Goal: Navigation & Orientation: Find specific page/section

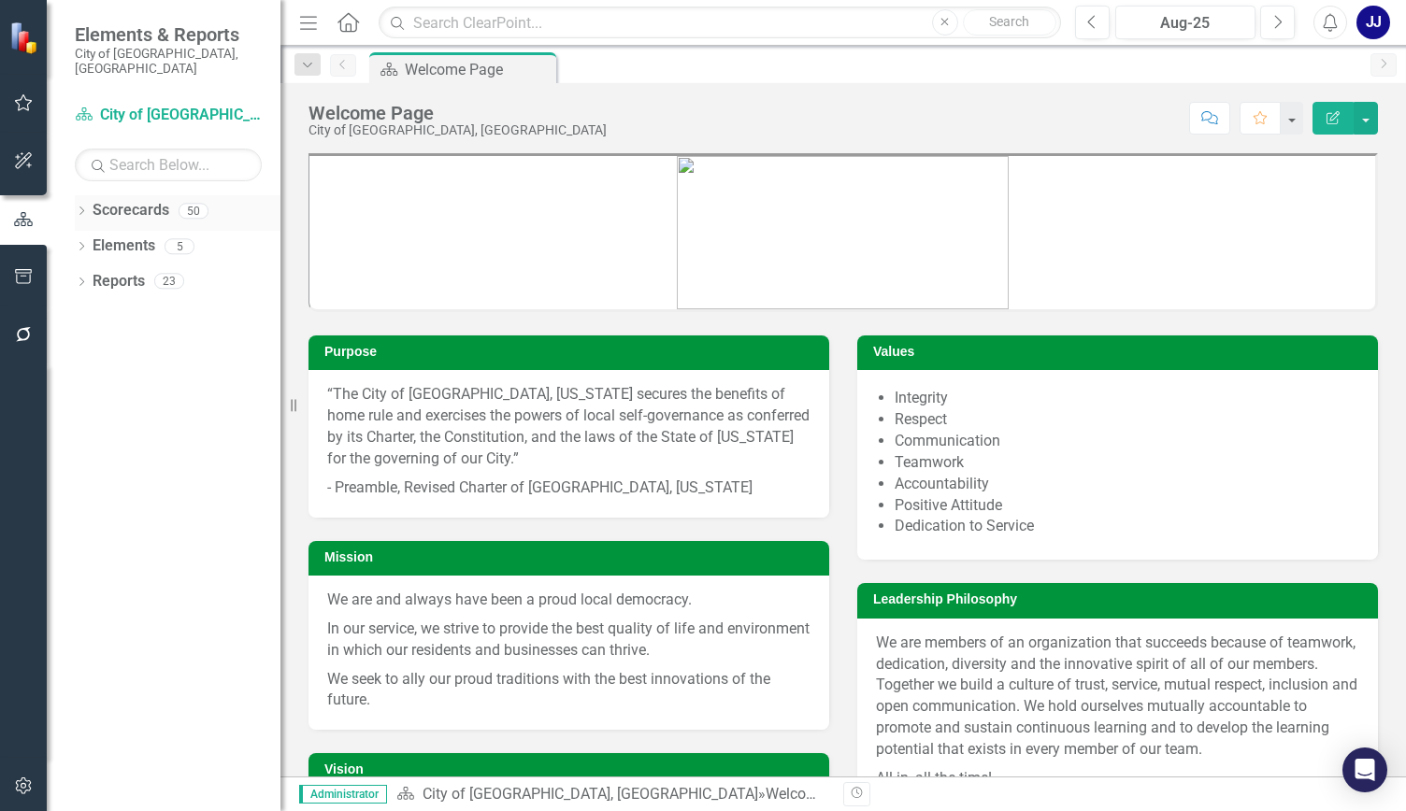
click at [83, 207] on icon "Dropdown" at bounding box center [81, 212] width 13 height 10
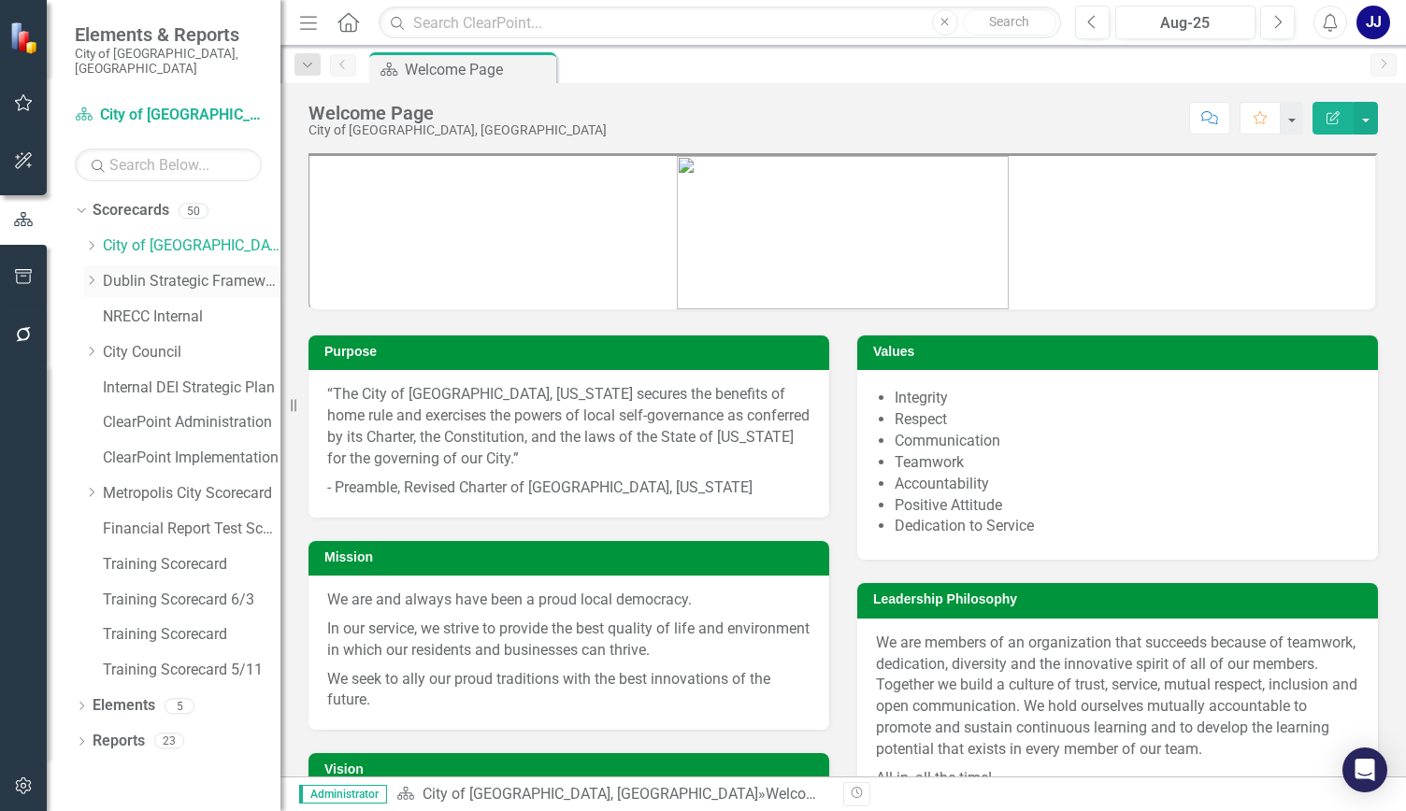
click at [92, 274] on div "Dropdown" at bounding box center [91, 282] width 14 height 16
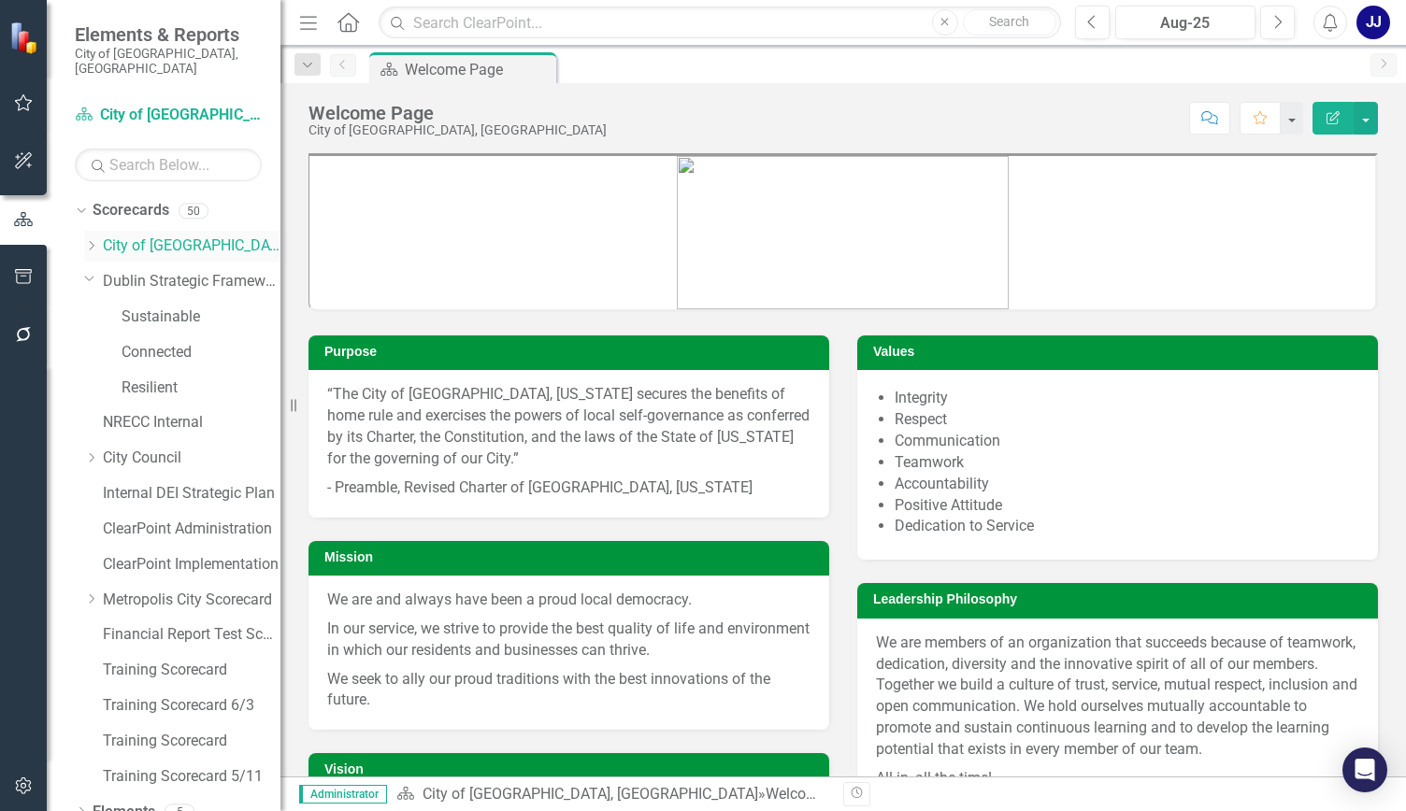
click at [102, 231] on div "Dropdown [GEOGRAPHIC_DATA], [GEOGRAPHIC_DATA]" at bounding box center [182, 246] width 196 height 31
click at [90, 240] on icon "Dropdown" at bounding box center [91, 245] width 14 height 11
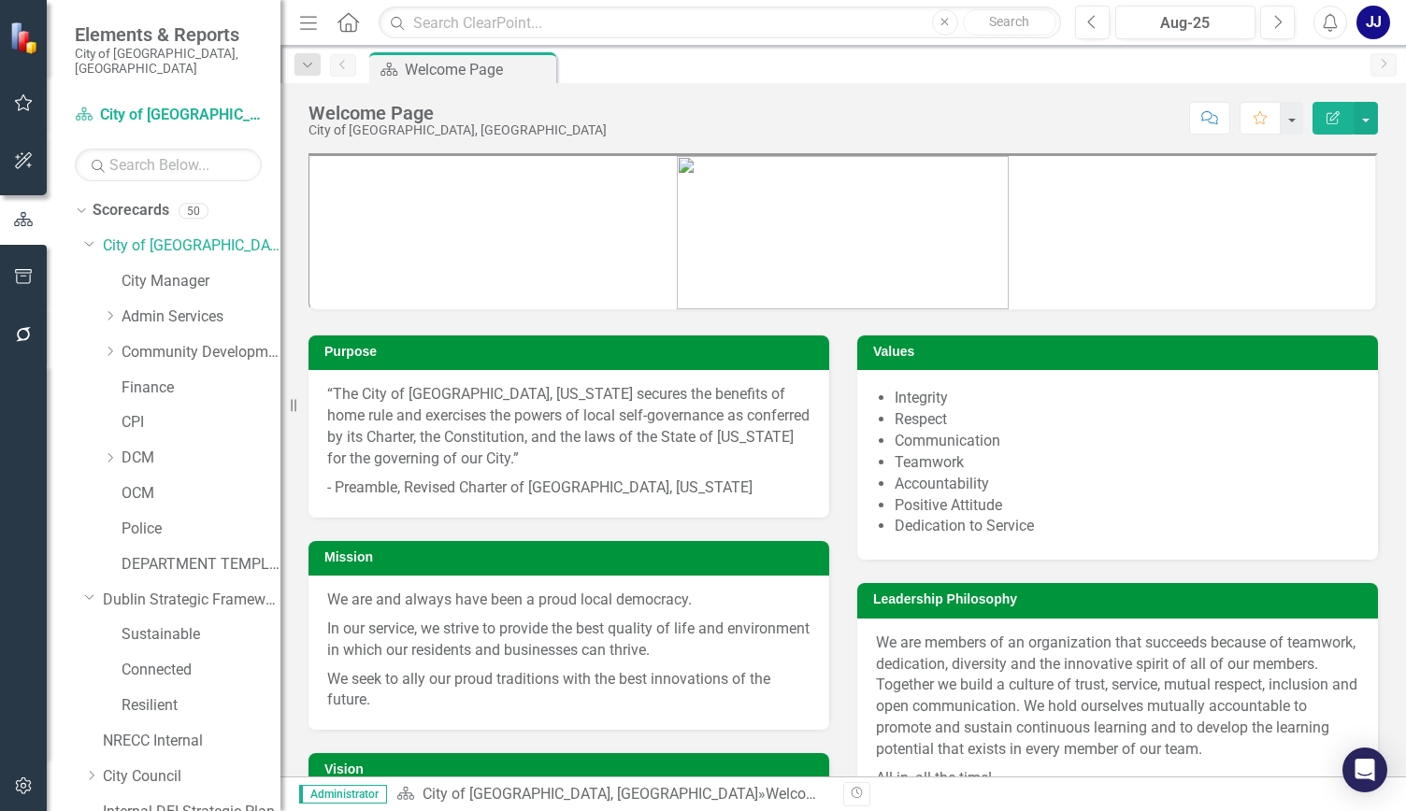
scroll to position [9, 0]
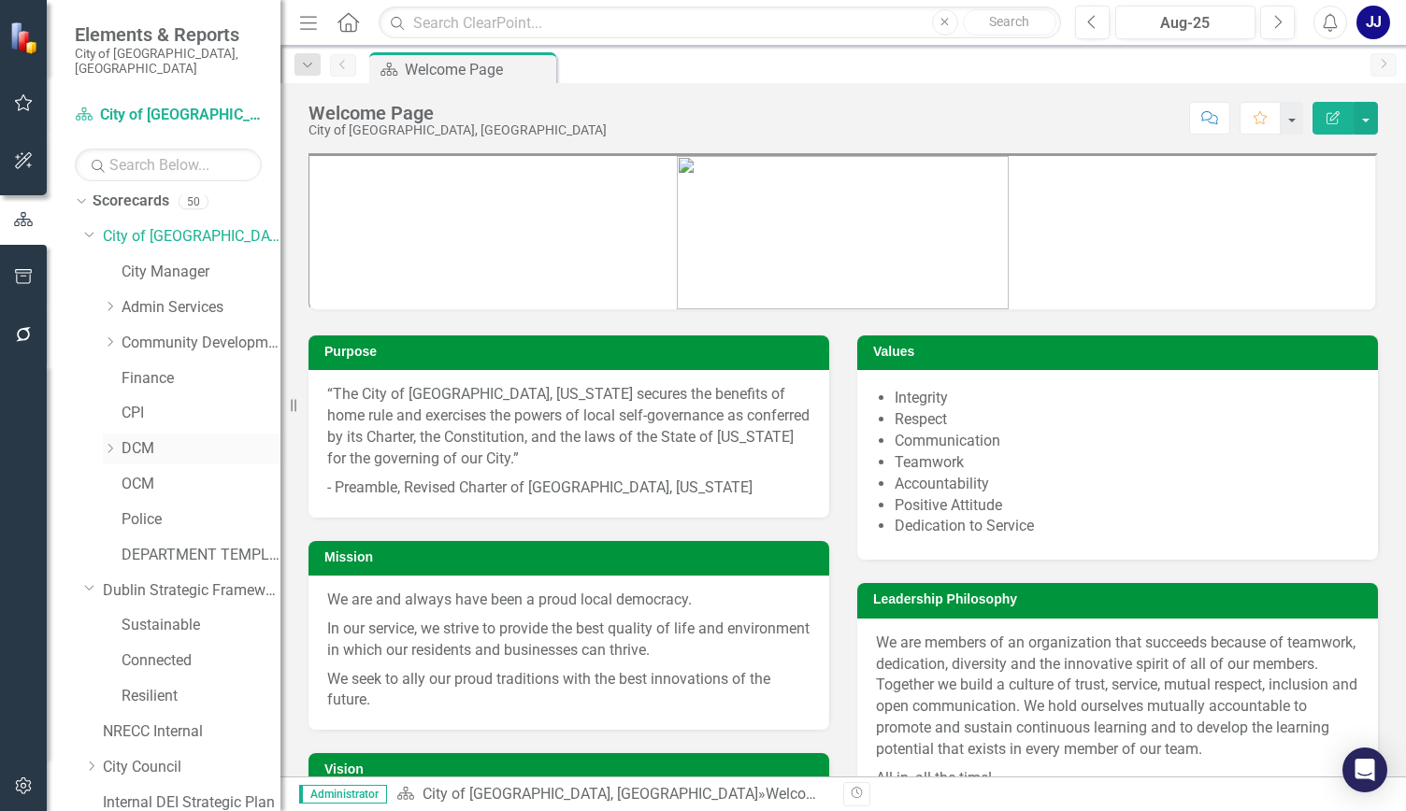
click at [105, 443] on icon "Dropdown" at bounding box center [110, 448] width 14 height 11
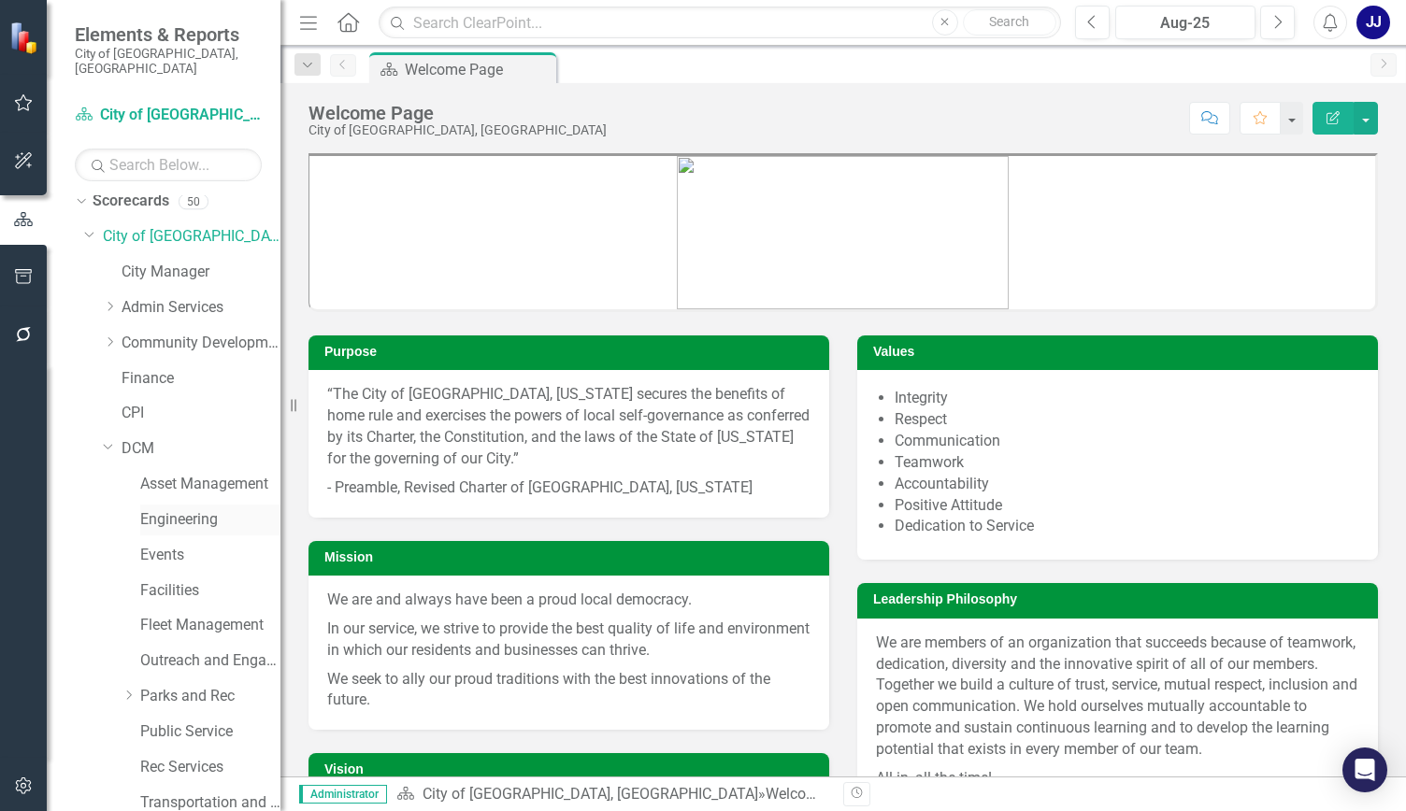
click at [187, 509] on link "Engineering" at bounding box center [210, 519] width 140 height 21
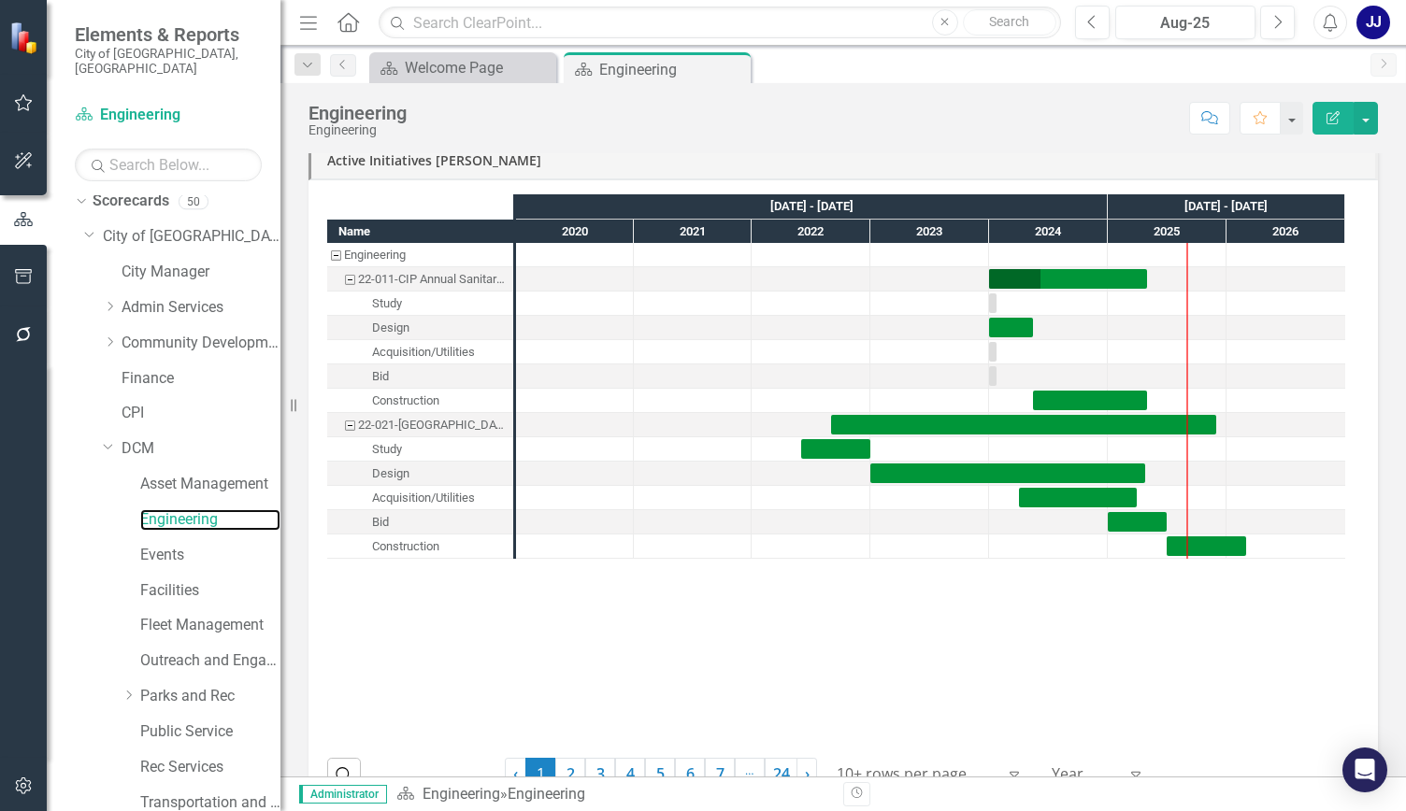
scroll to position [1435, 0]
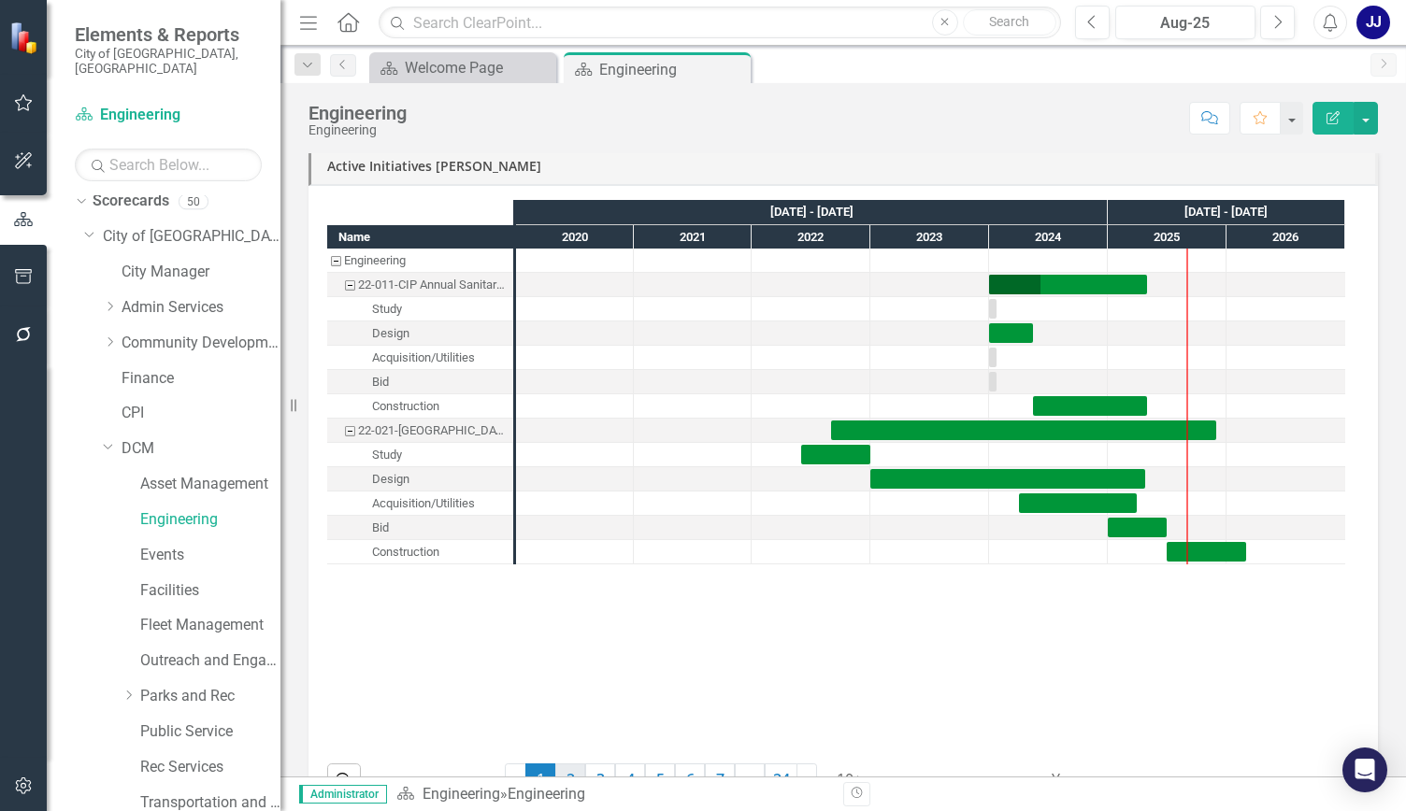
click at [568, 769] on link "2" at bounding box center [570, 780] width 30 height 32
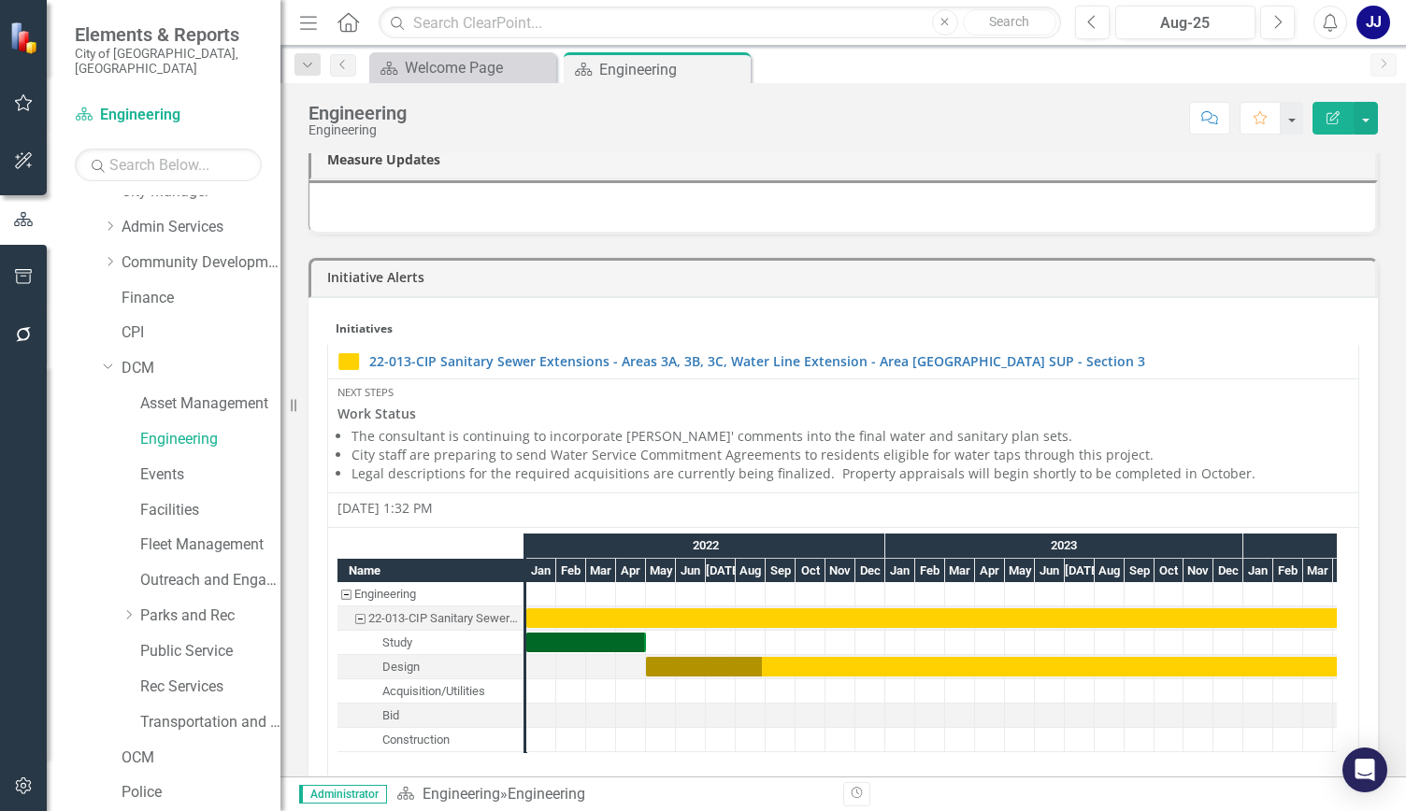
scroll to position [155, 0]
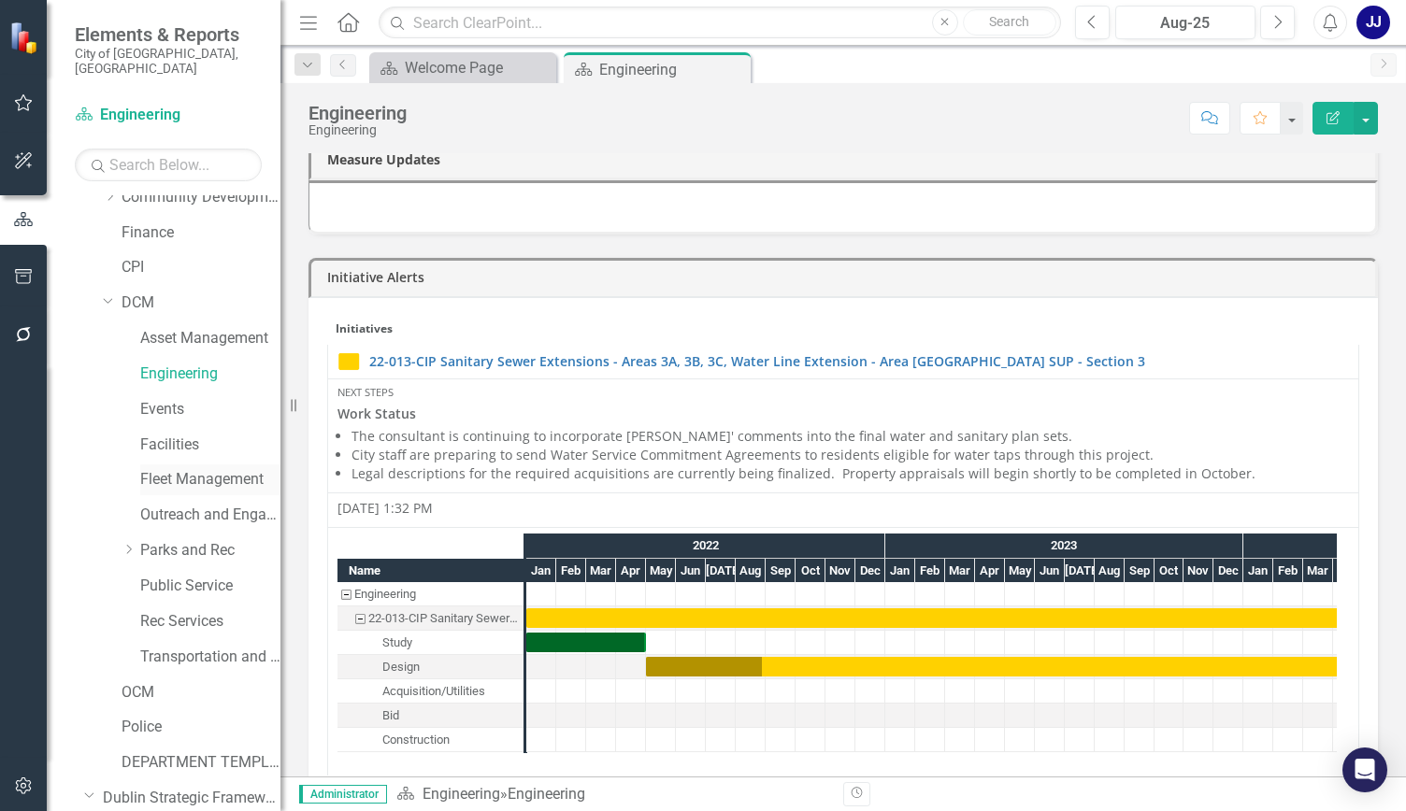
click at [194, 469] on link "Fleet Management" at bounding box center [210, 479] width 140 height 21
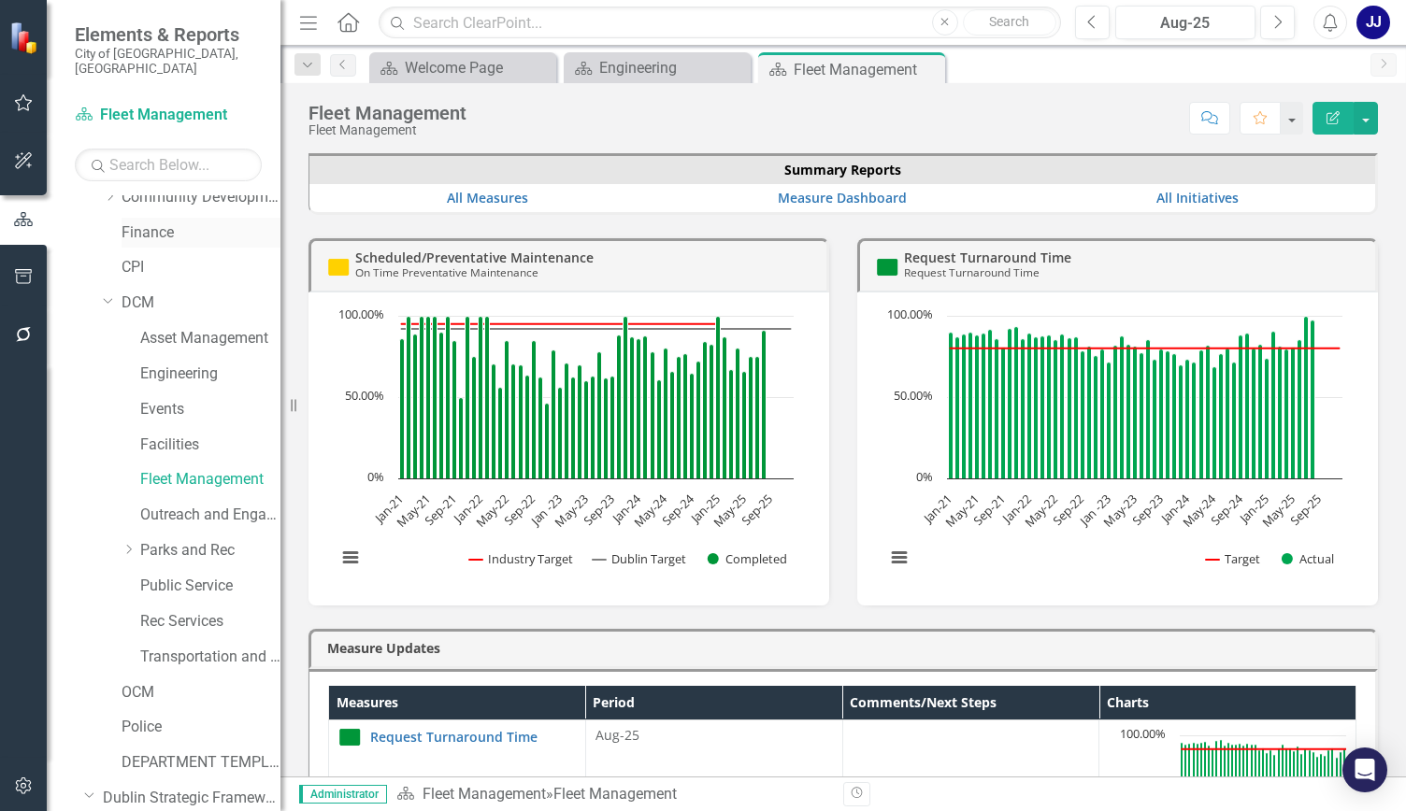
click at [155, 222] on link "Finance" at bounding box center [200, 232] width 159 height 21
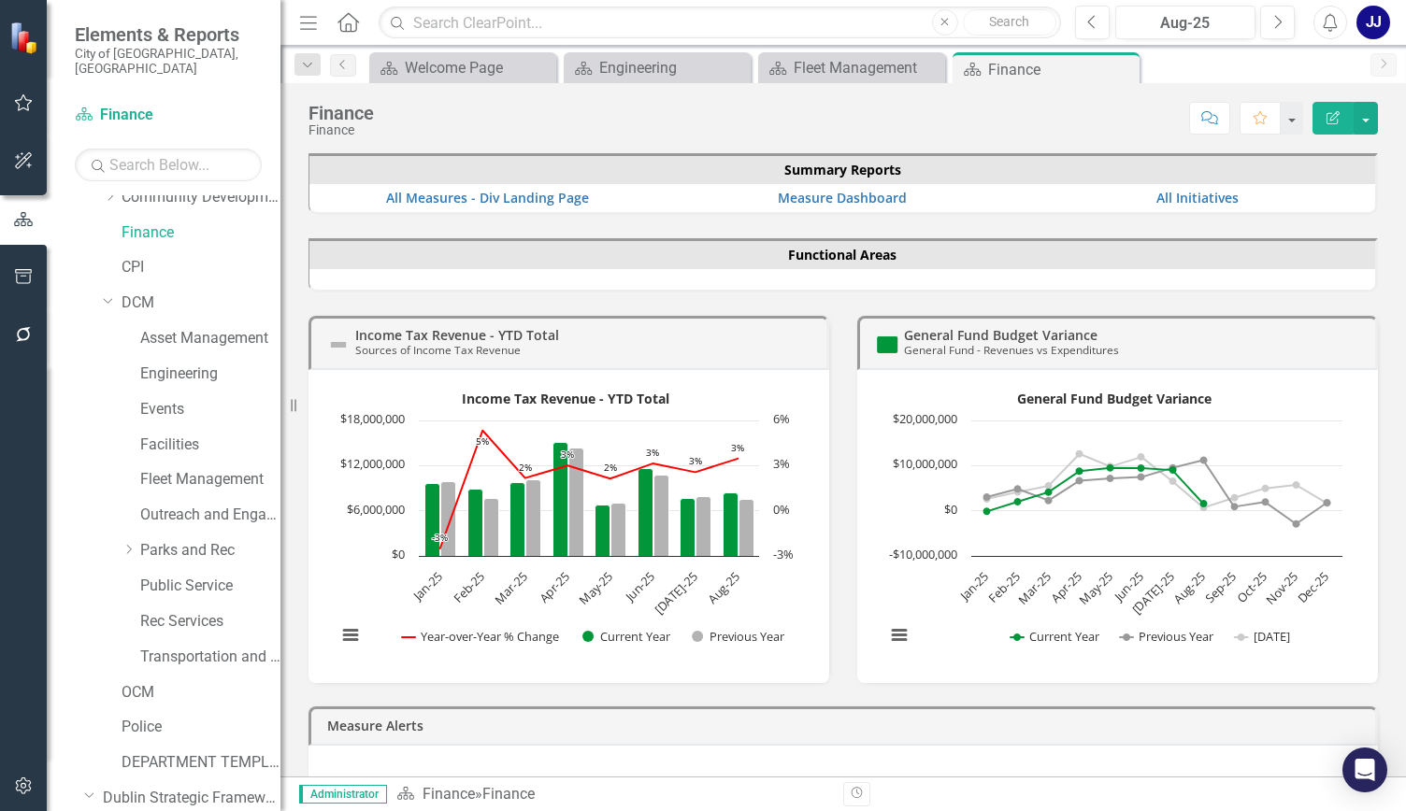
click at [1371, 322] on div "General Fund Budget Variance General Fund - Revenues vs Expenditures Loading...…" at bounding box center [1117, 488] width 549 height 391
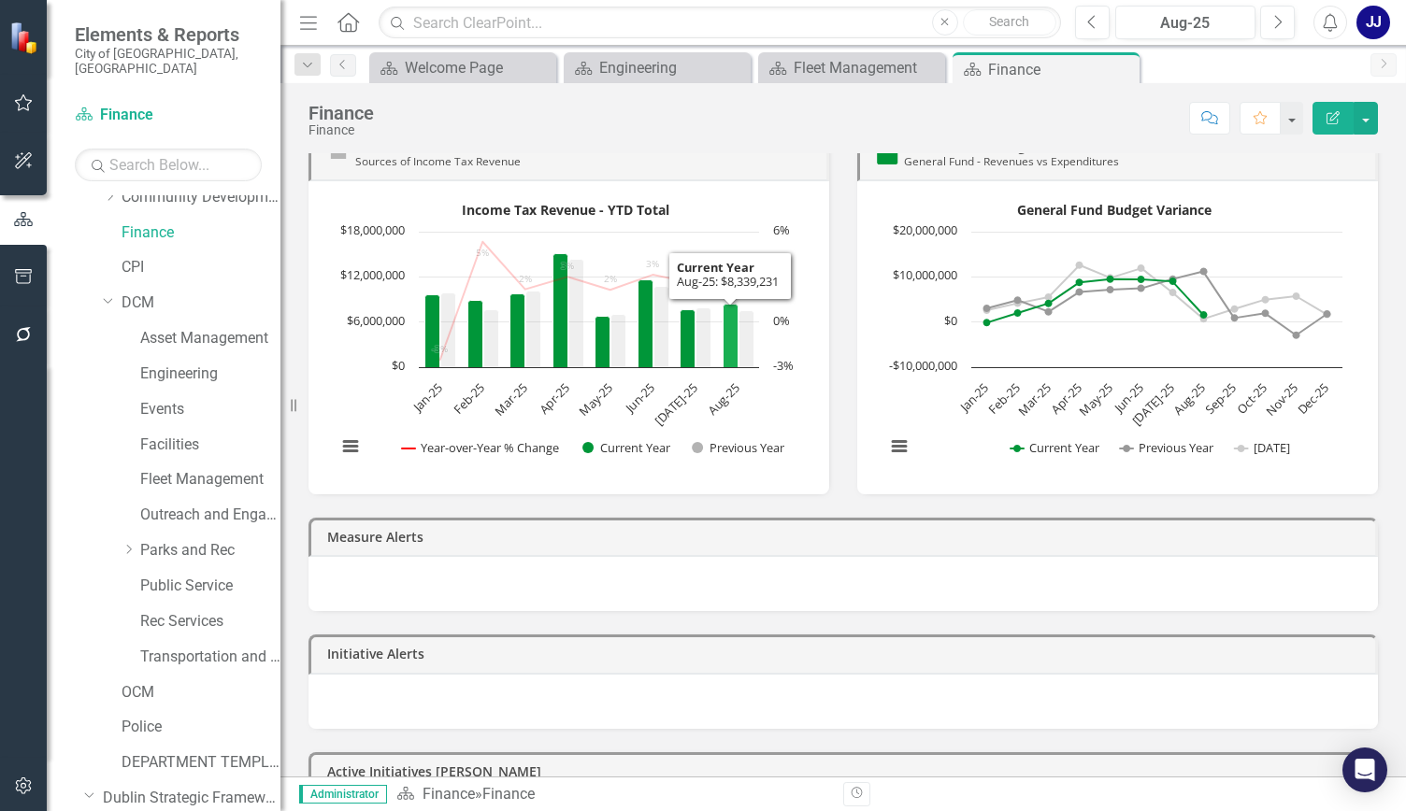
scroll to position [187, 0]
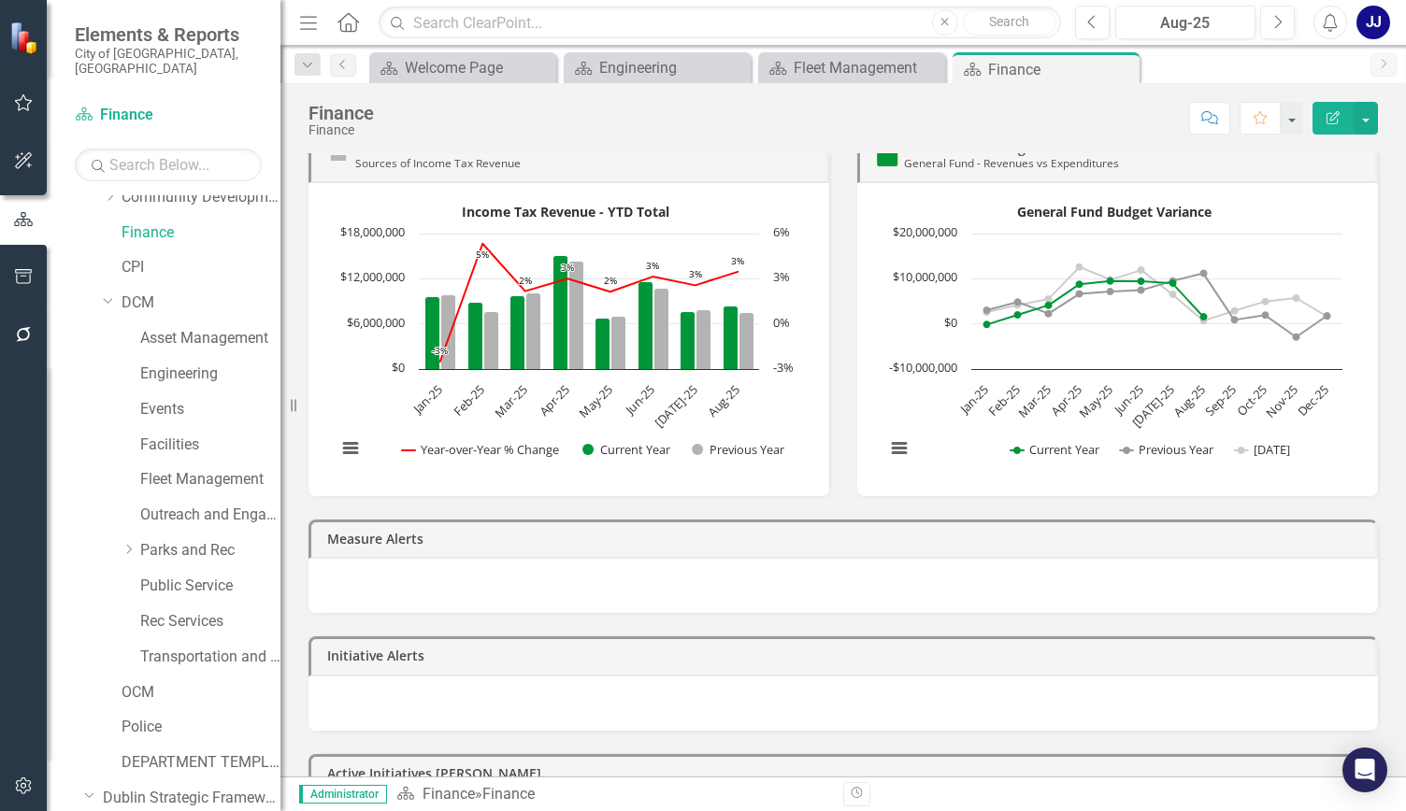
click at [327, 497] on div "Measure Alerts" at bounding box center [842, 554] width 1097 height 117
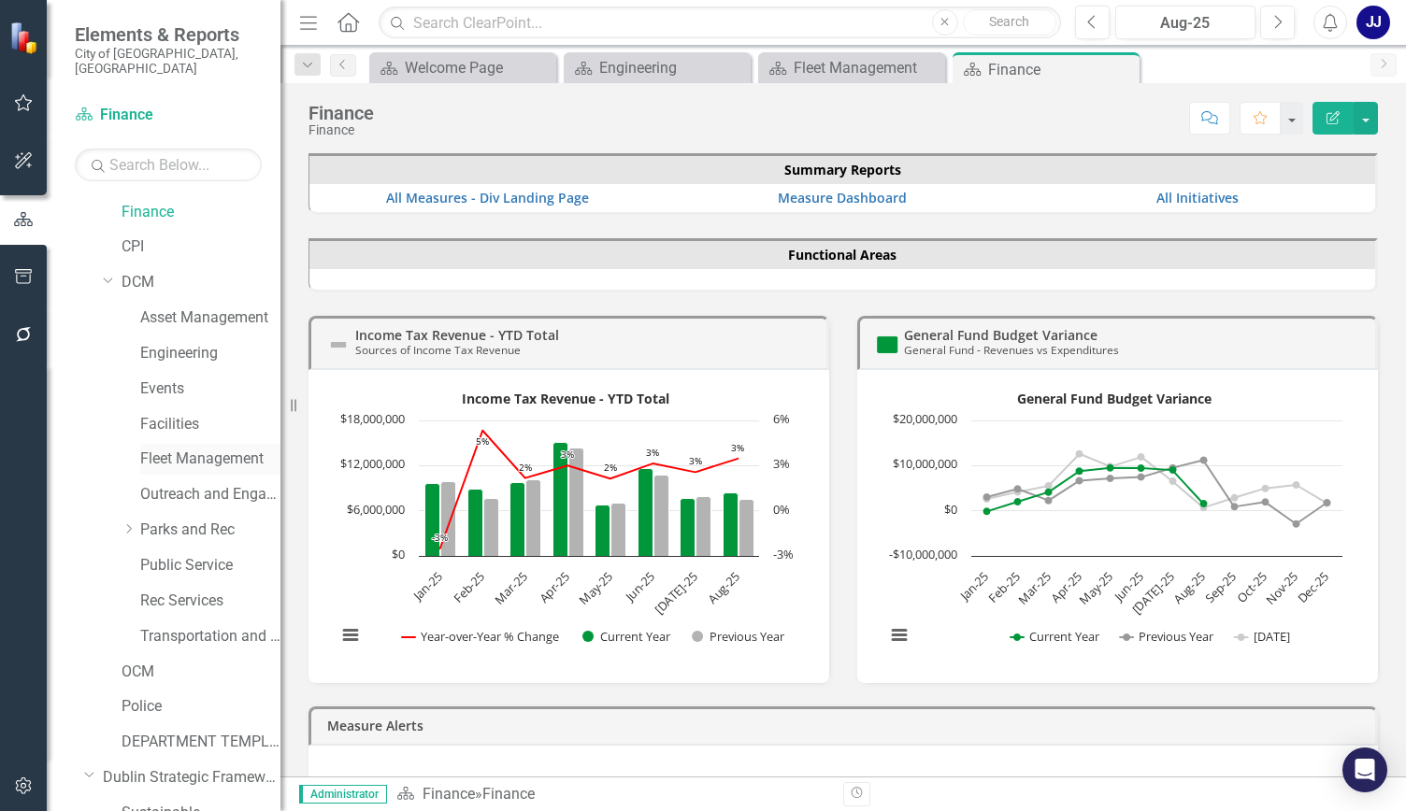
scroll to position [177, 0]
click at [792, 284] on div "Functional Areas" at bounding box center [842, 265] width 1069 height 54
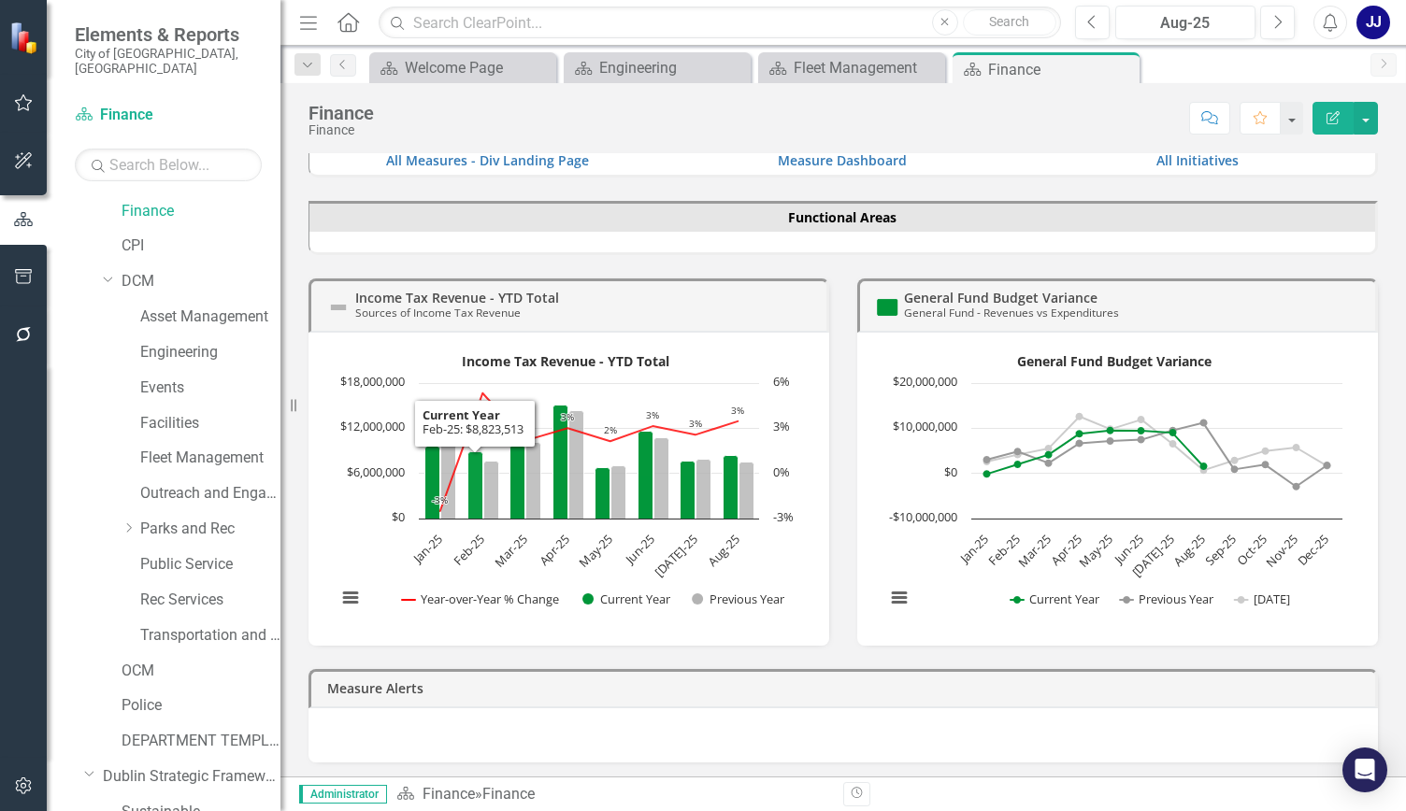
scroll to position [0, 0]
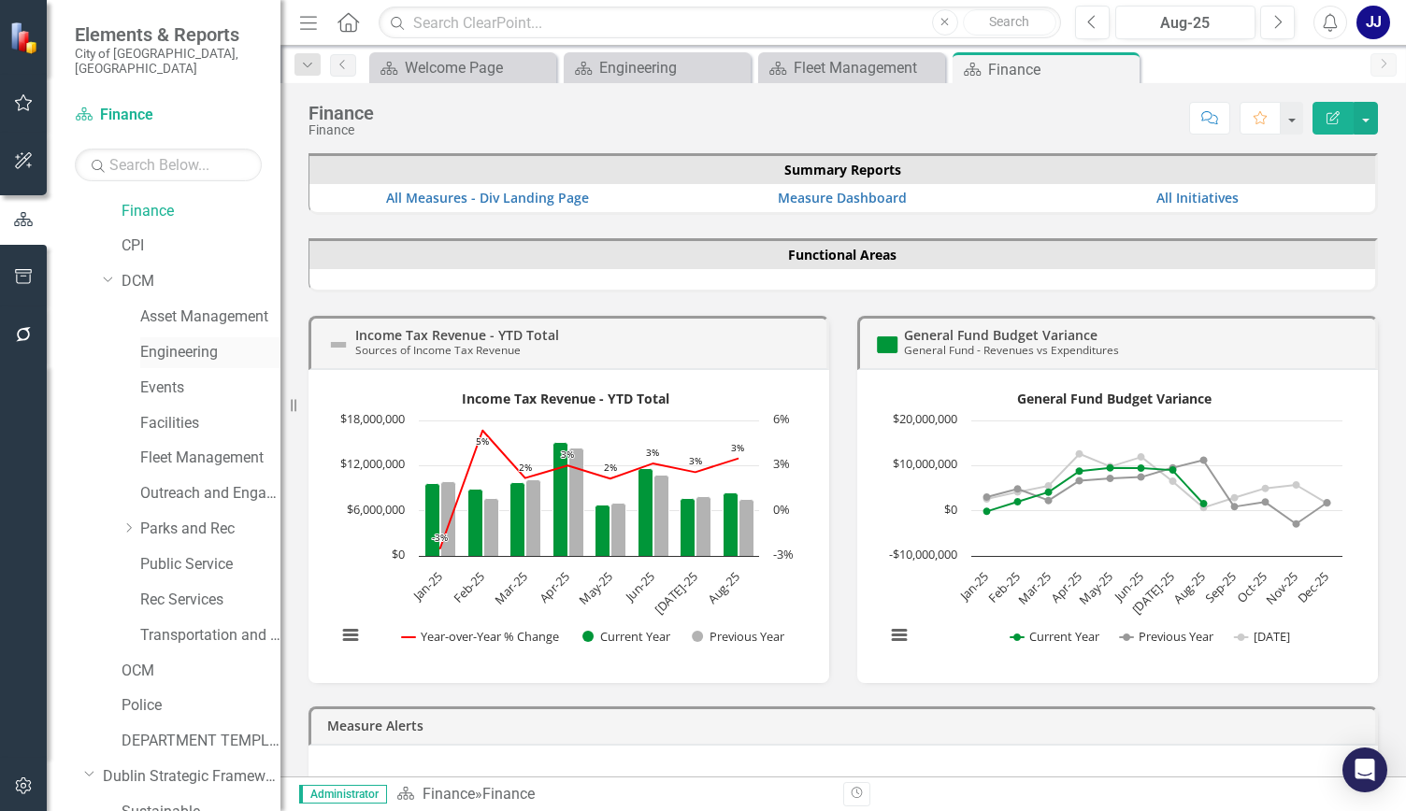
click at [198, 342] on link "Engineering" at bounding box center [210, 352] width 140 height 21
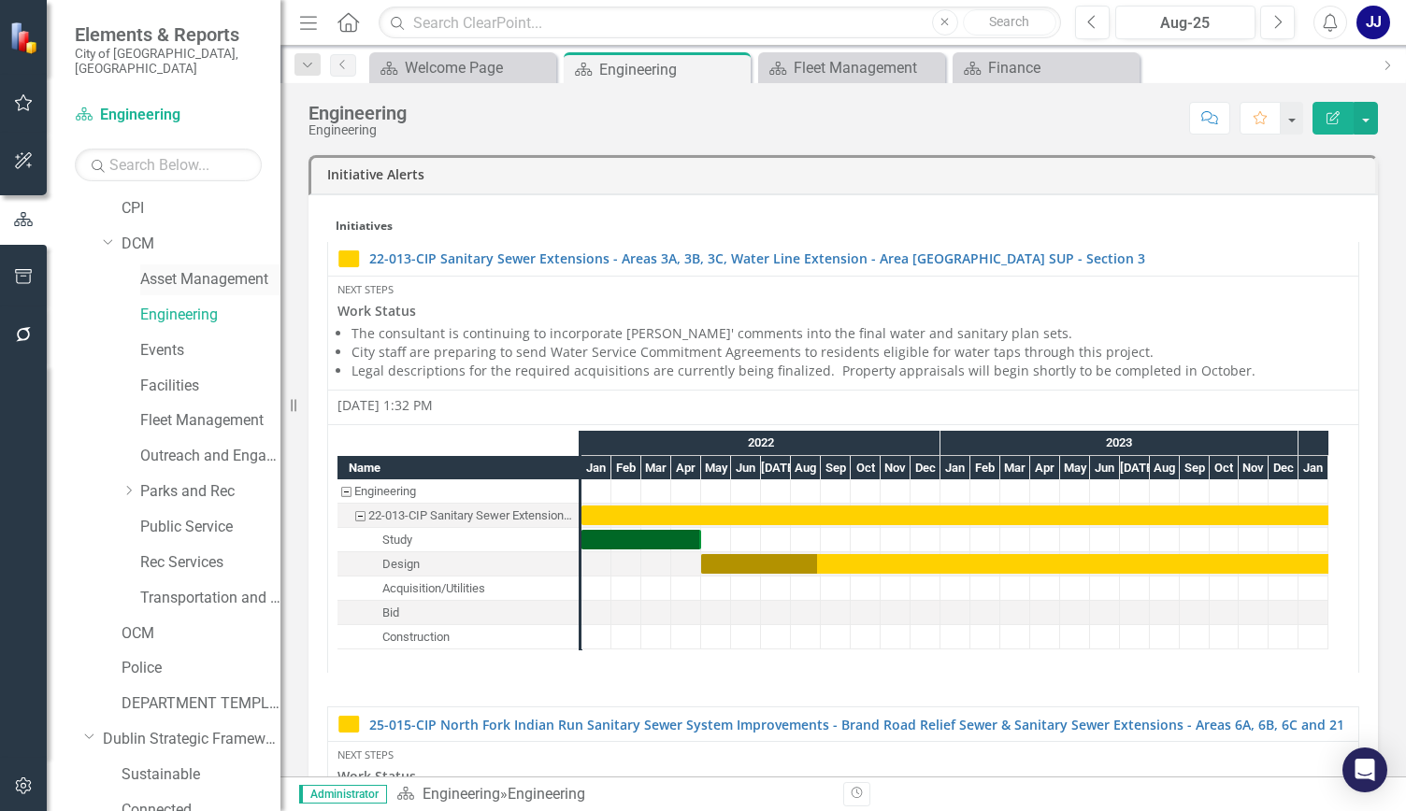
click at [194, 272] on link "Asset Management" at bounding box center [210, 279] width 140 height 21
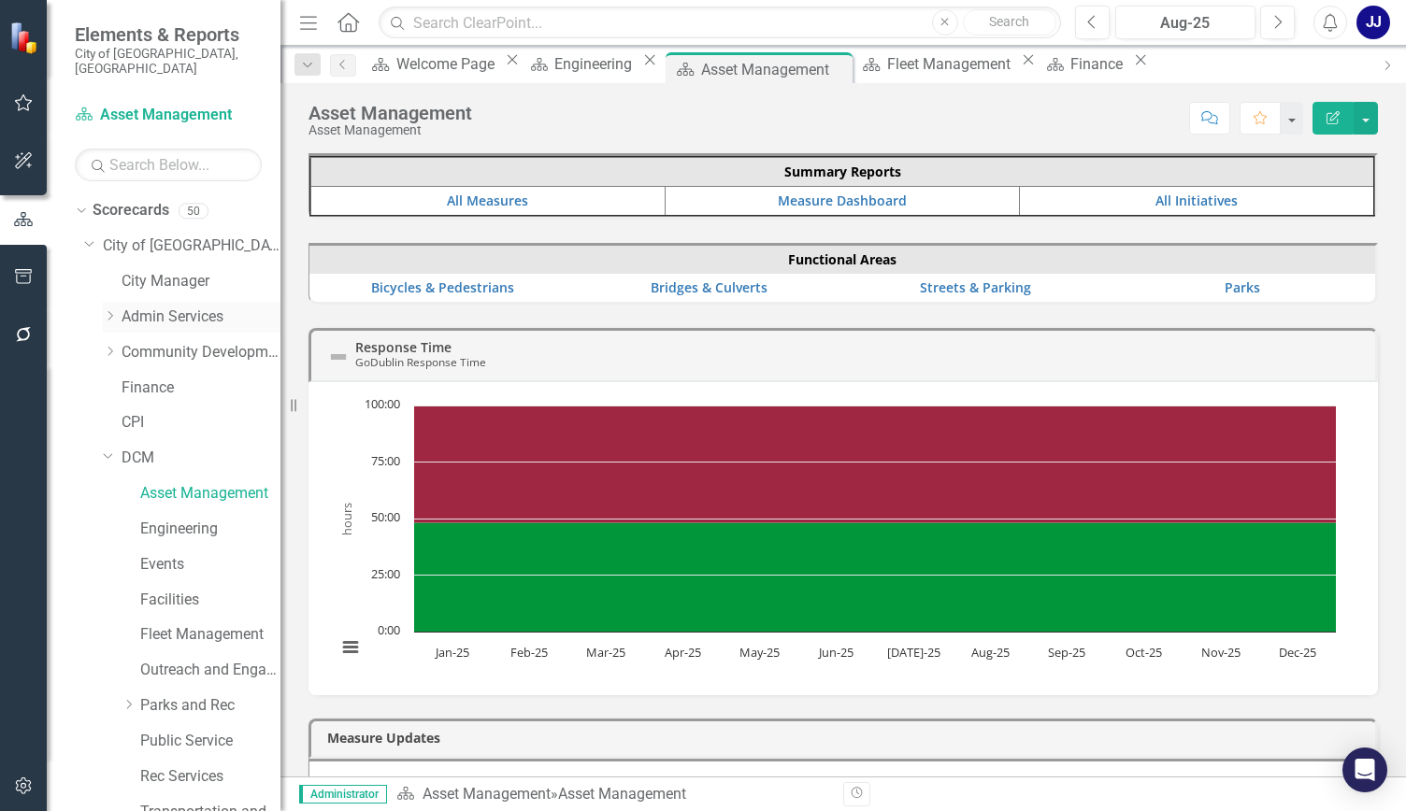
click at [109, 310] on icon "Dropdown" at bounding box center [110, 315] width 14 height 11
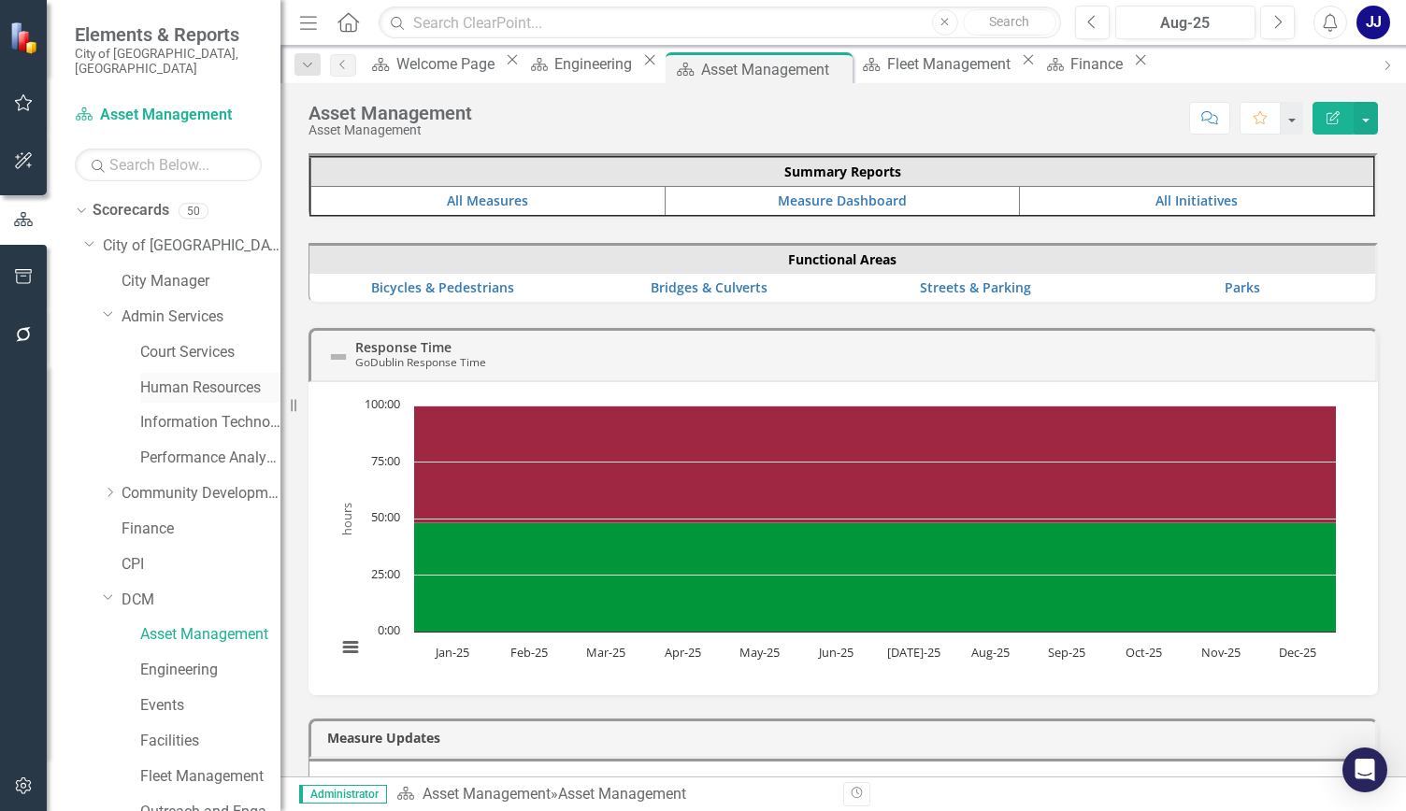
click at [193, 378] on link "Human Resources" at bounding box center [210, 388] width 140 height 21
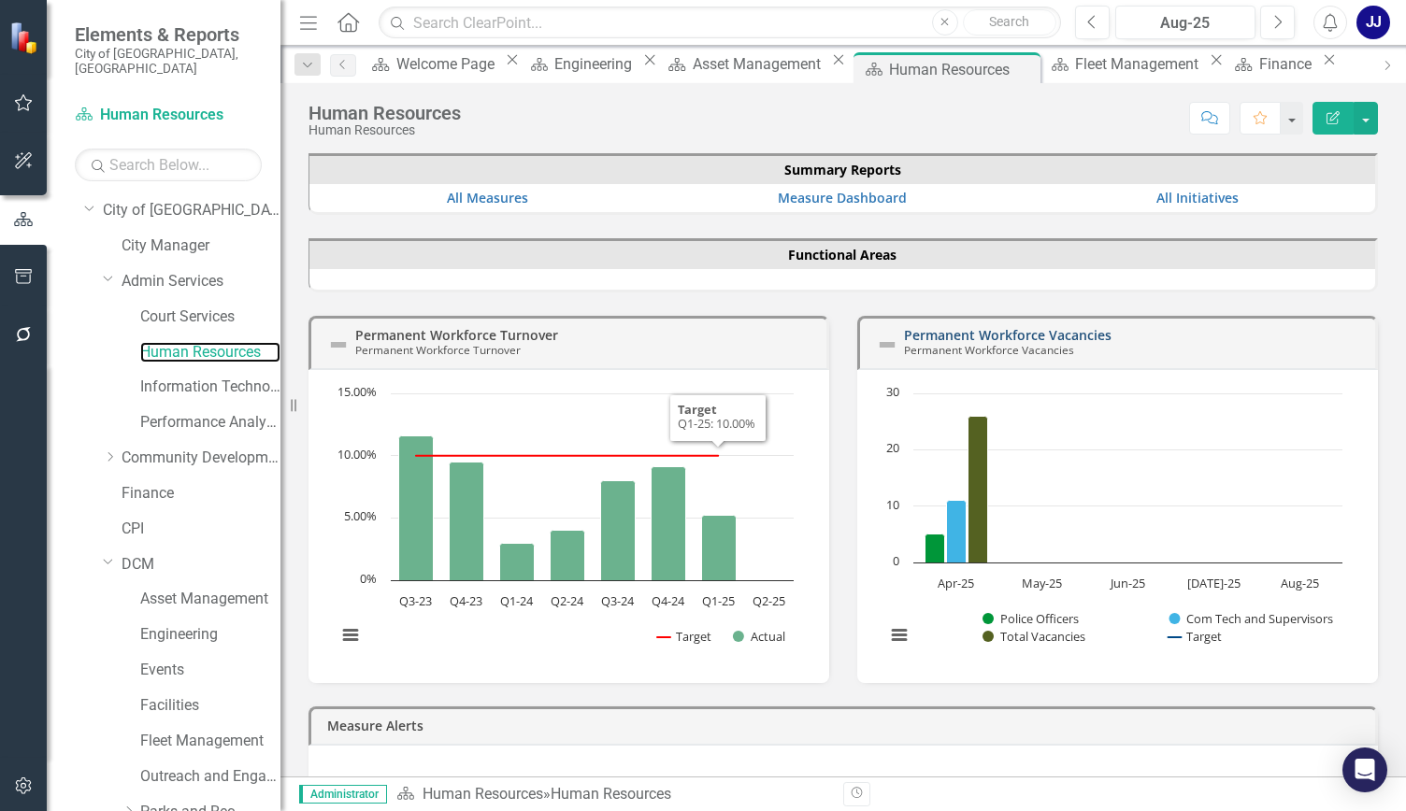
scroll to position [37, 0]
click at [1374, 398] on div "Permanent Workforce Vacancies Permanent Workforce Vacancies Loading... Chart Co…" at bounding box center [1117, 488] width 549 height 391
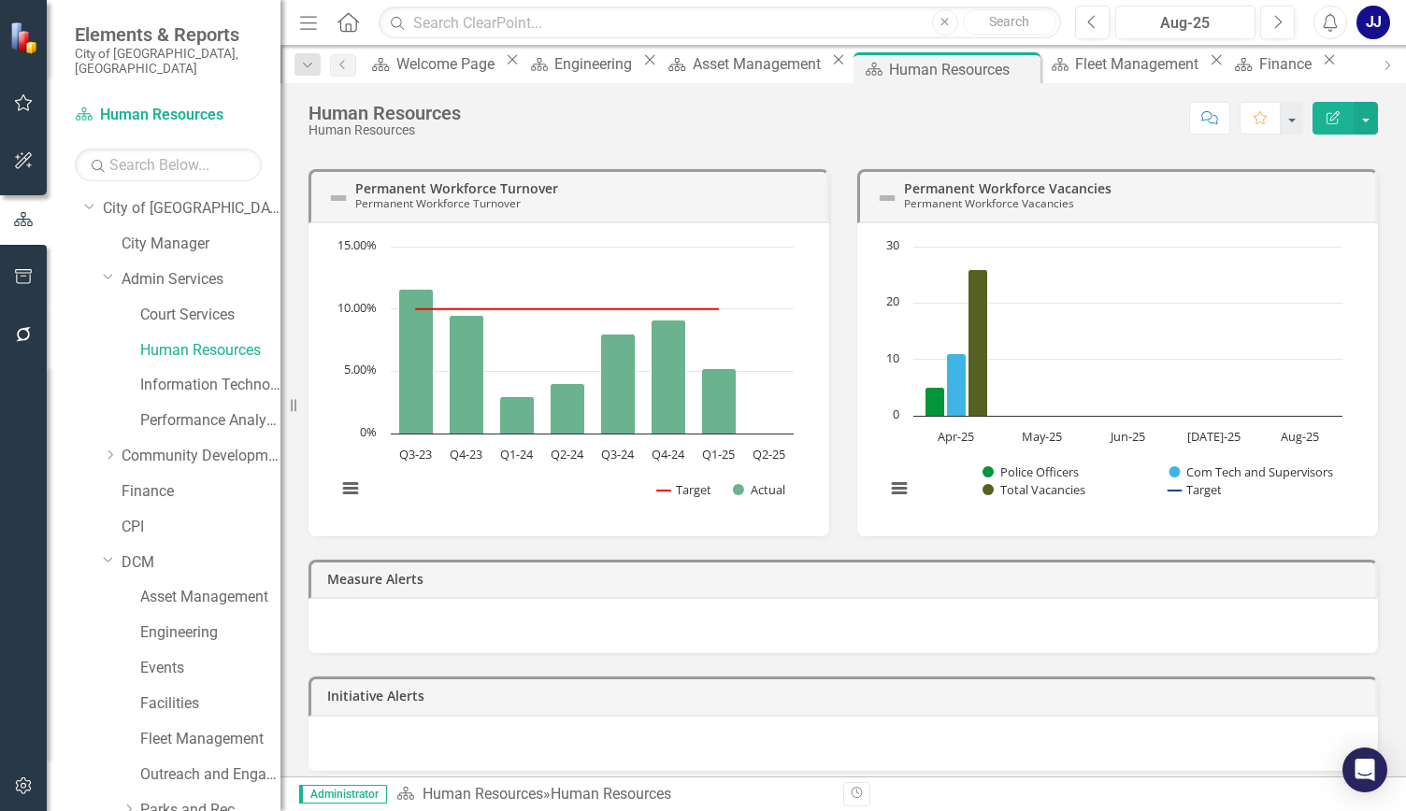
scroll to position [150, 0]
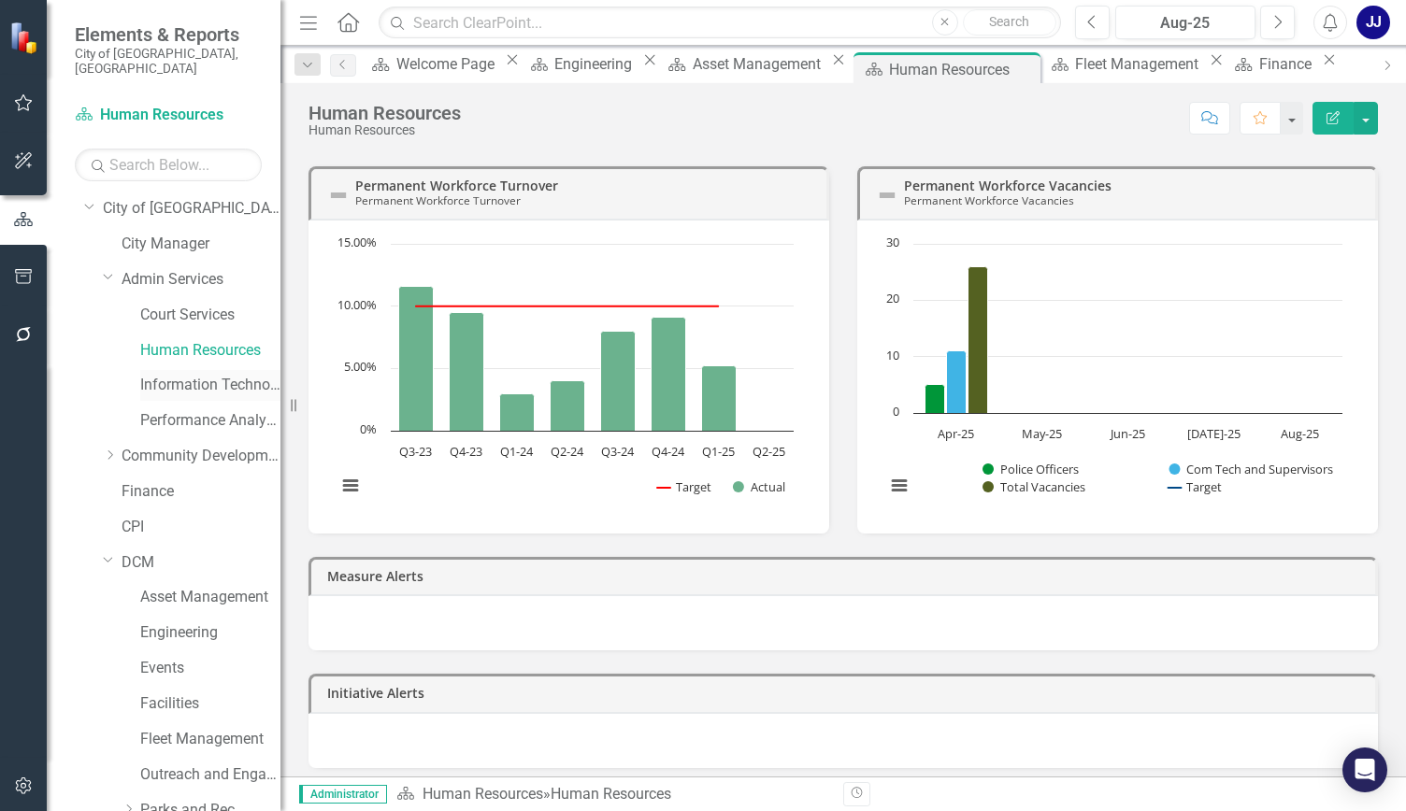
click at [171, 380] on link "Information Technology" at bounding box center [210, 385] width 140 height 21
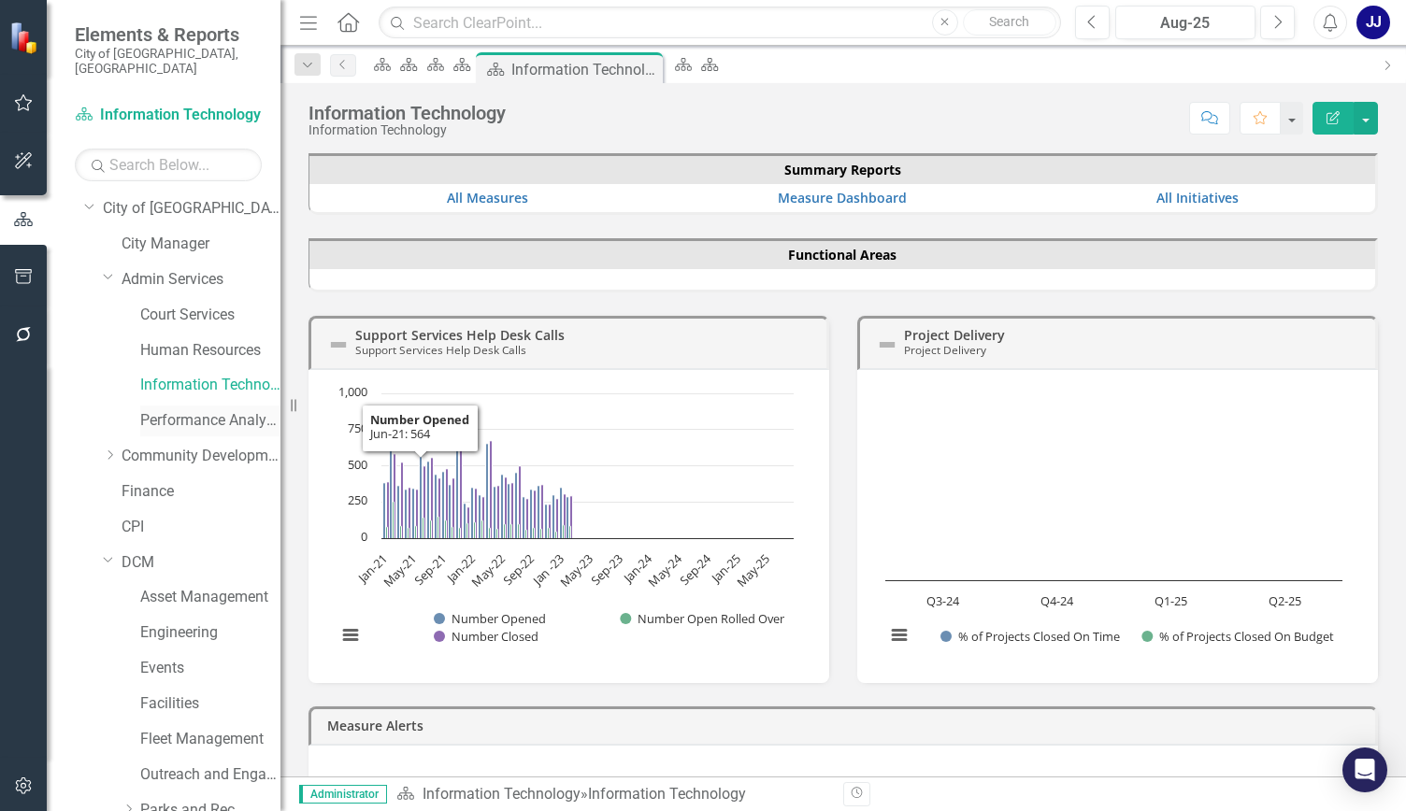
click at [190, 410] on link "Performance Analytics" at bounding box center [210, 420] width 140 height 21
click at [204, 340] on link "Human Resources" at bounding box center [210, 350] width 140 height 21
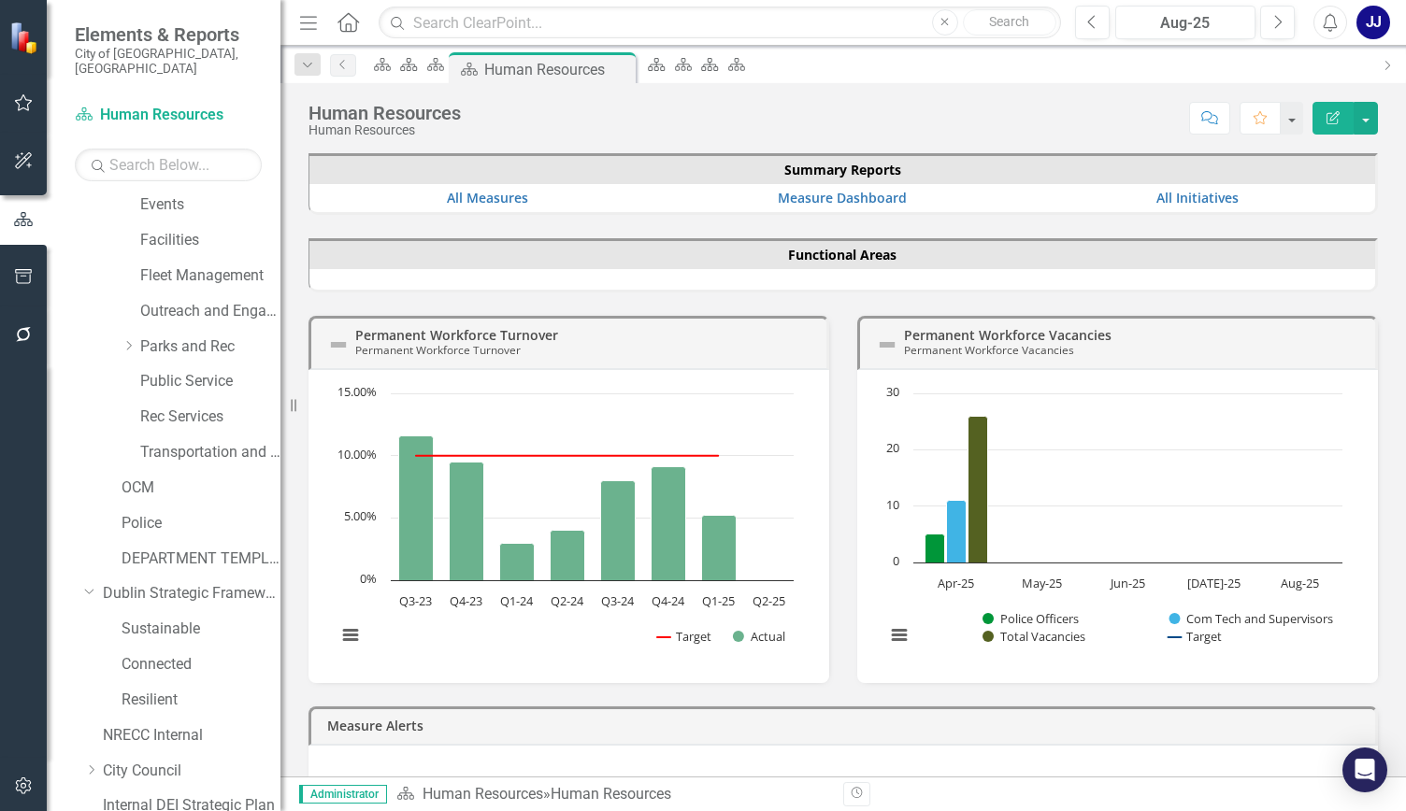
scroll to position [507, 0]
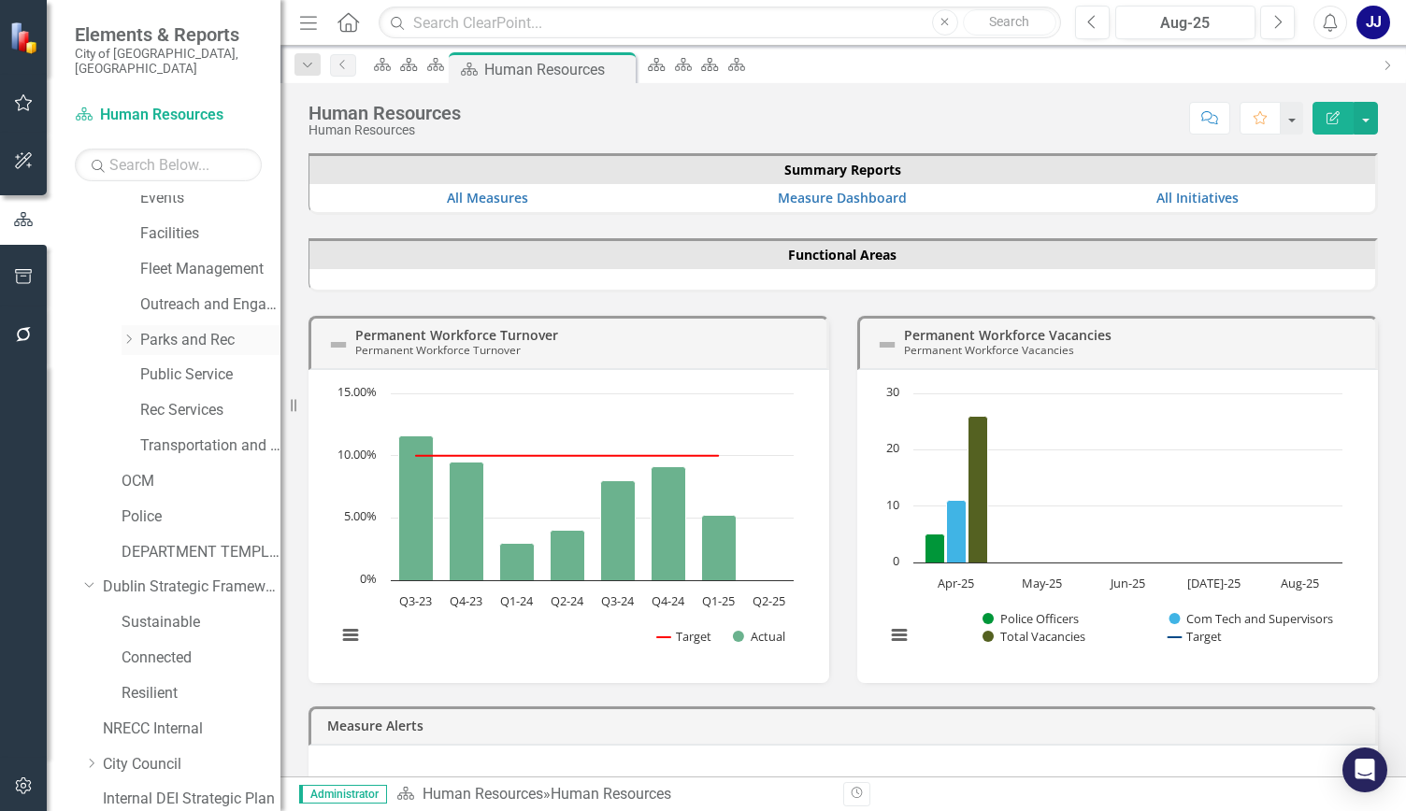
click at [131, 334] on icon "Dropdown" at bounding box center [128, 339] width 14 height 11
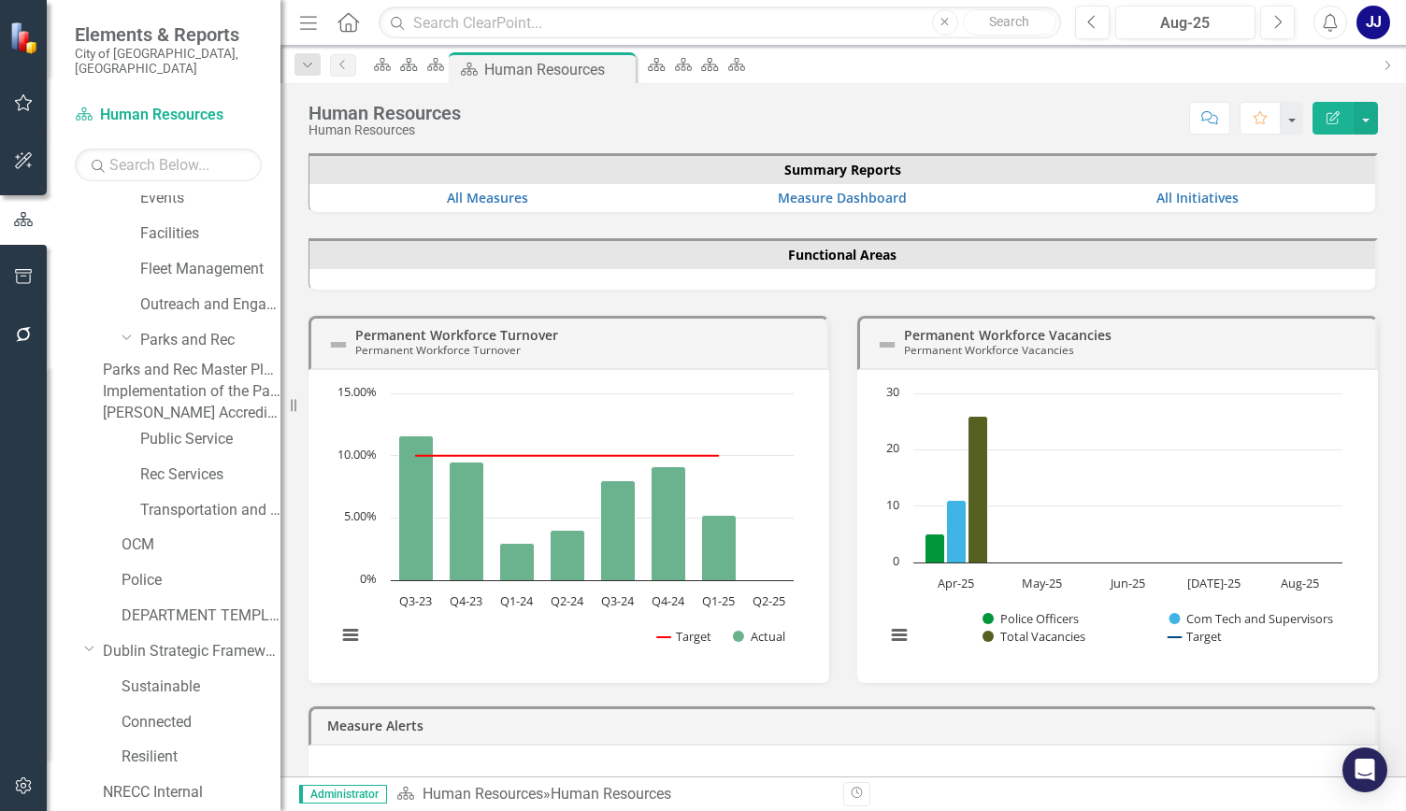
click at [202, 362] on link "Parks and Rec Master Plan Update" at bounding box center [192, 370] width 178 height 21
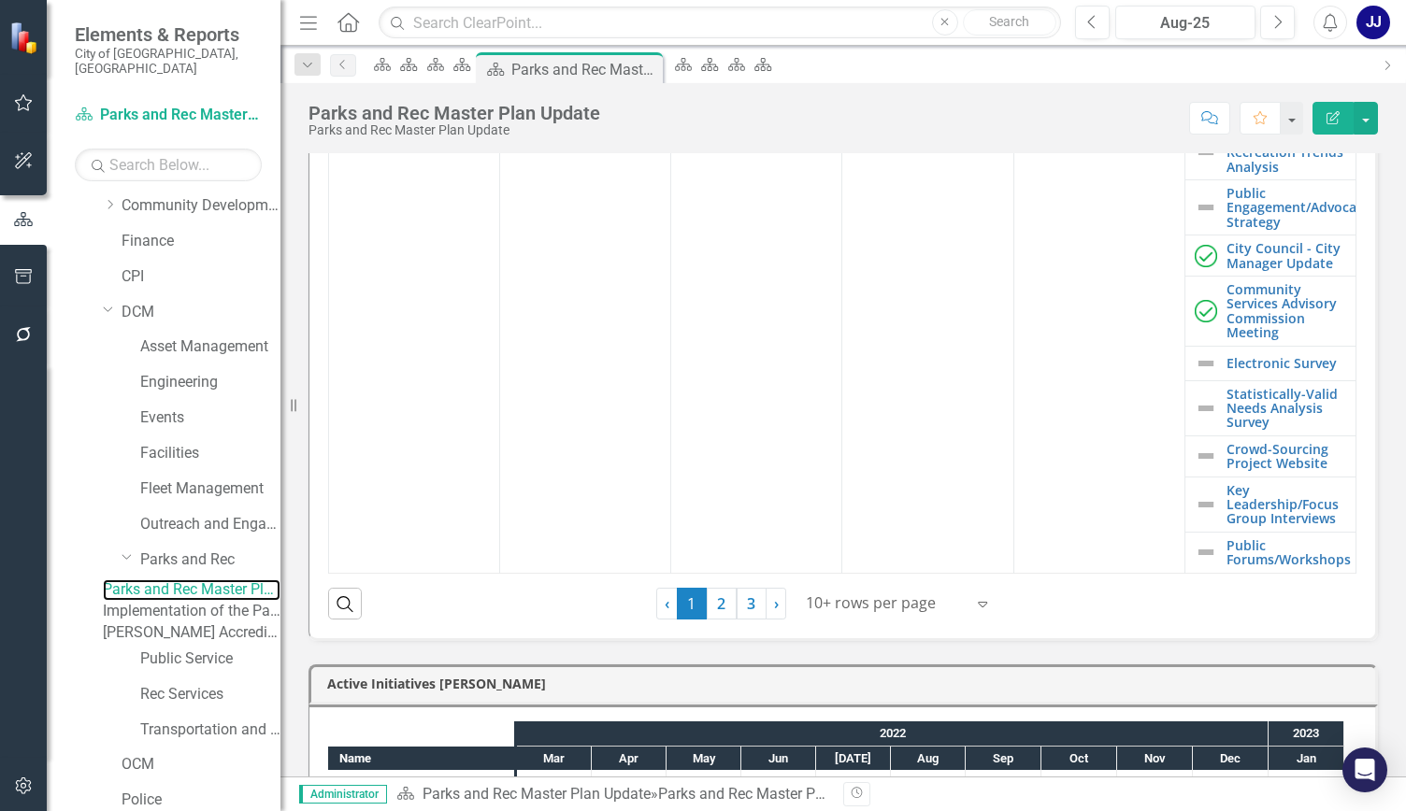
scroll to position [290, 0]
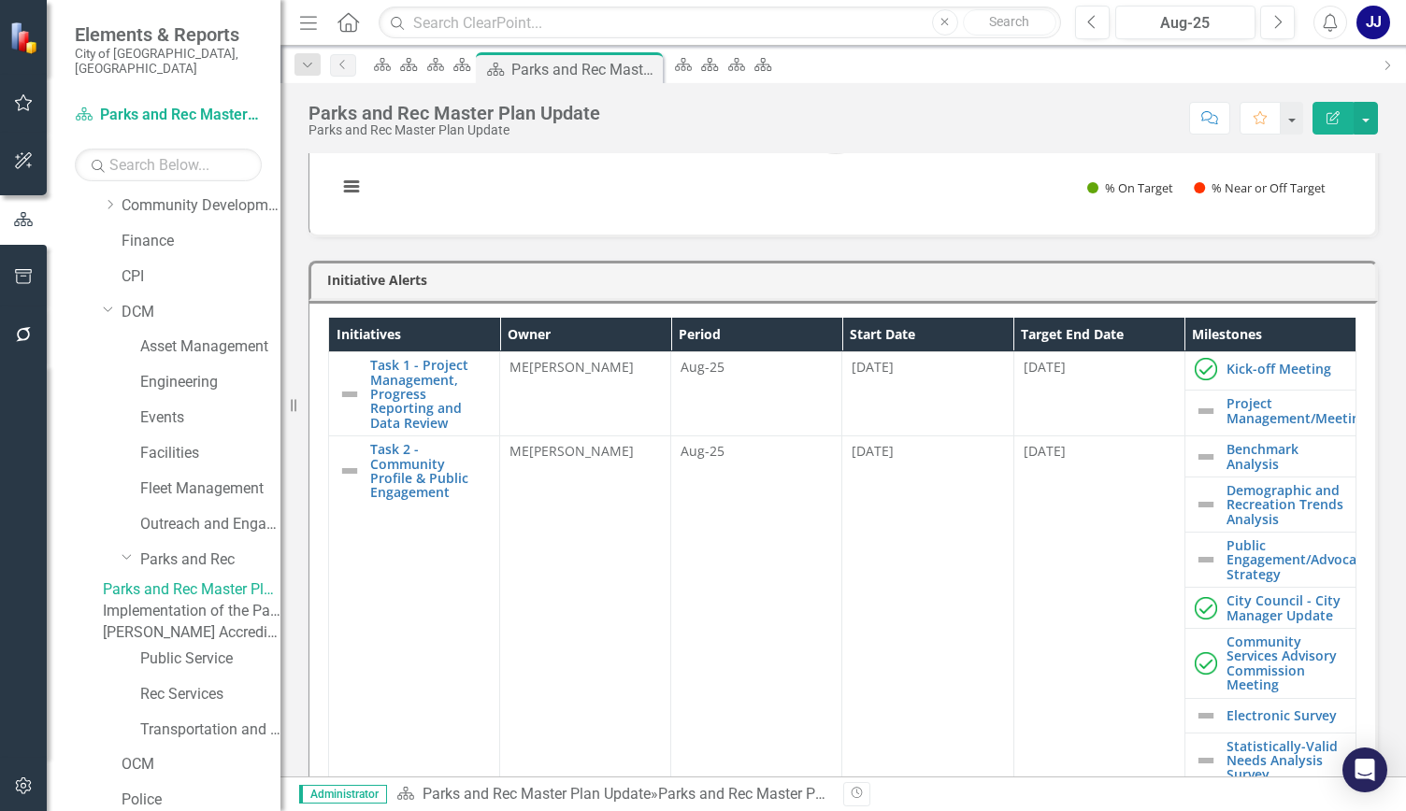
click at [203, 612] on link "Implementation of the Parks and Recreation Master Plan" at bounding box center [192, 611] width 178 height 21
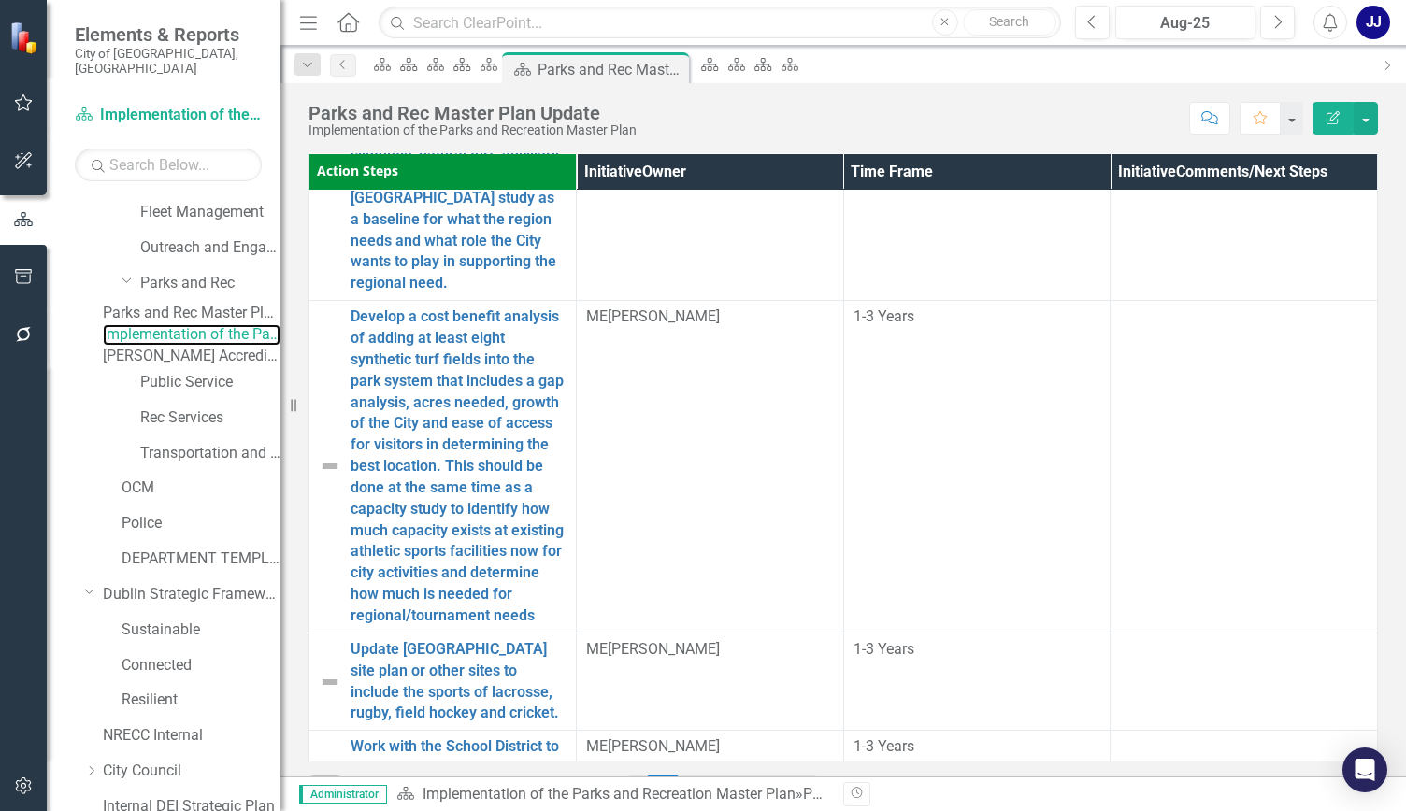
scroll to position [574, 0]
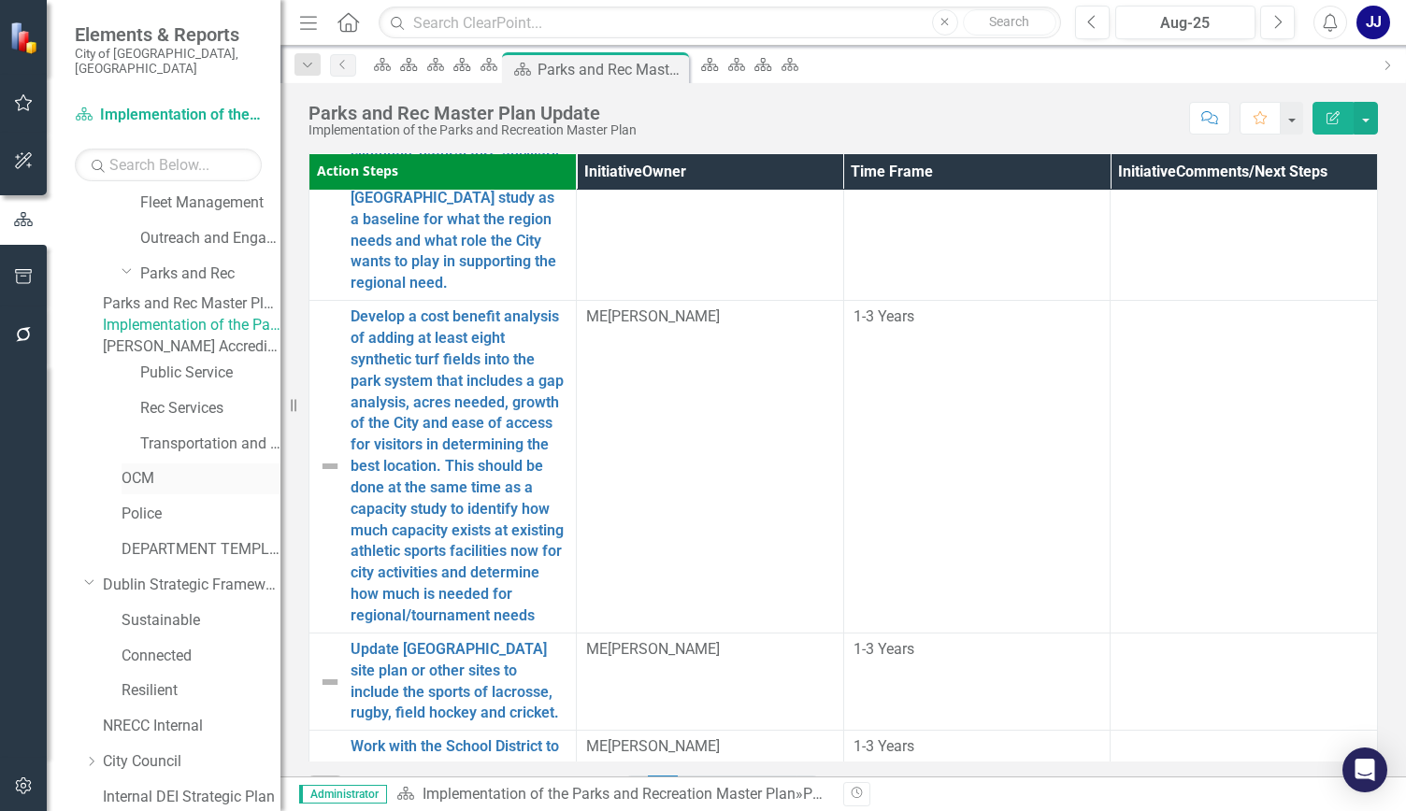
click at [146, 490] on link "OCM" at bounding box center [200, 478] width 159 height 21
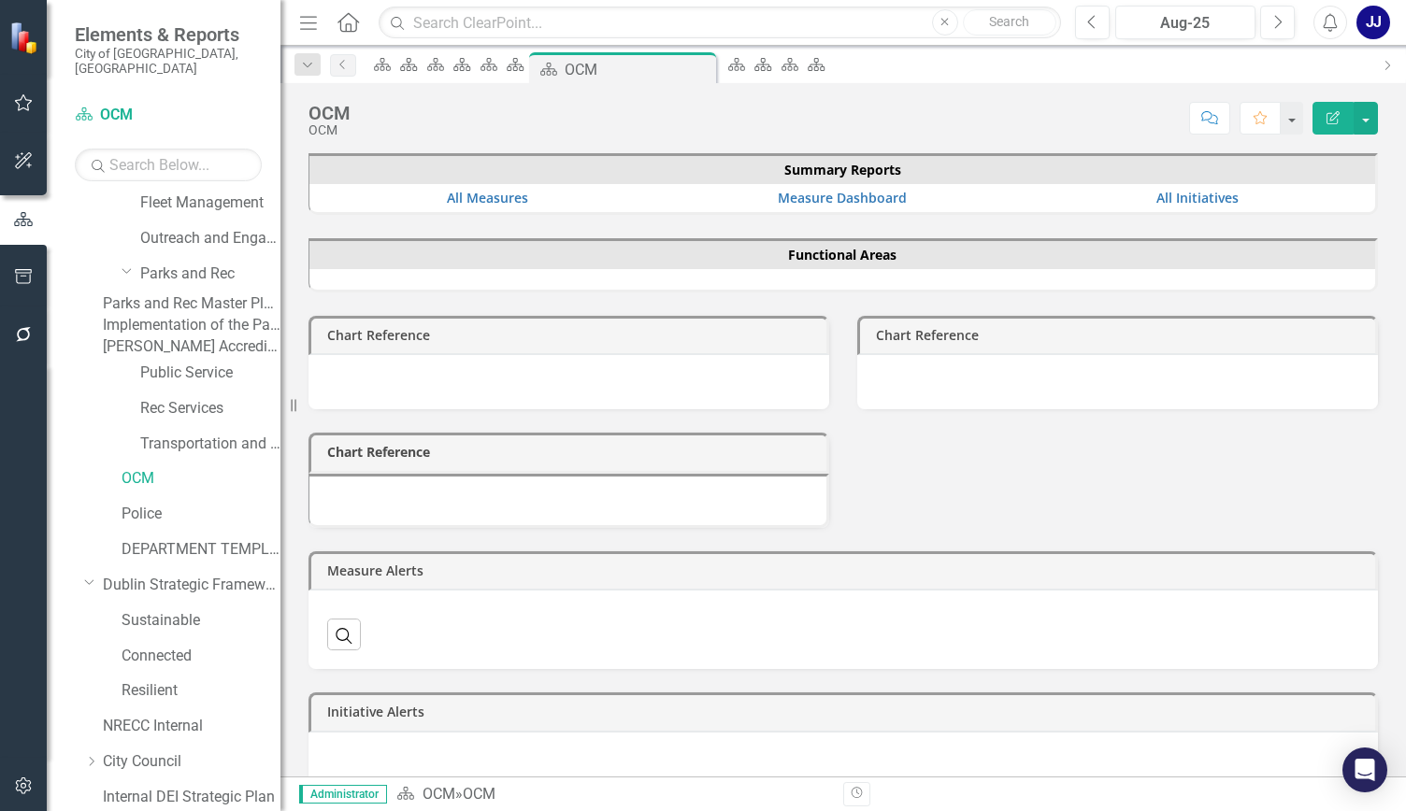
click at [815, 379] on div at bounding box center [568, 382] width 521 height 54
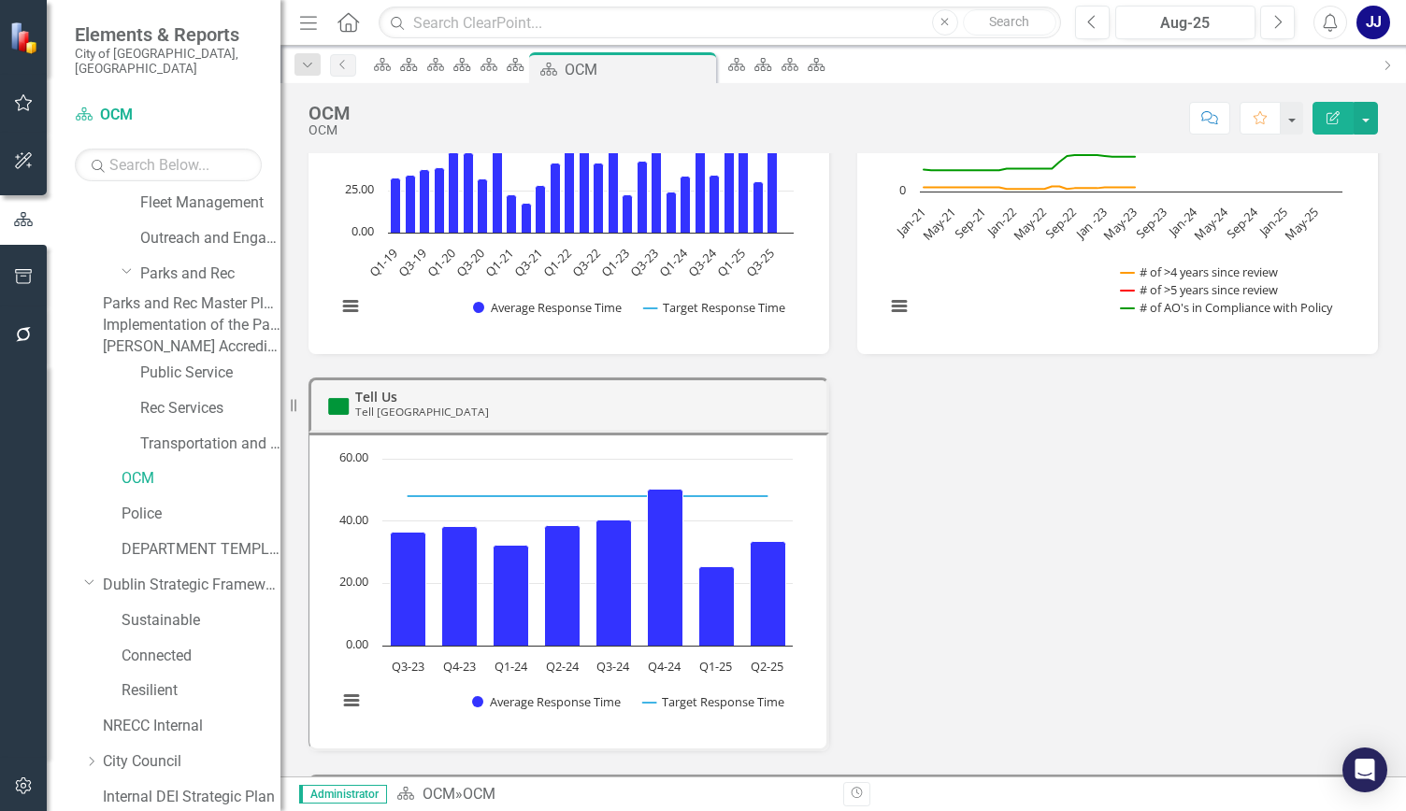
scroll to position [327, 0]
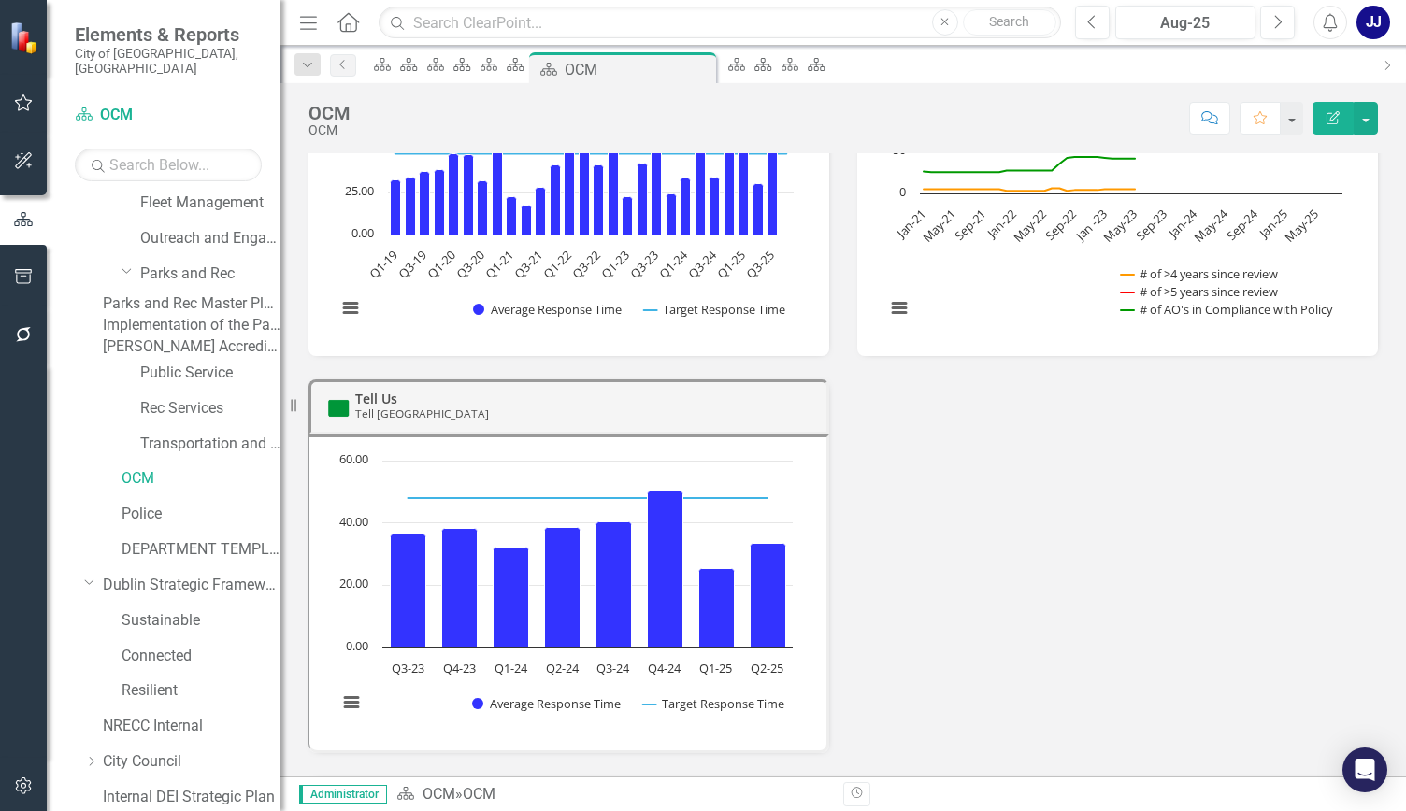
click at [1373, 470] on div "Contact City Manager/Council/Clerk of Council Contact City Manager/Council/Cler…" at bounding box center [842, 359] width 1097 height 788
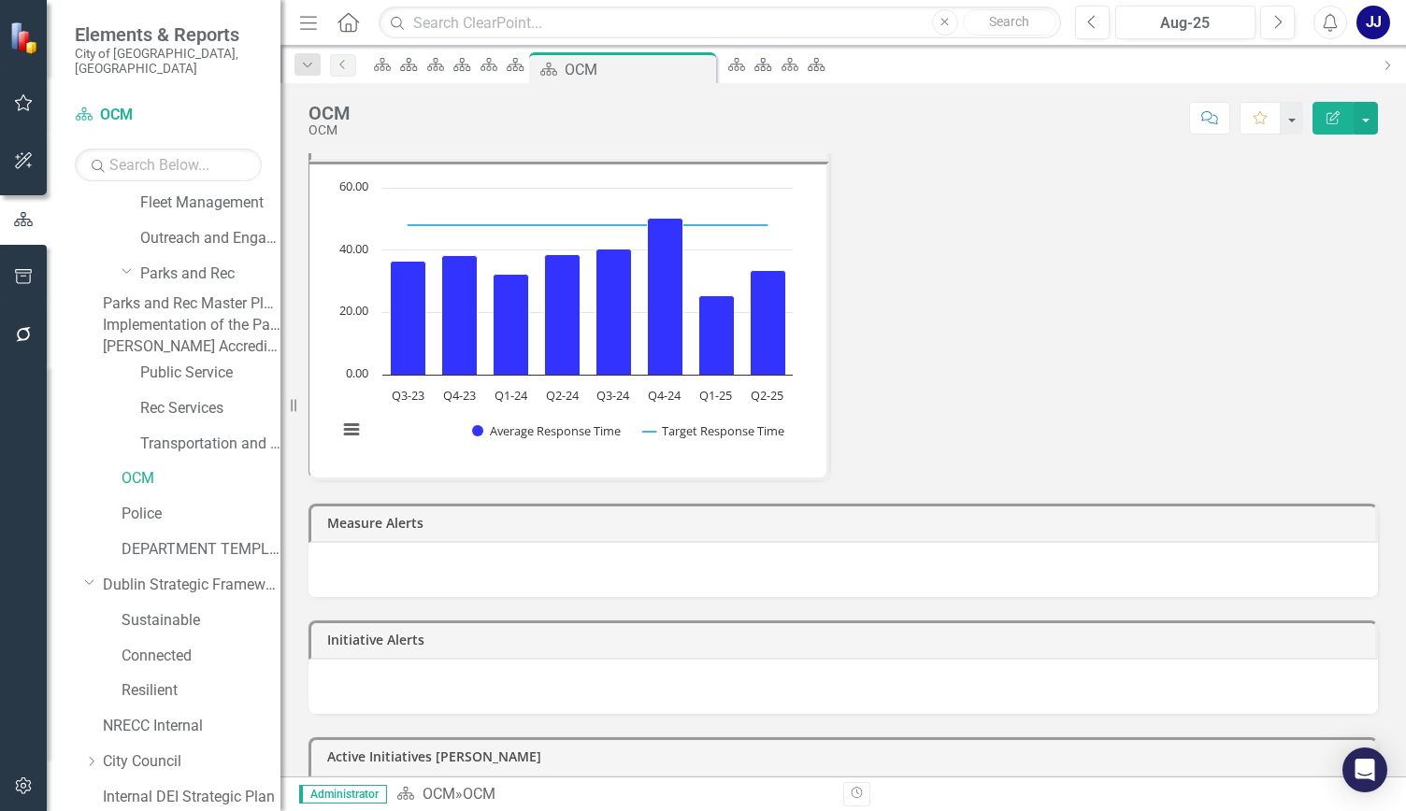
scroll to position [663, 0]
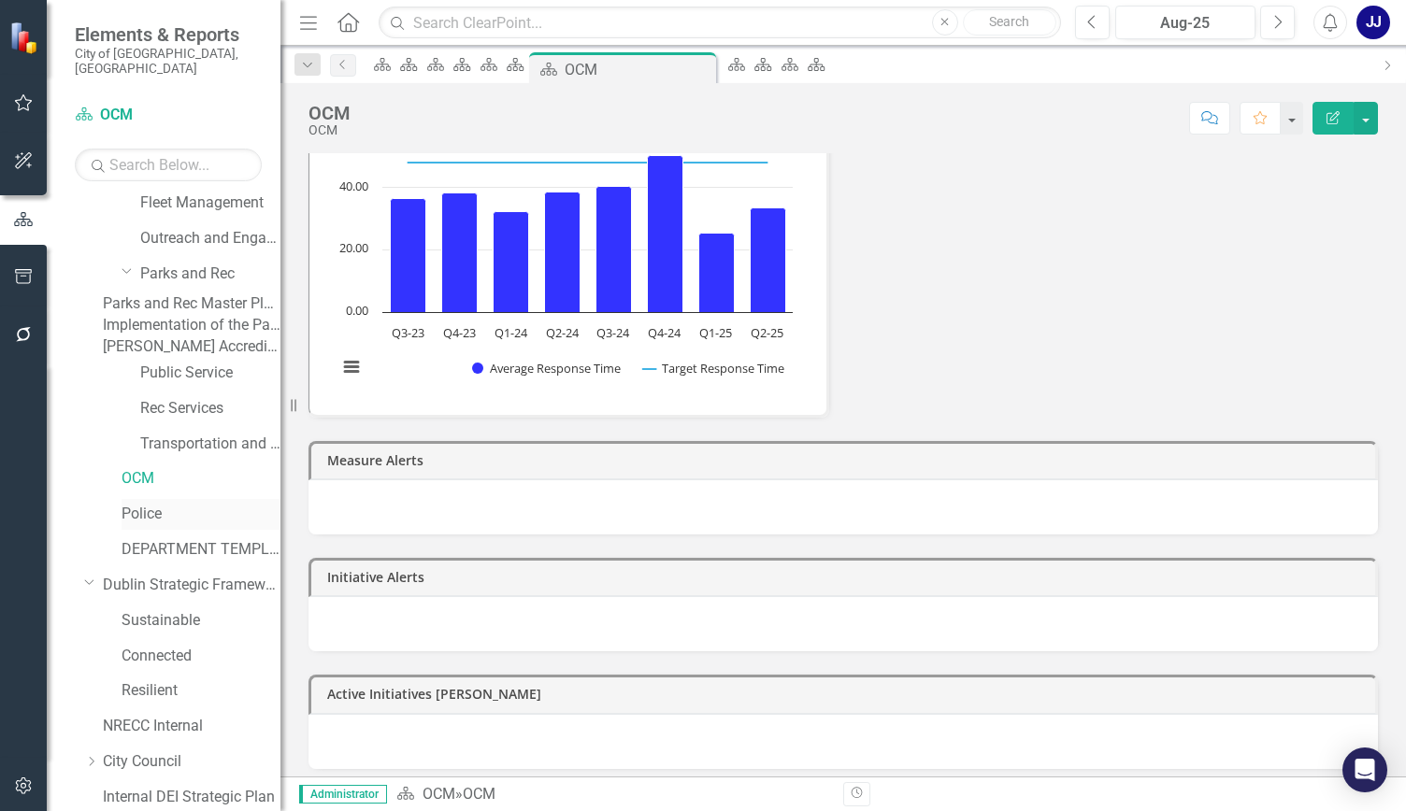
click at [153, 525] on link "Police" at bounding box center [200, 514] width 159 height 21
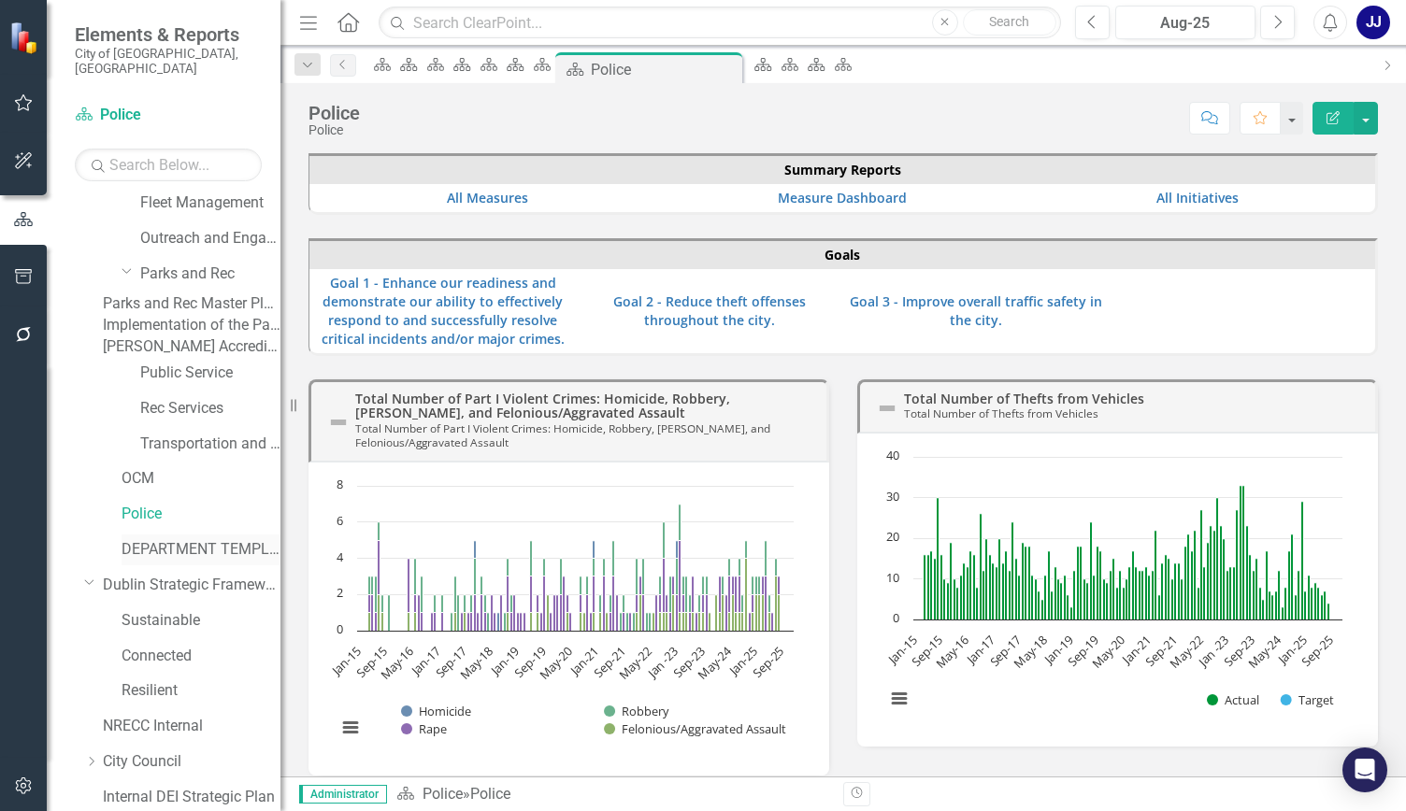
click at [162, 561] on link "DEPARTMENT TEMPLATE" at bounding box center [200, 549] width 159 height 21
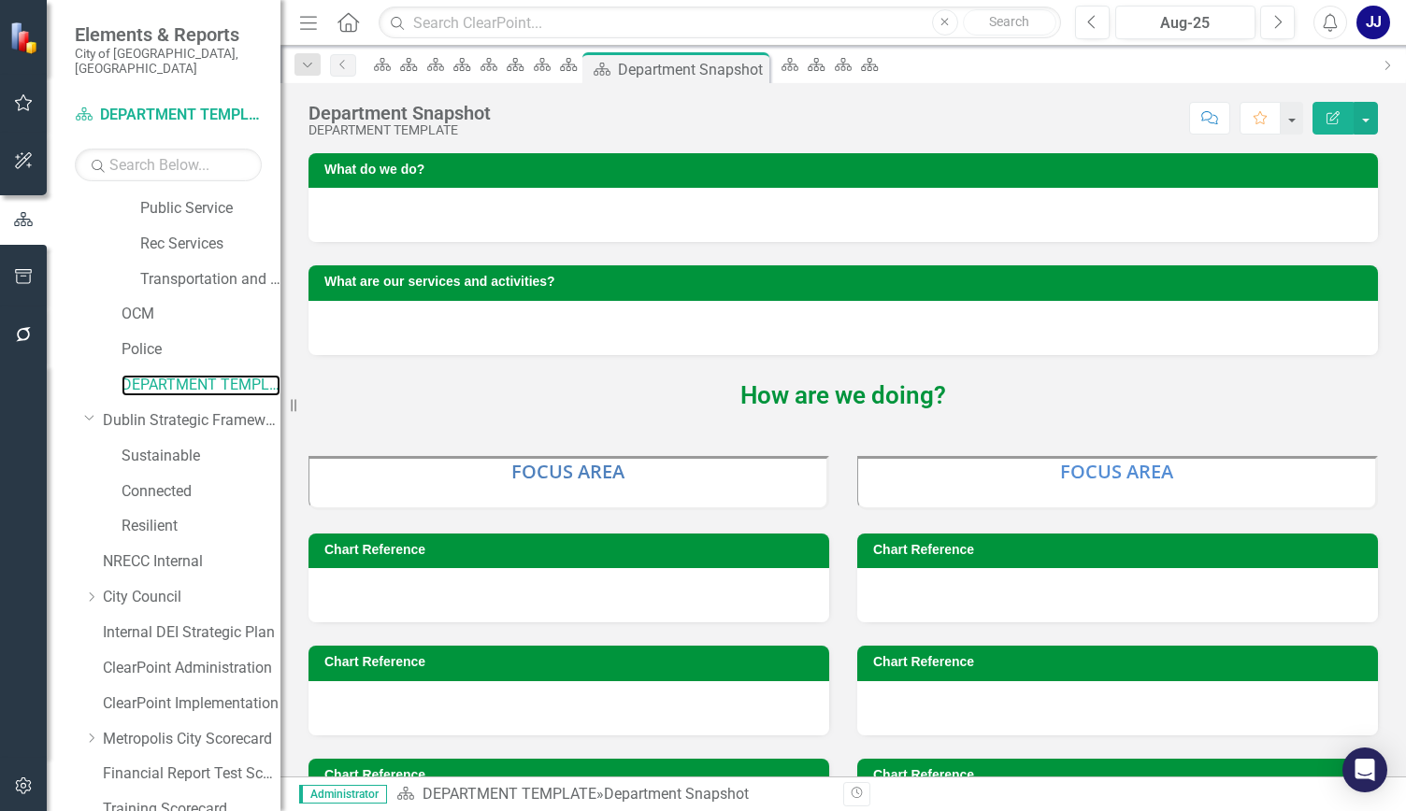
scroll to position [742, 0]
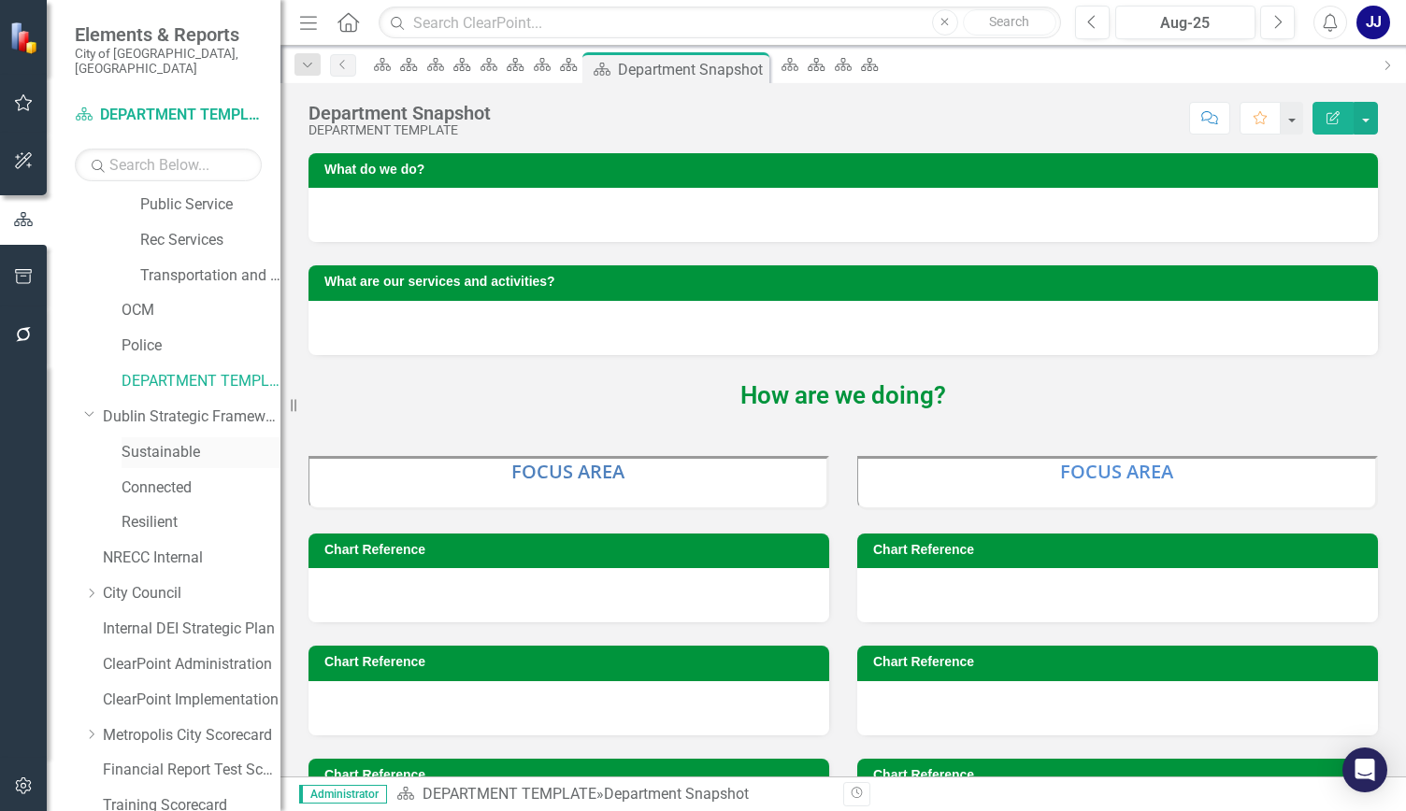
click at [146, 464] on link "Sustainable" at bounding box center [200, 452] width 159 height 21
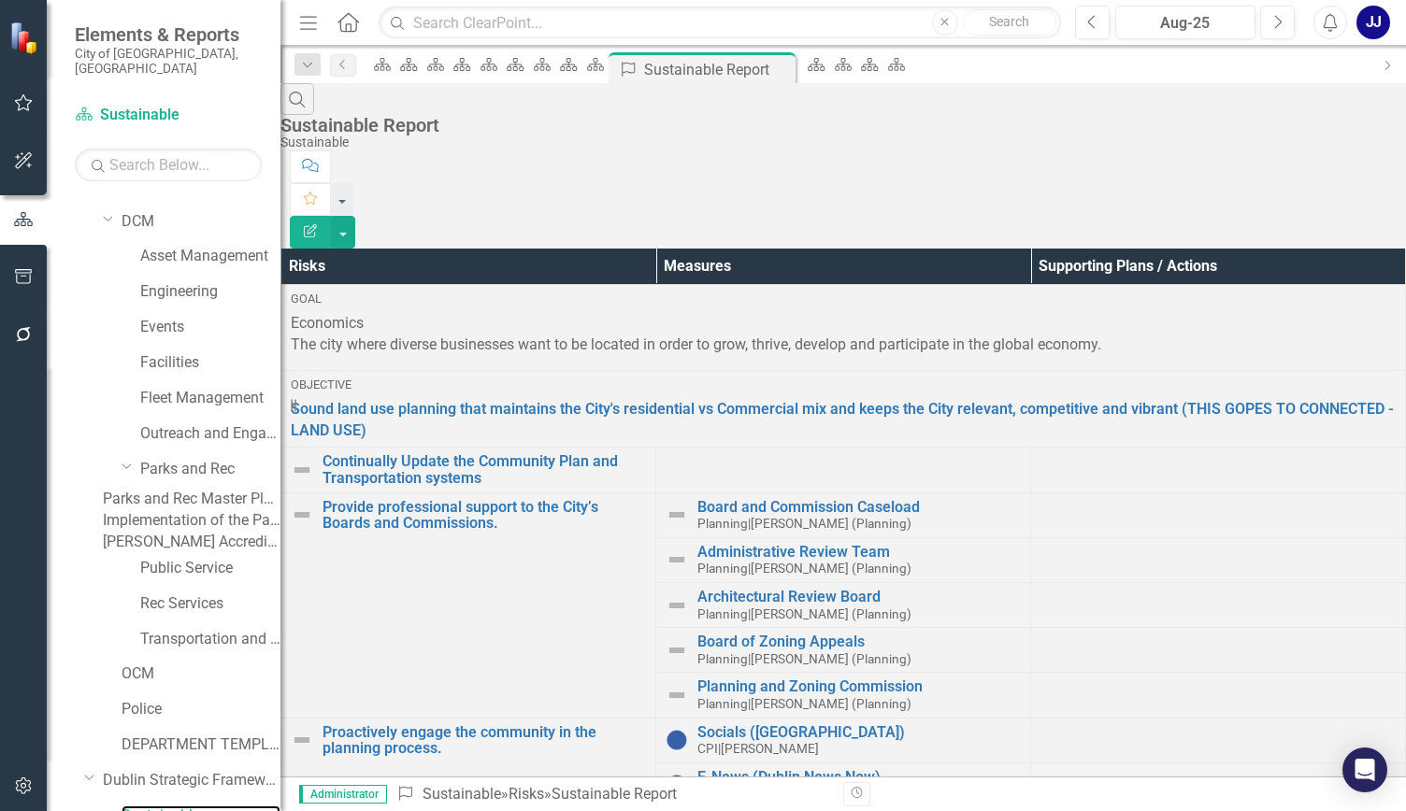
scroll to position [374, 0]
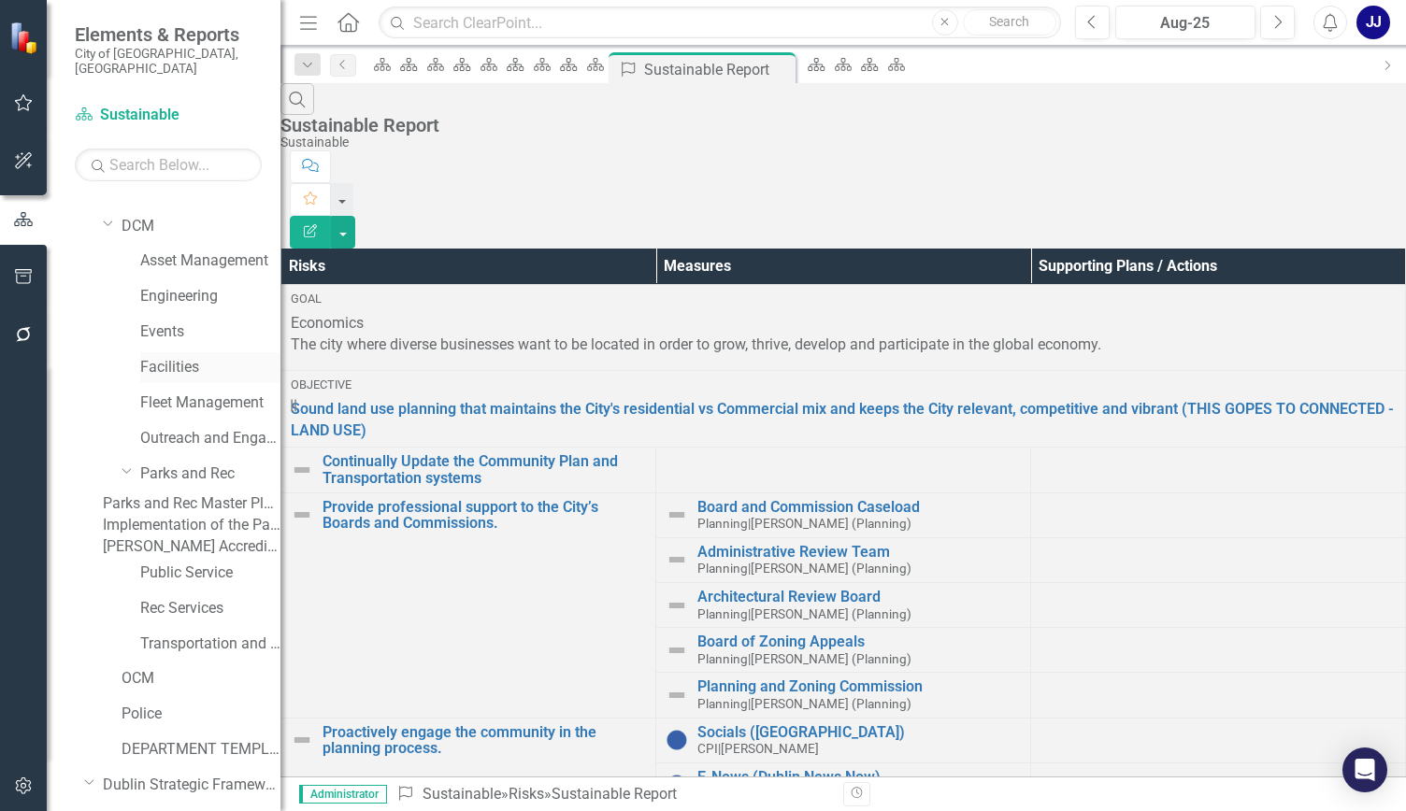
click at [206, 359] on link "Facilities" at bounding box center [210, 367] width 140 height 21
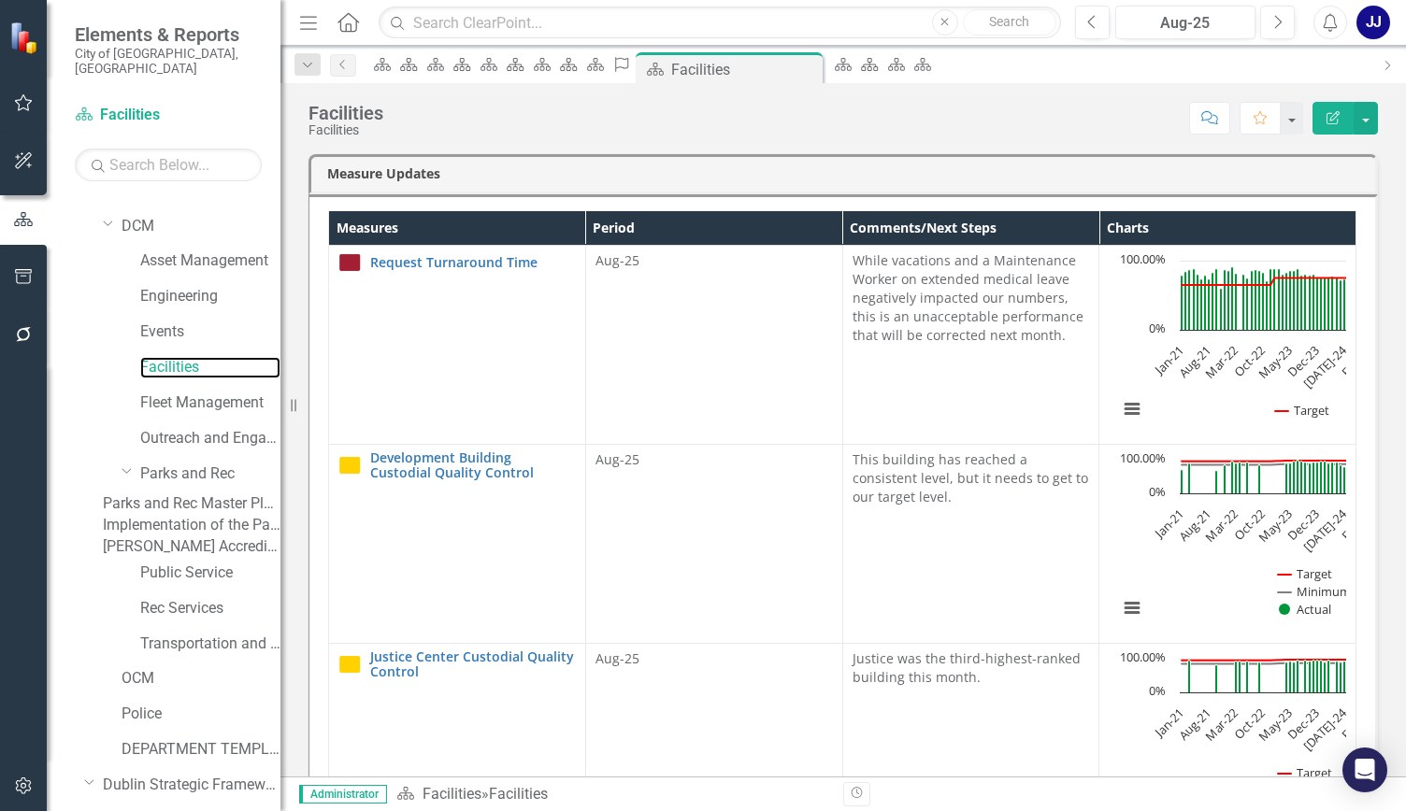
scroll to position [482, 0]
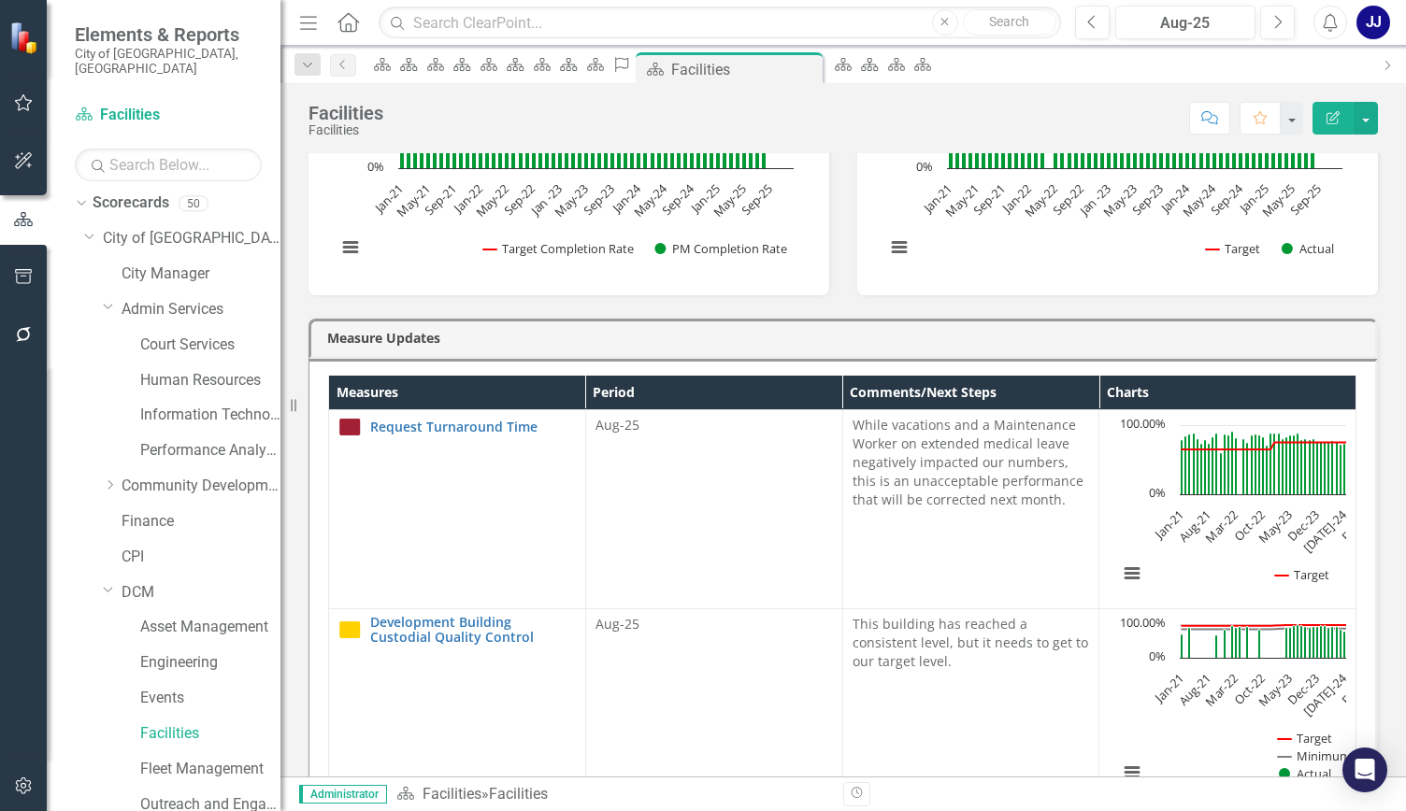
scroll to position [0, 0]
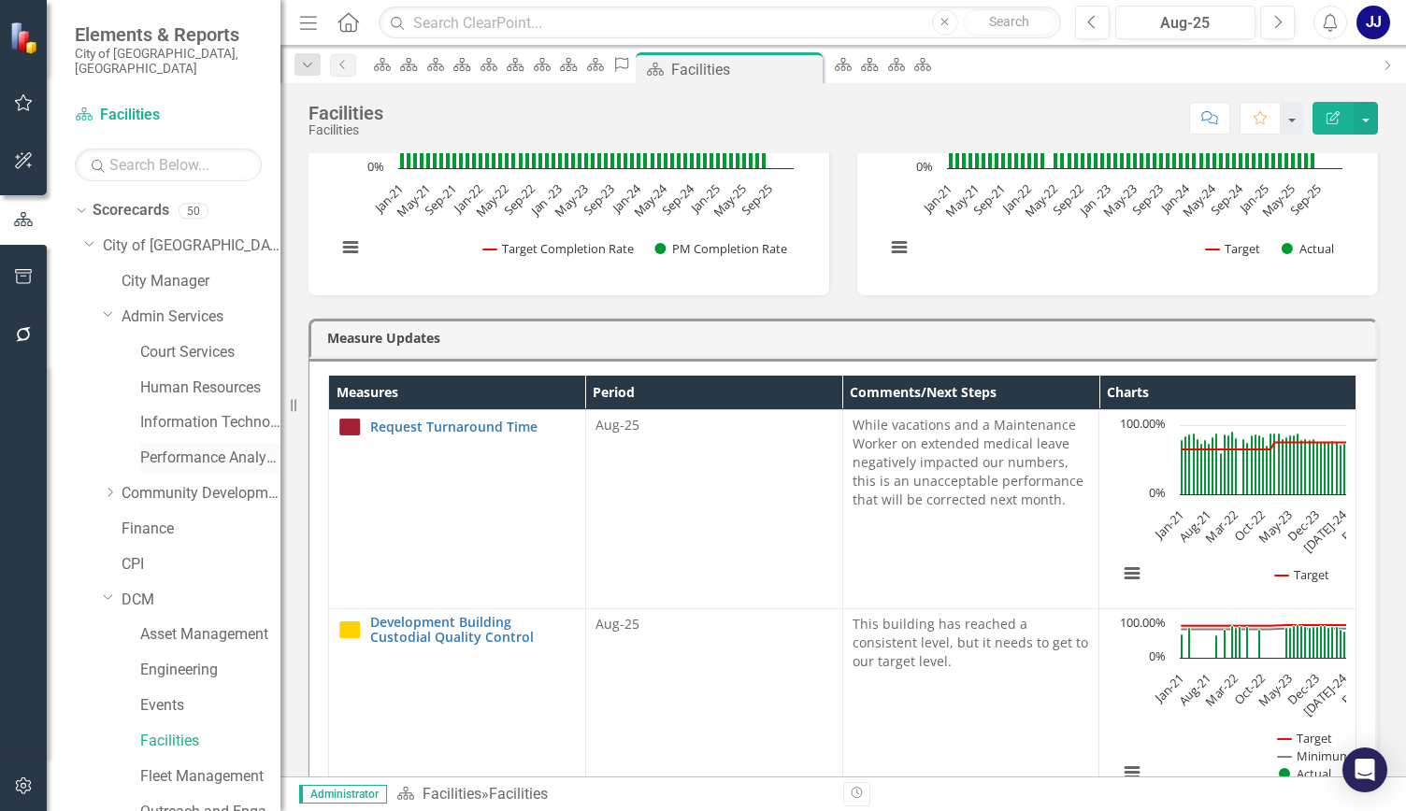
click at [191, 448] on link "Performance Analytics" at bounding box center [210, 458] width 140 height 21
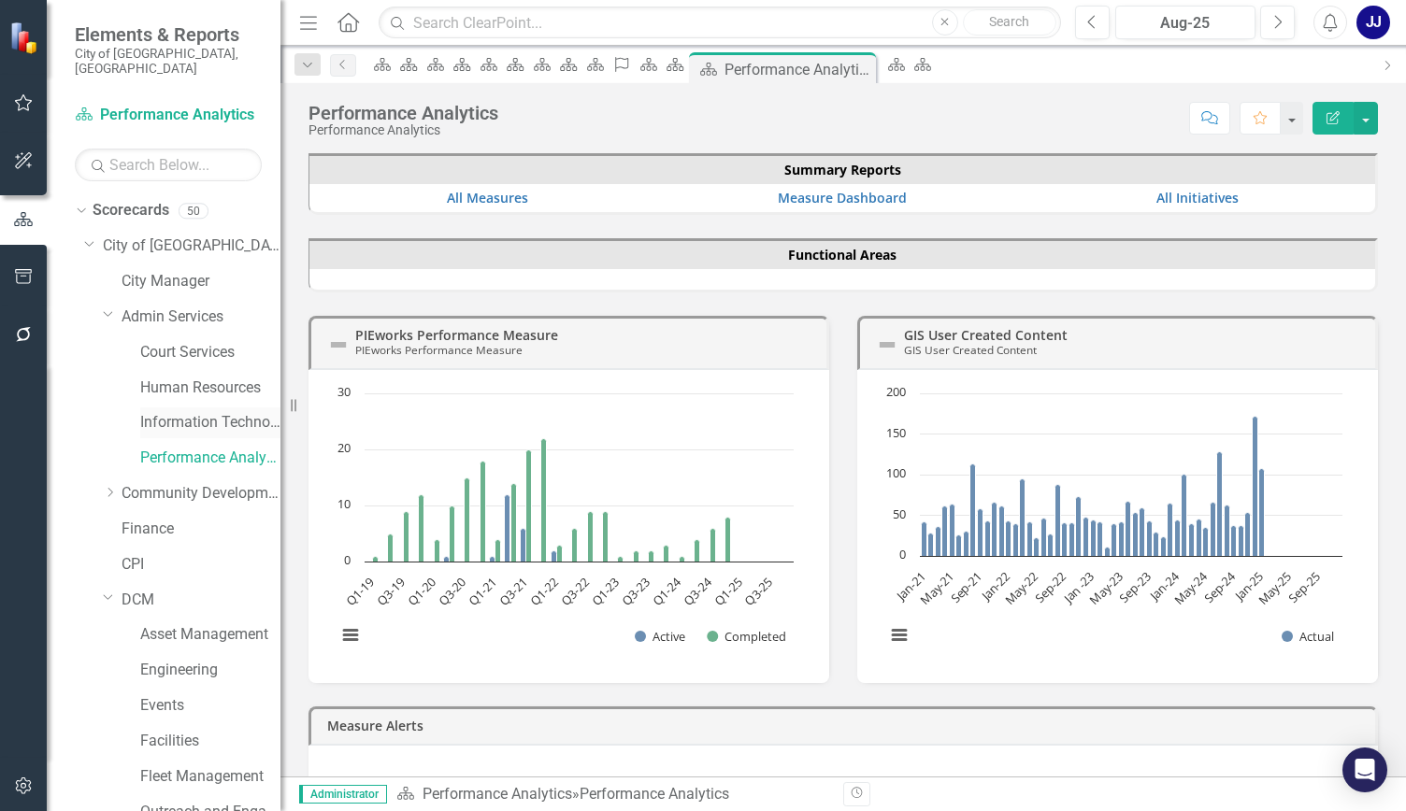
click at [205, 412] on link "Information Technology" at bounding box center [210, 422] width 140 height 21
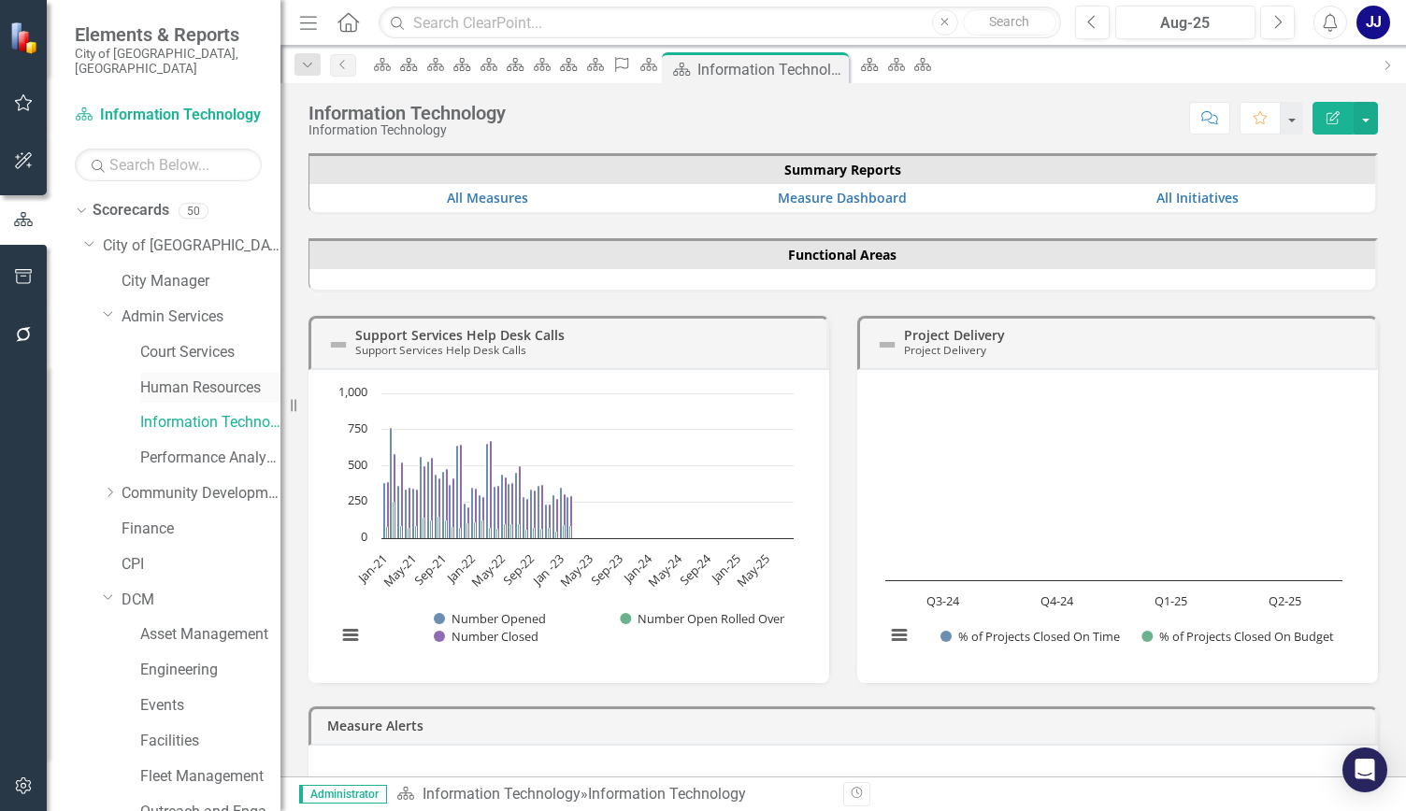
click at [196, 378] on link "Human Resources" at bounding box center [210, 388] width 140 height 21
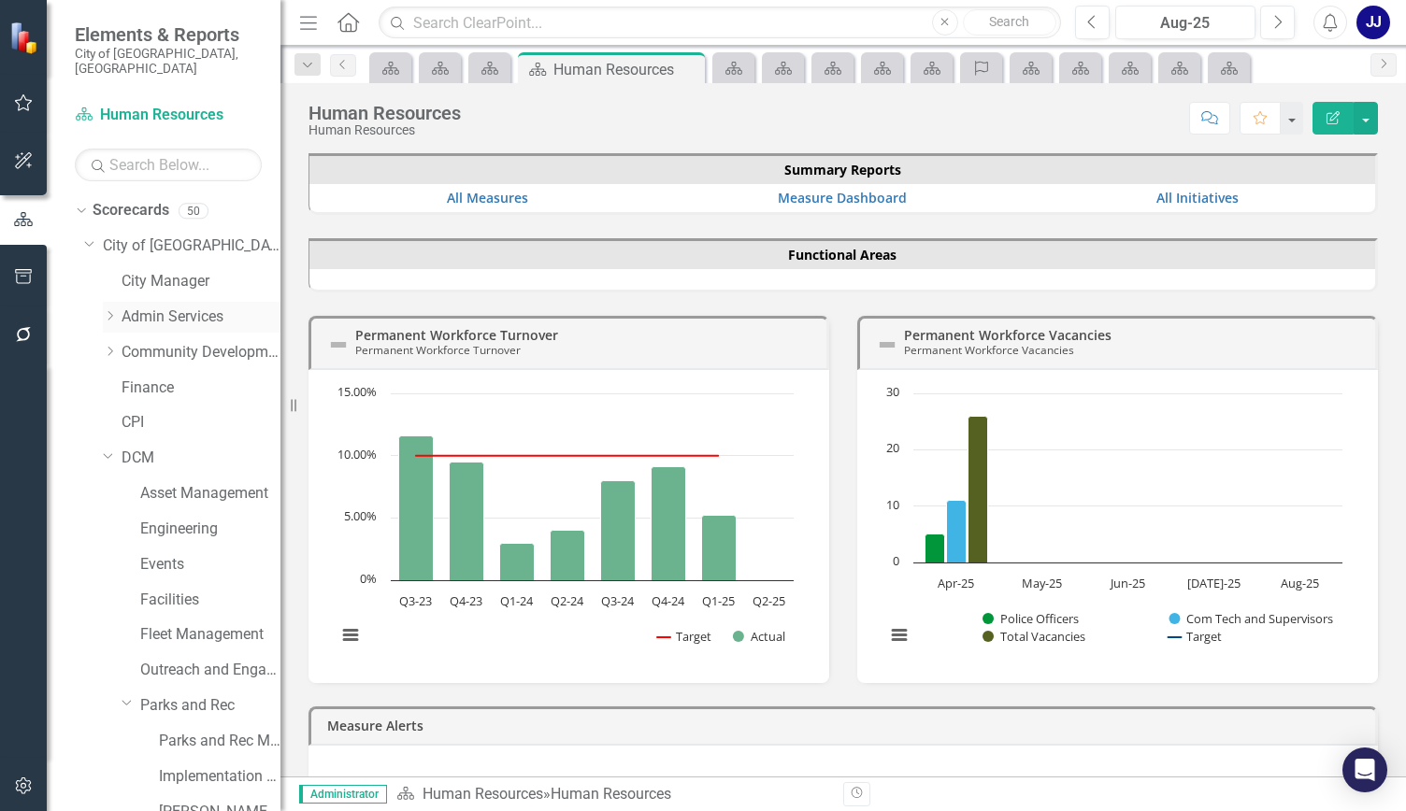
click at [156, 307] on link "Admin Services" at bounding box center [200, 317] width 159 height 21
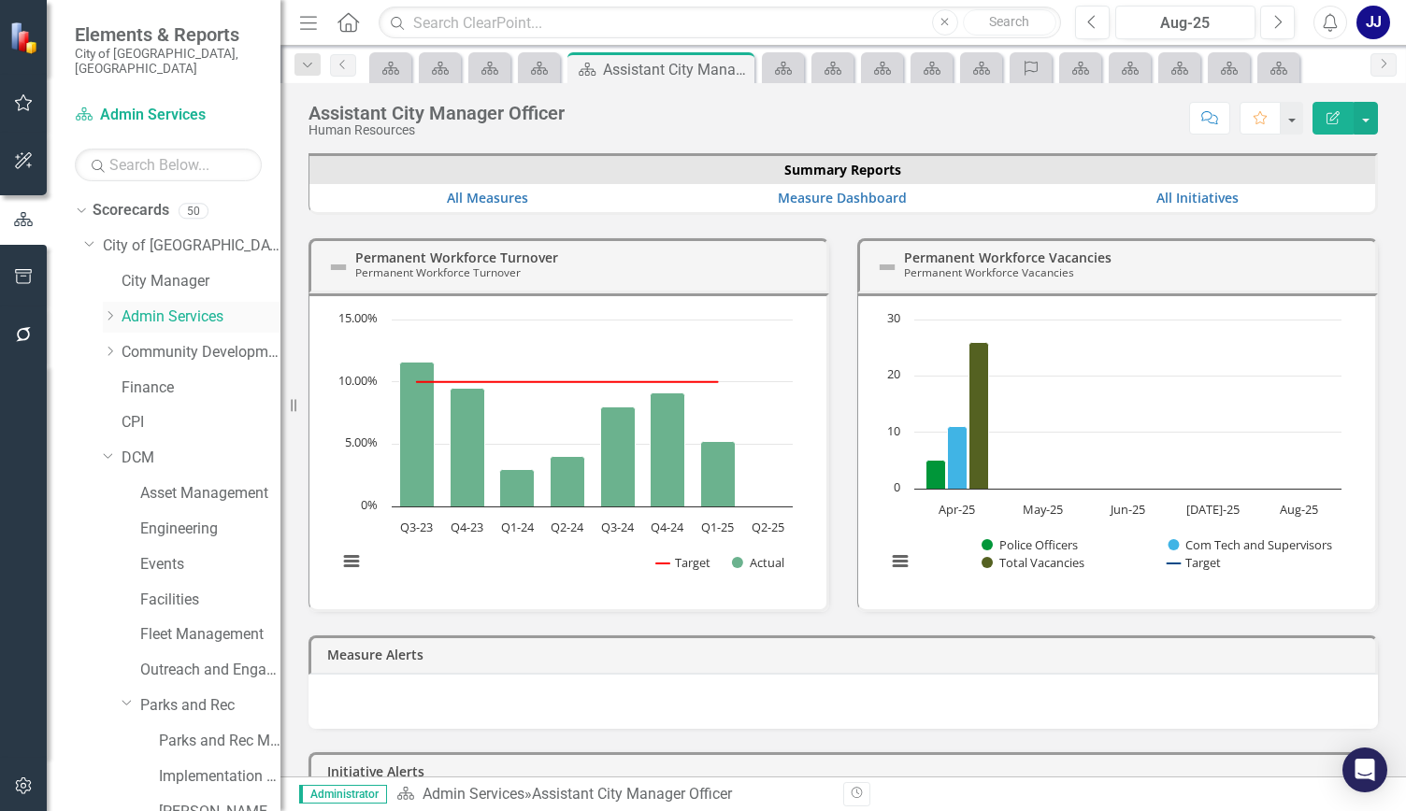
click at [118, 309] on div "Dropdown" at bounding box center [112, 317] width 19 height 16
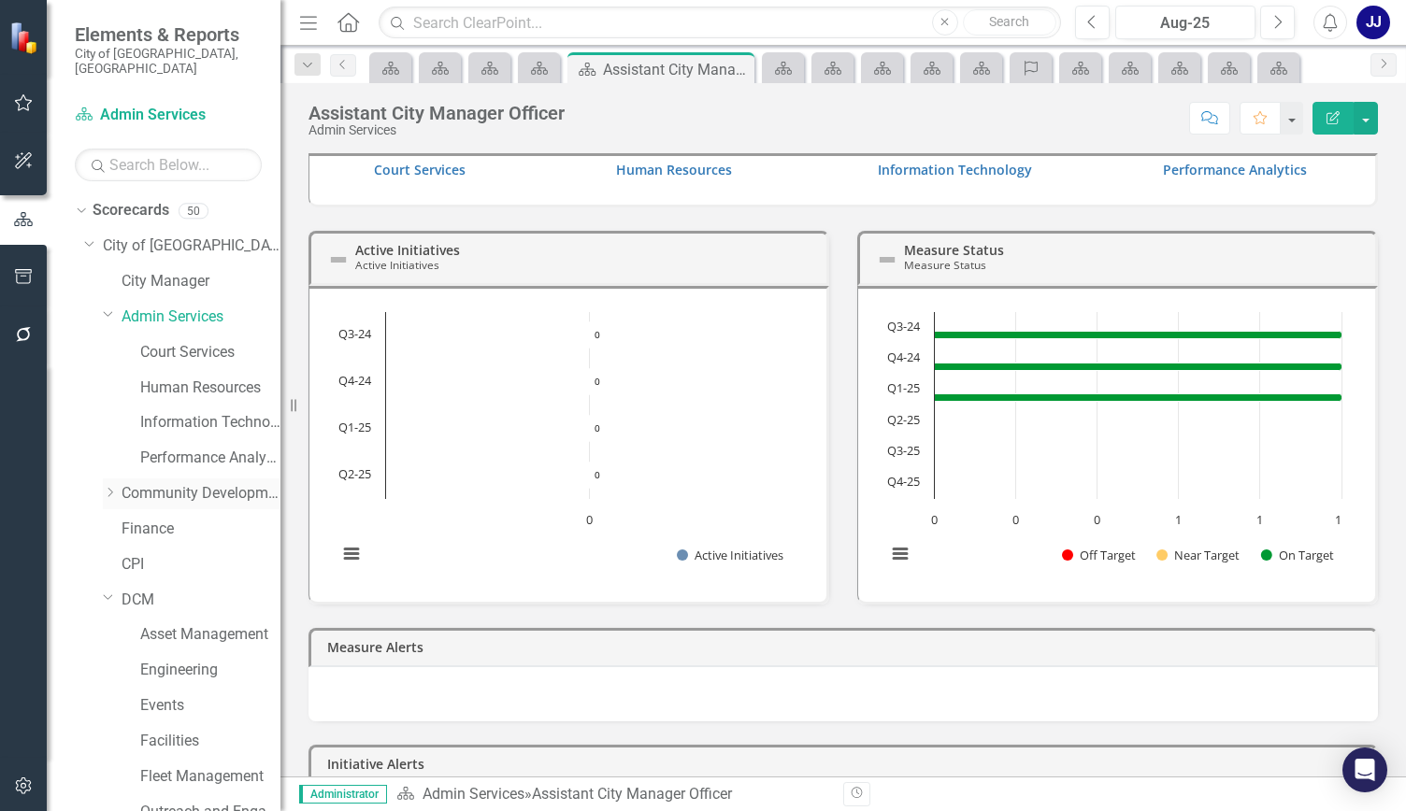
click at [113, 478] on div "Dropdown Community Development" at bounding box center [192, 493] width 178 height 31
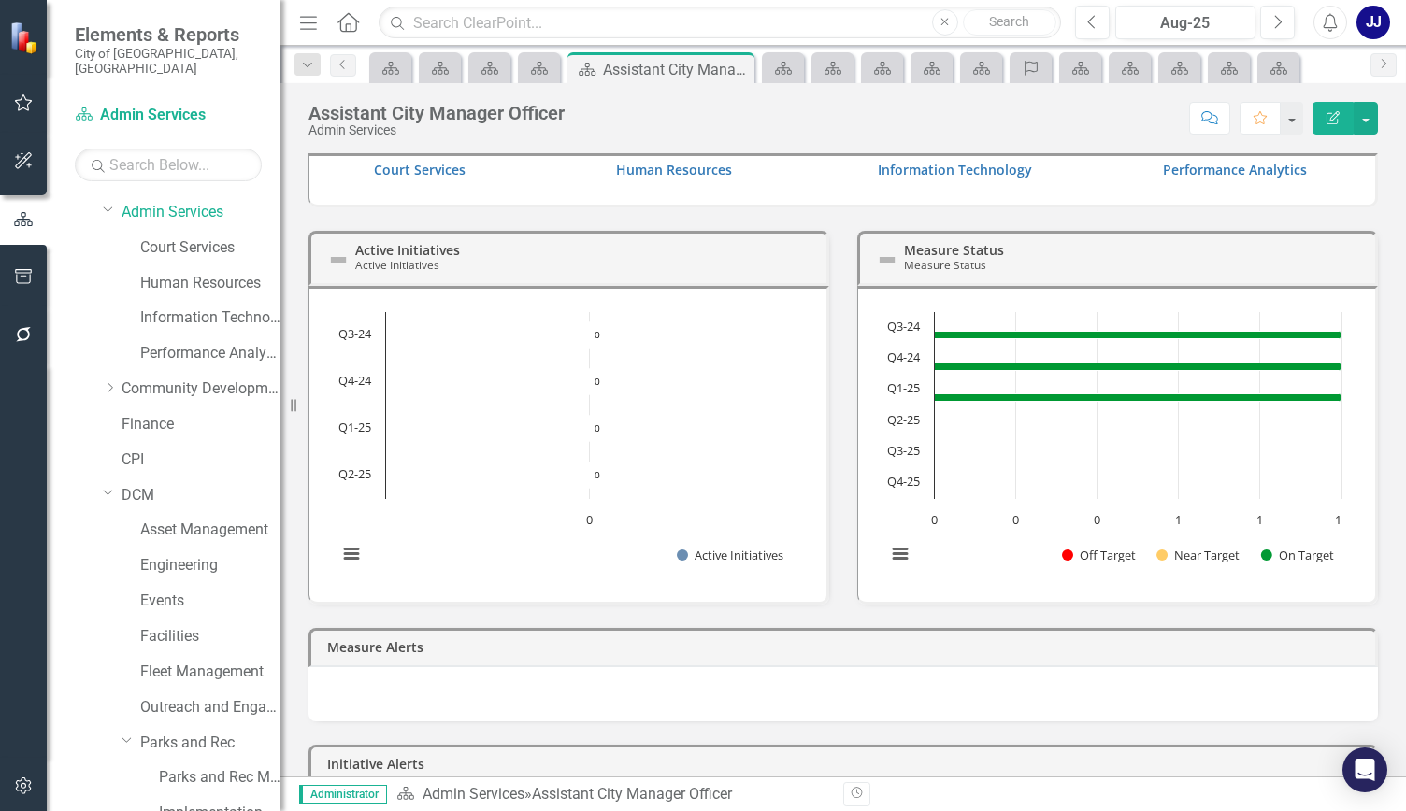
scroll to position [124, 0]
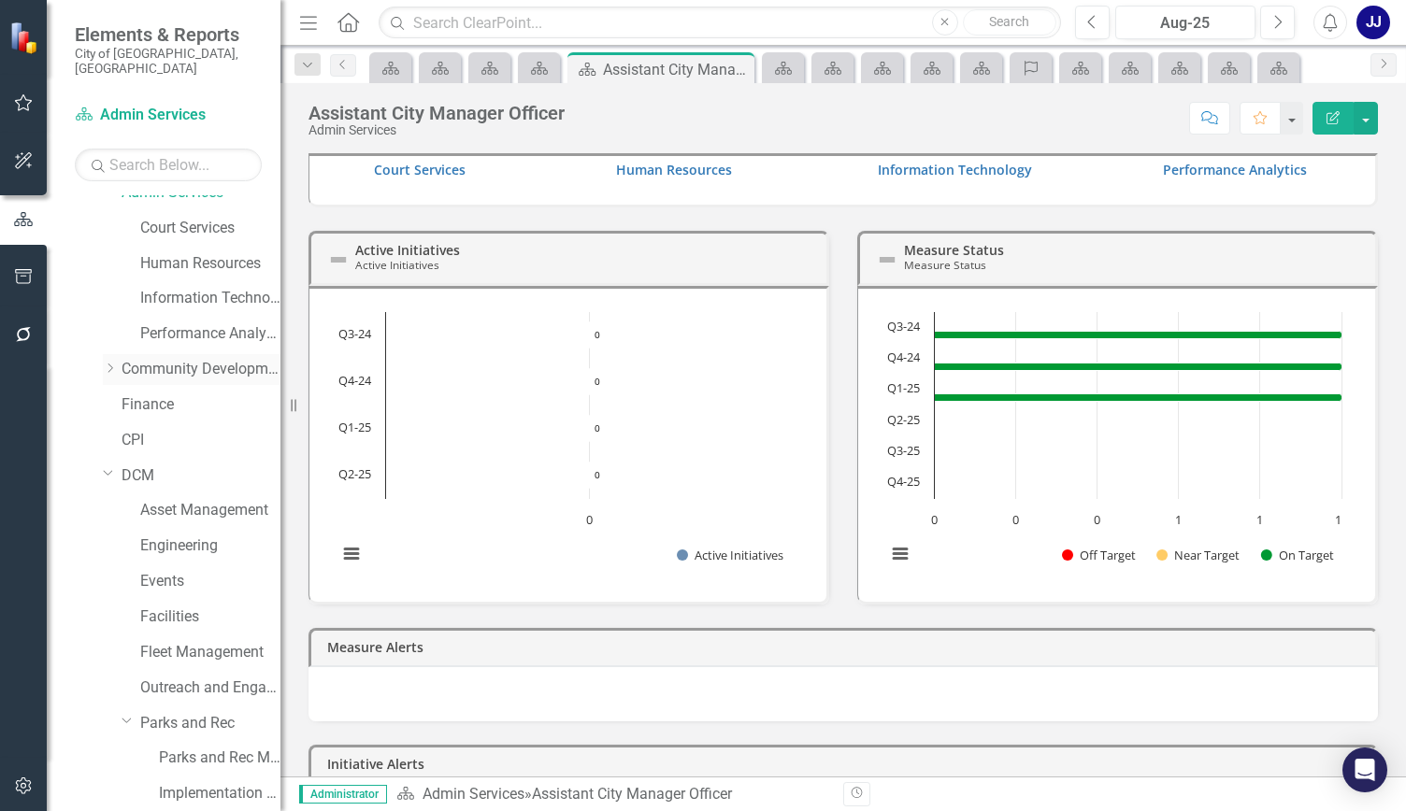
click at [144, 359] on link "Community Development" at bounding box center [200, 369] width 159 height 21
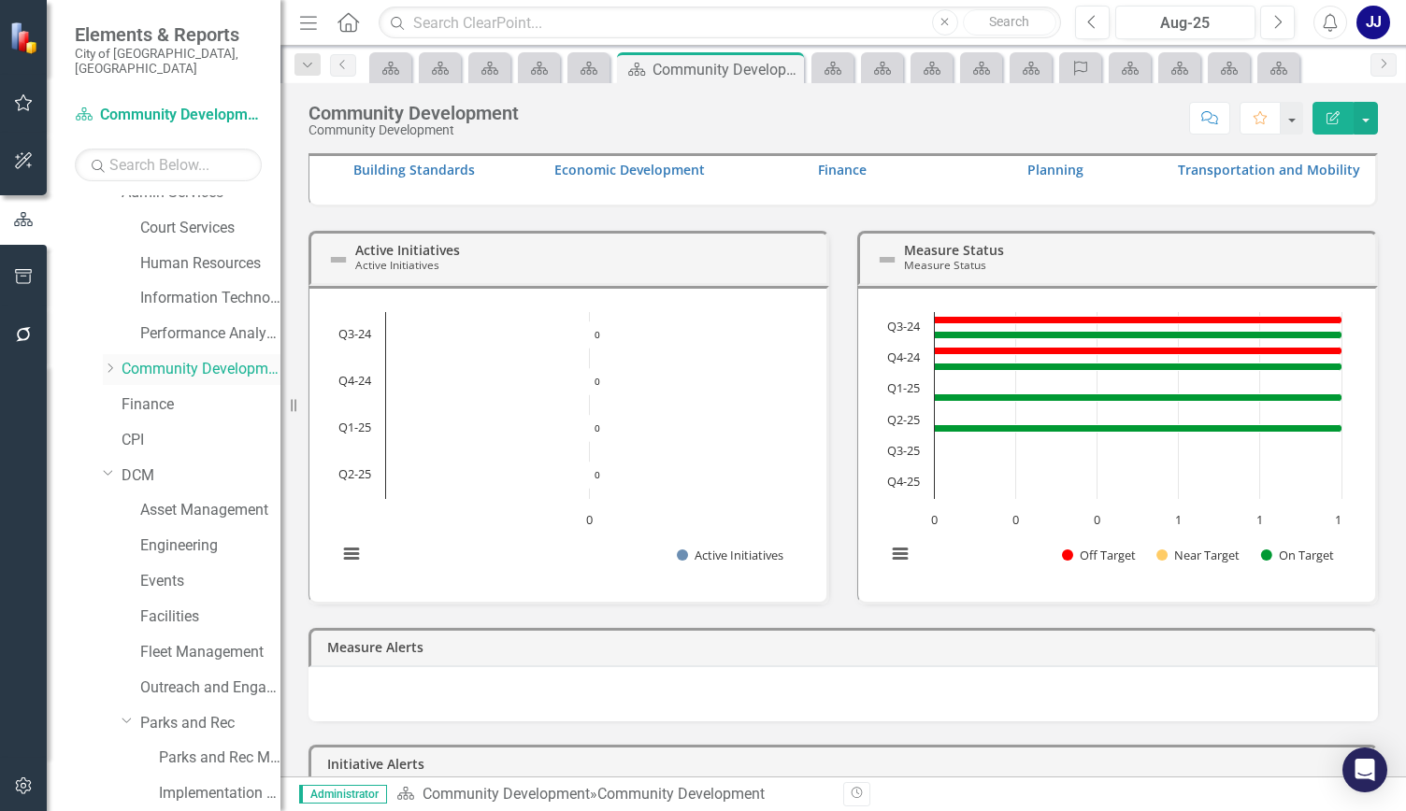
click at [112, 363] on icon "Dropdown" at bounding box center [110, 368] width 14 height 11
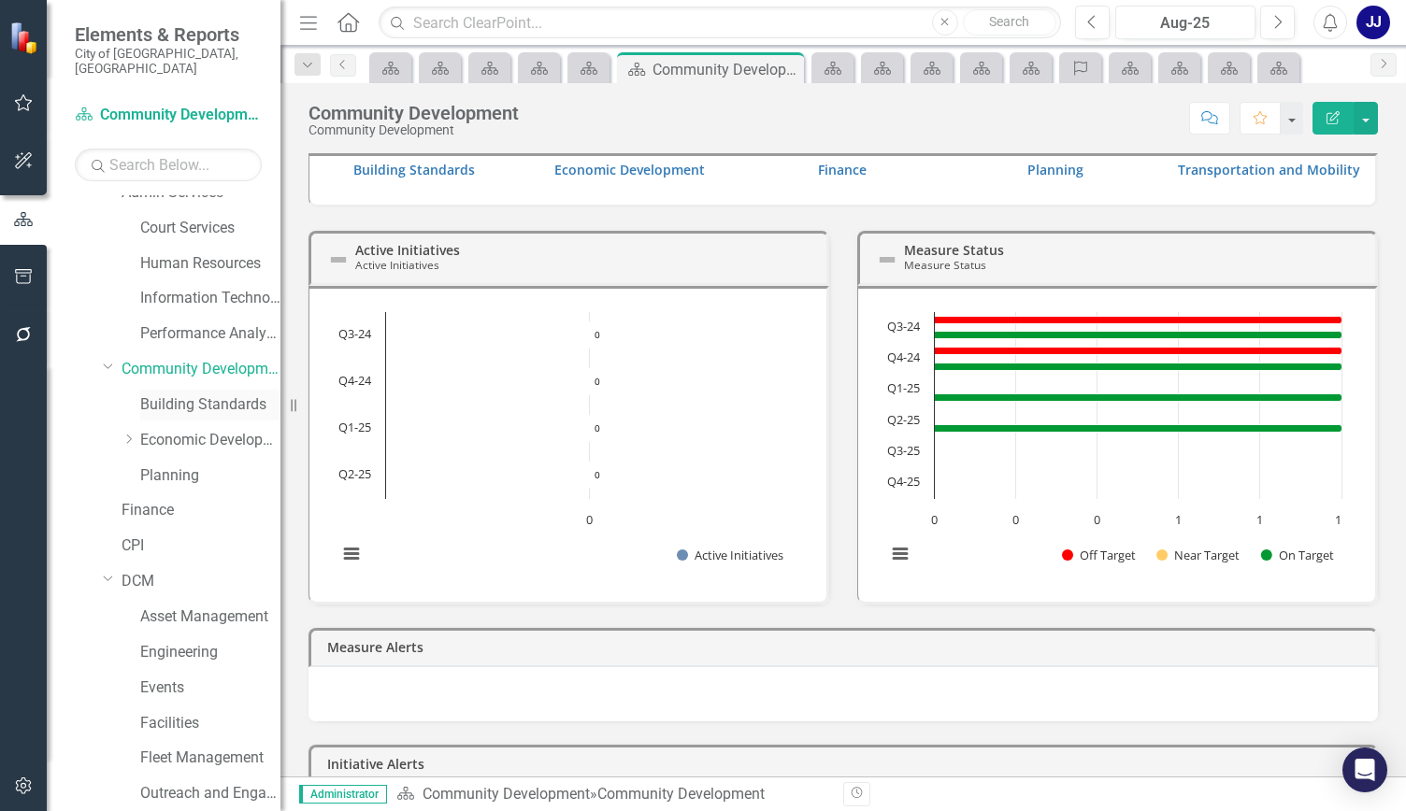
click at [195, 394] on link "Building Standards" at bounding box center [210, 404] width 140 height 21
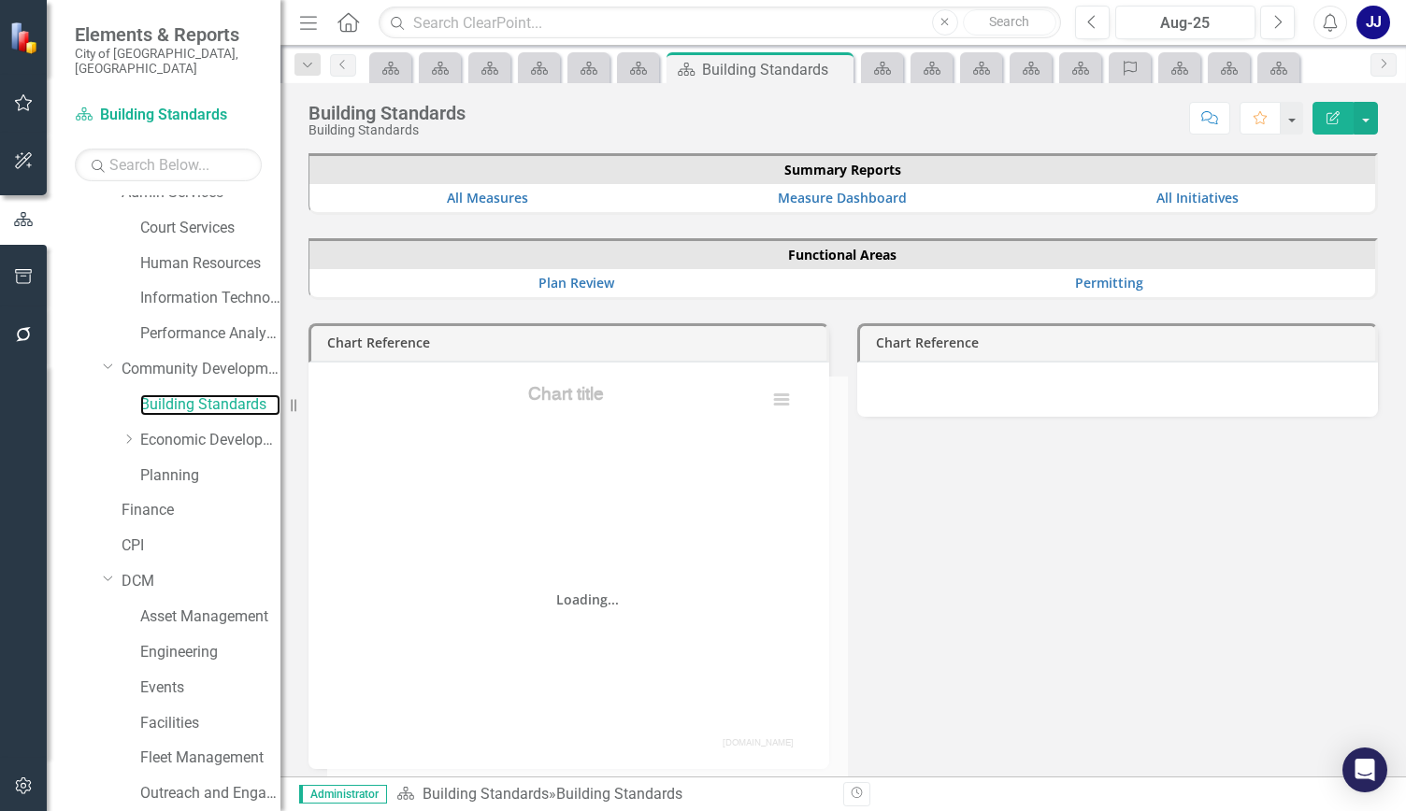
scroll to position [379, 0]
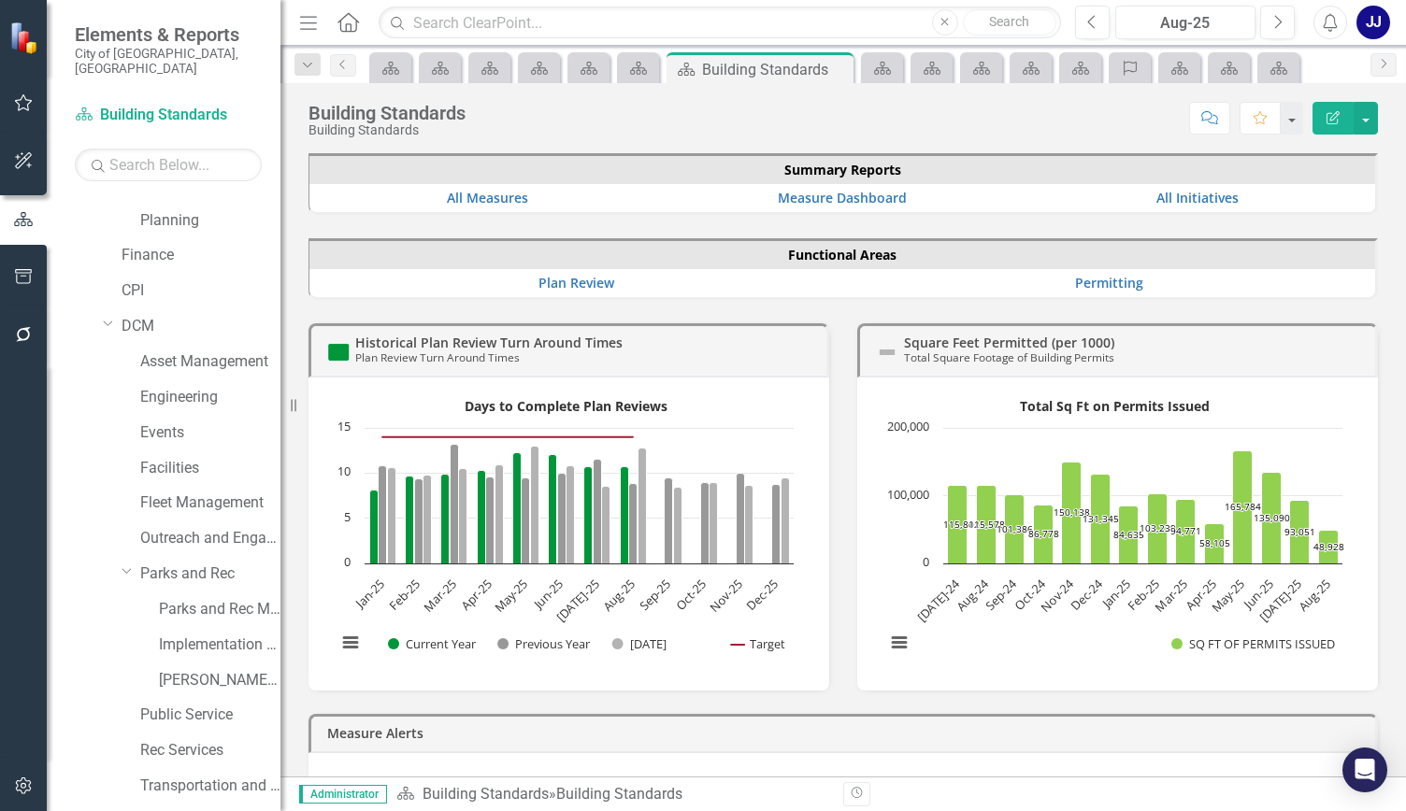
click at [280, 500] on div "Resize" at bounding box center [287, 405] width 15 height 811
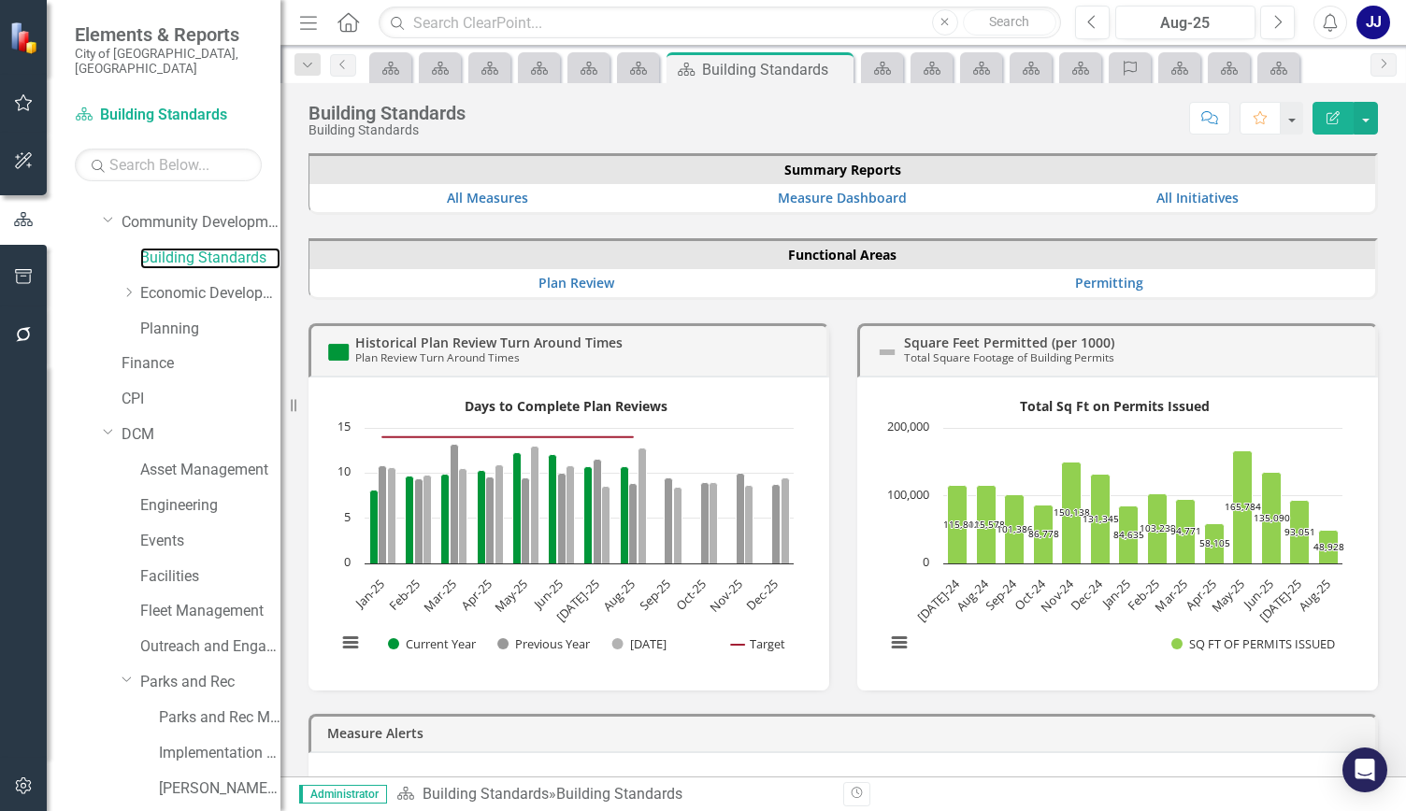
scroll to position [273, 0]
click at [194, 564] on link "Facilities" at bounding box center [210, 574] width 140 height 21
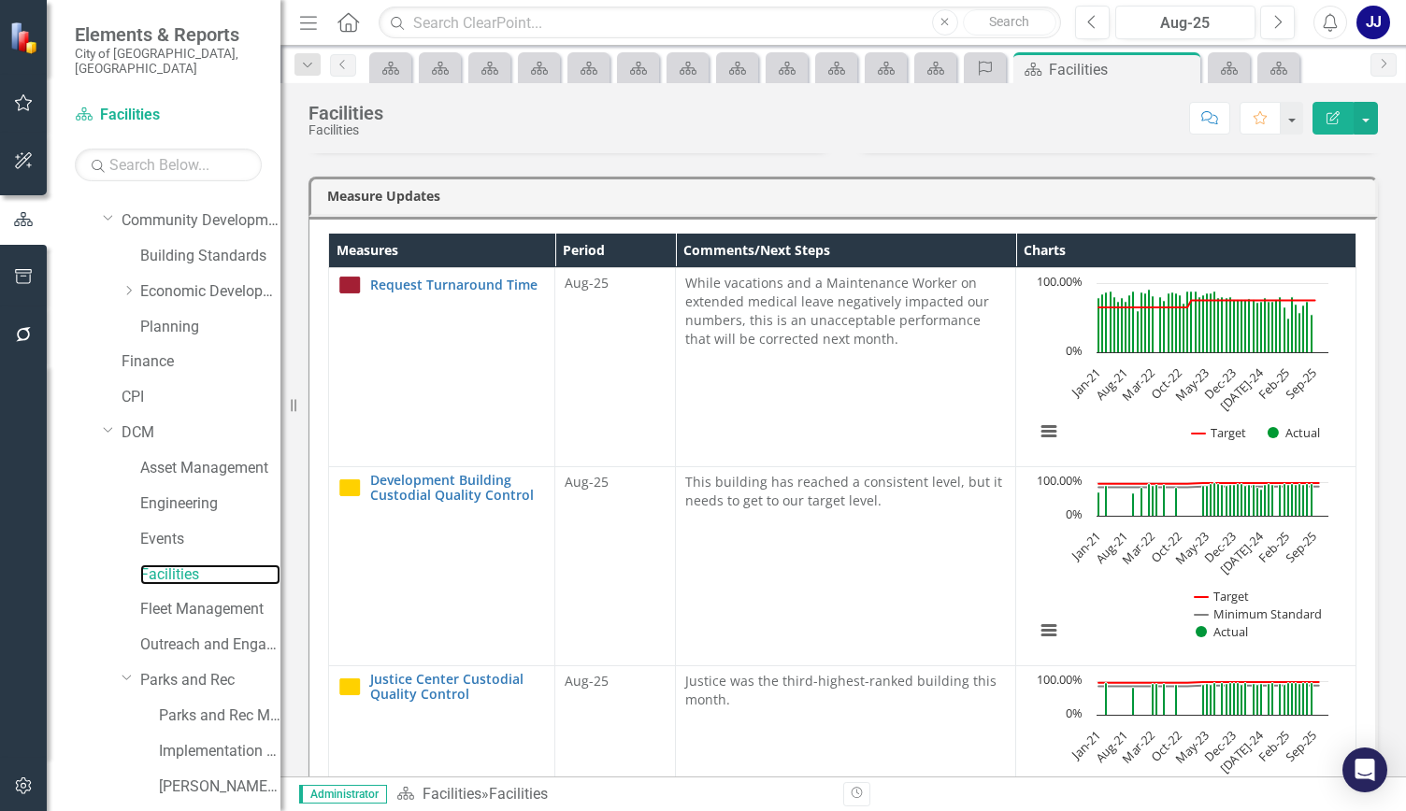
scroll to position [469, 0]
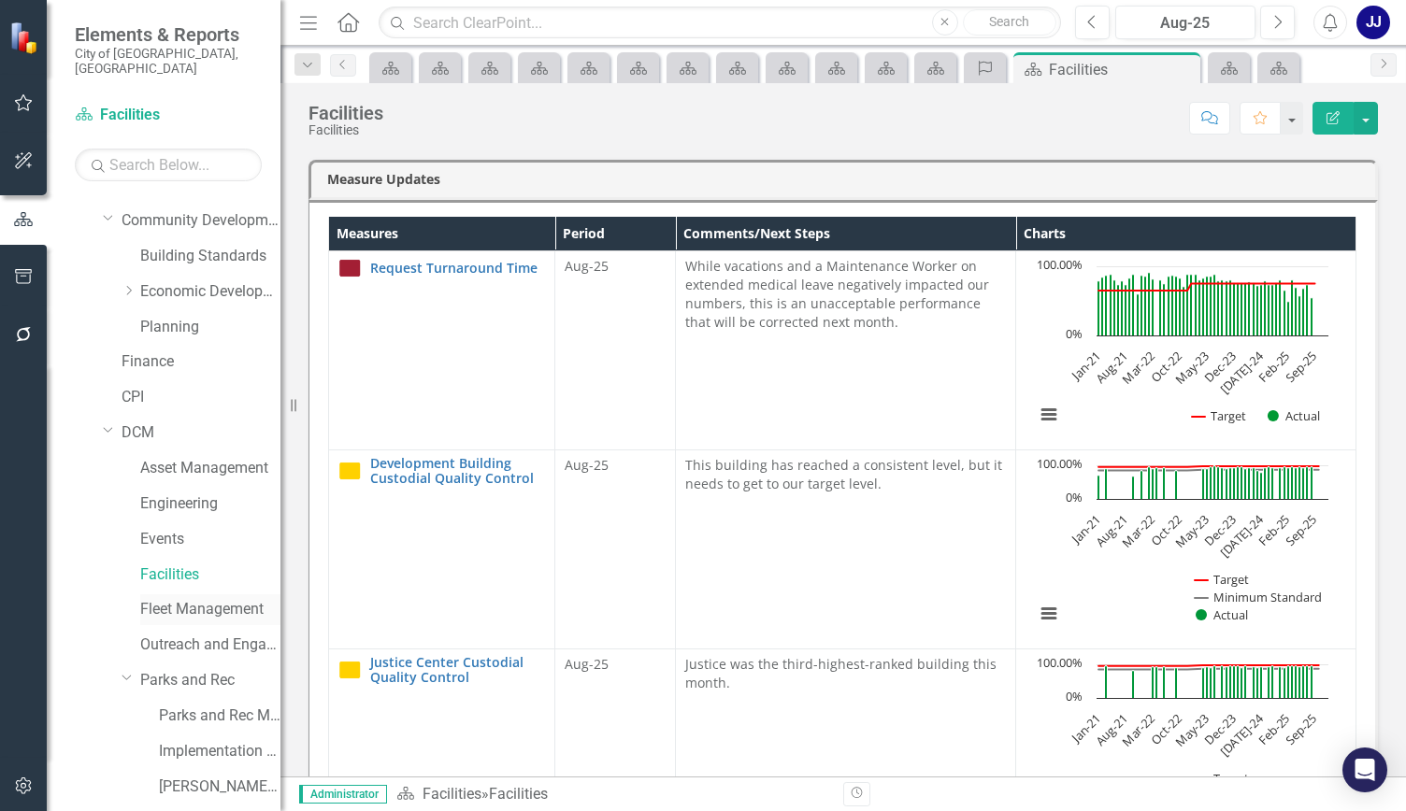
click at [194, 599] on link "Fleet Management" at bounding box center [210, 609] width 140 height 21
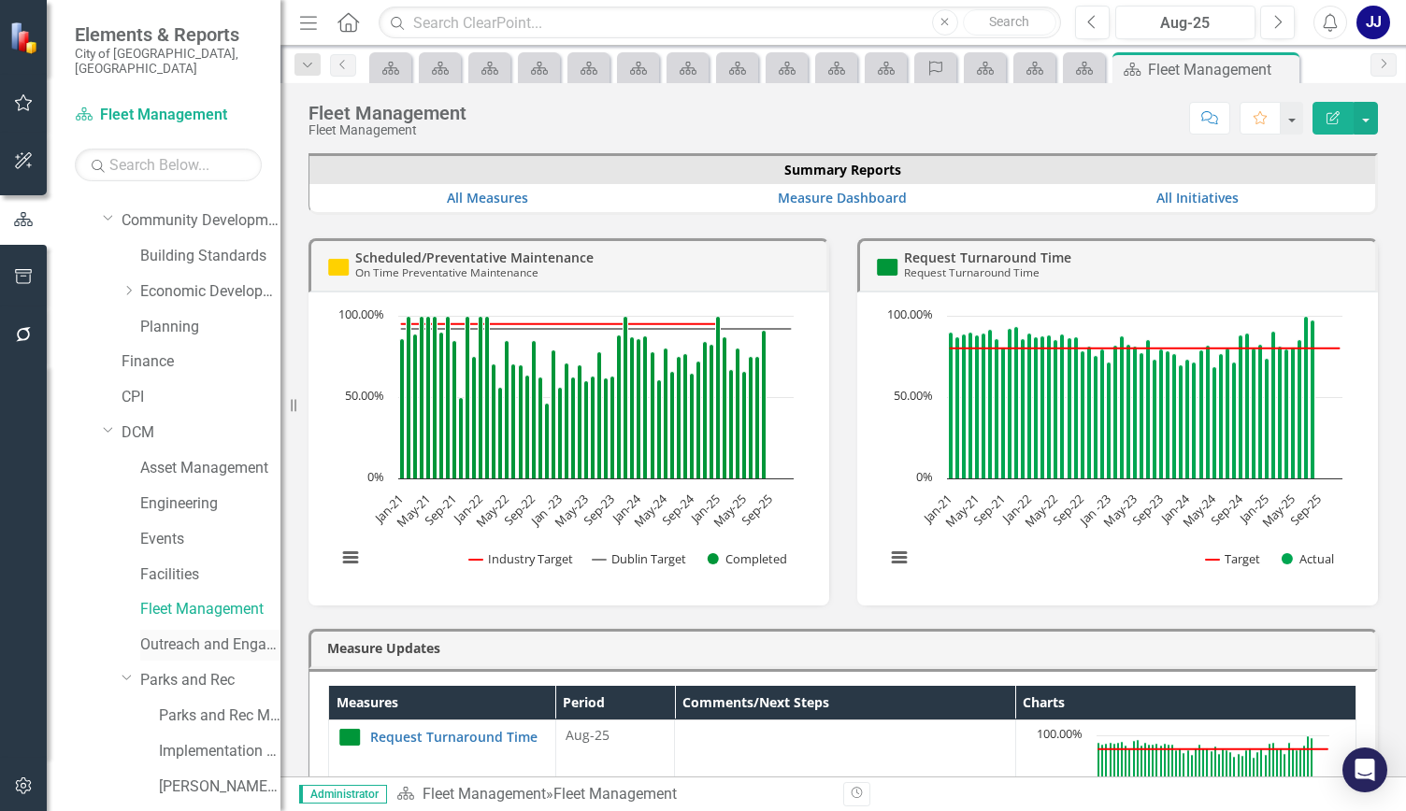
click at [216, 644] on div "Outreach and Engagement" at bounding box center [210, 645] width 140 height 31
click at [306, 378] on div "Scheduled/Preventative Maintenance On Time Preventative Maintenance Loading... …" at bounding box center [568, 410] width 549 height 391
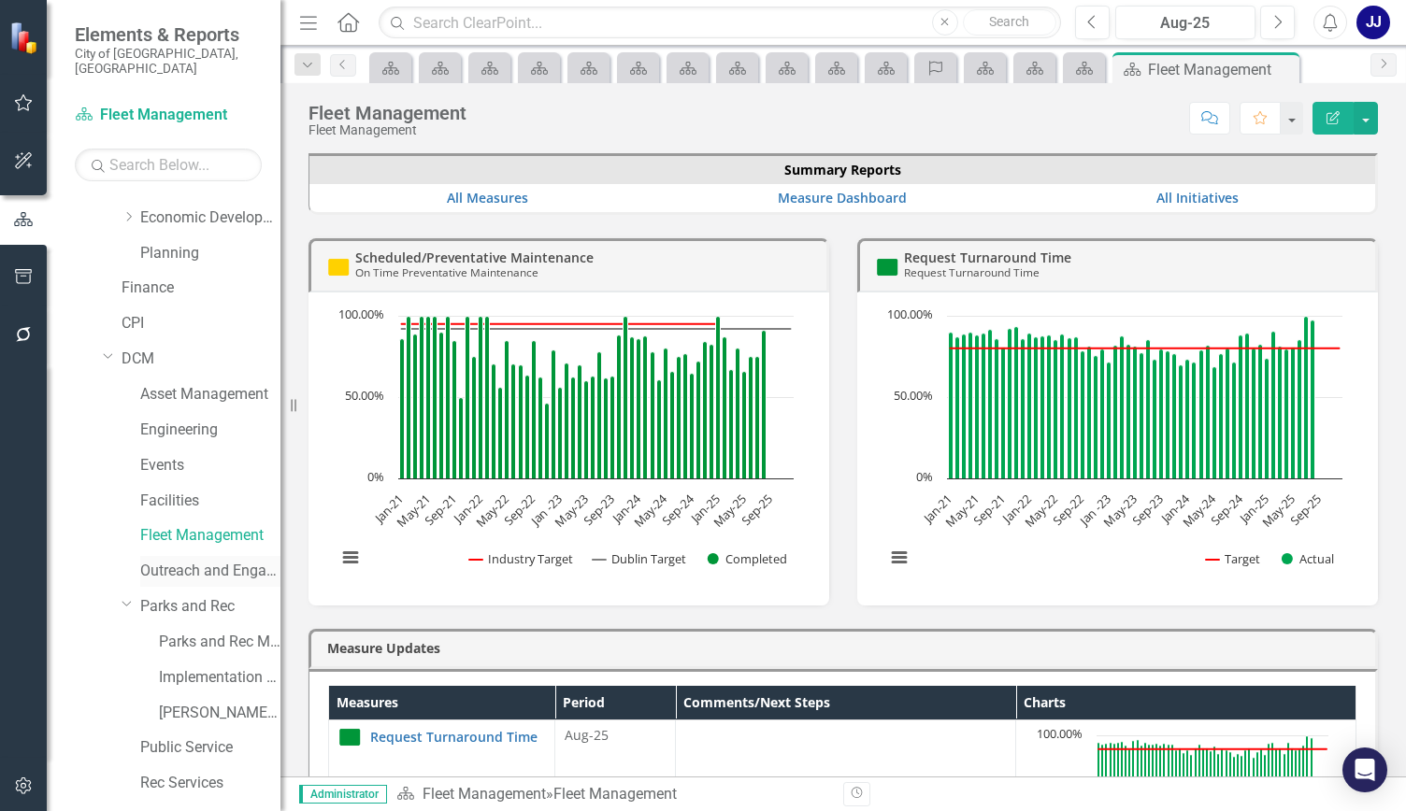
click at [179, 561] on link "Outreach and Engagement" at bounding box center [210, 571] width 140 height 21
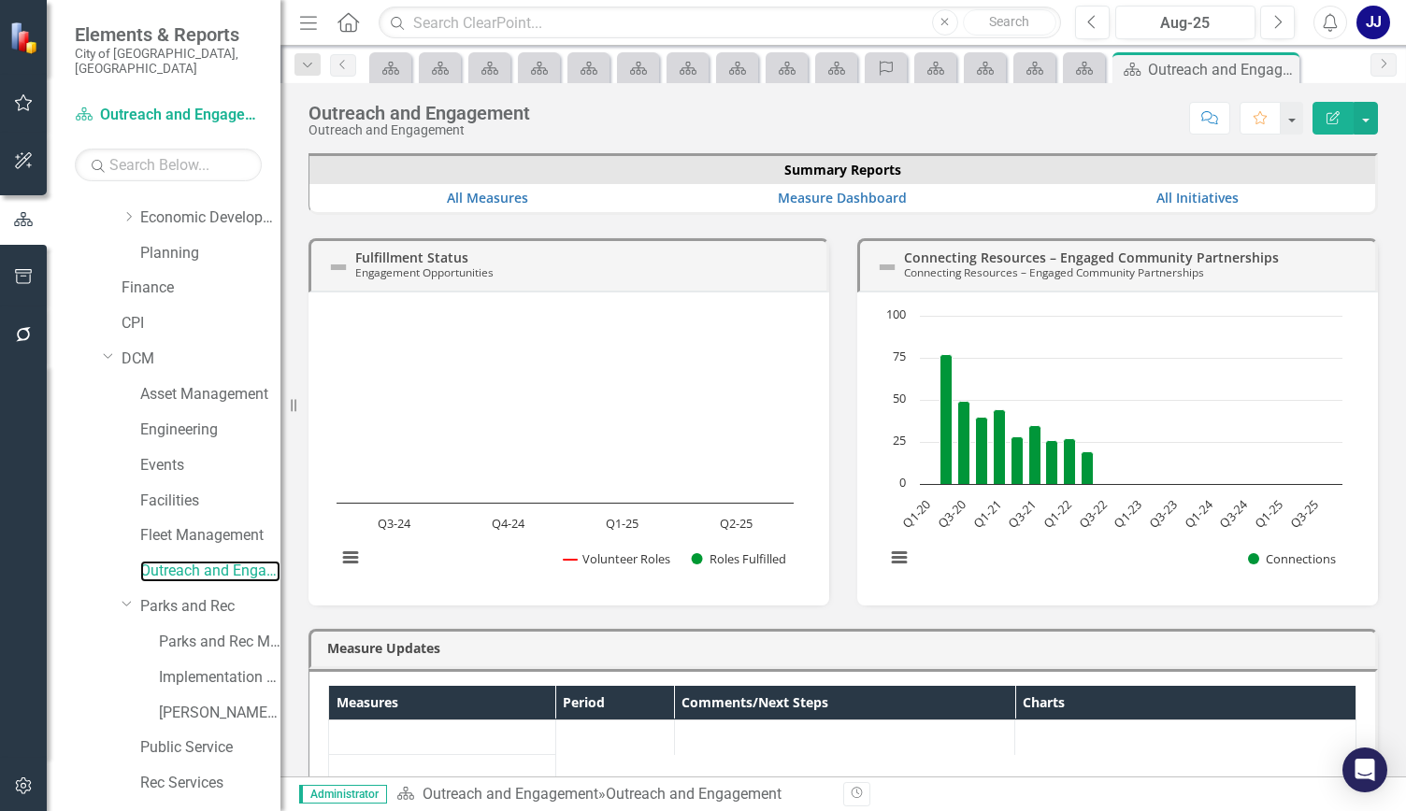
scroll to position [428, 0]
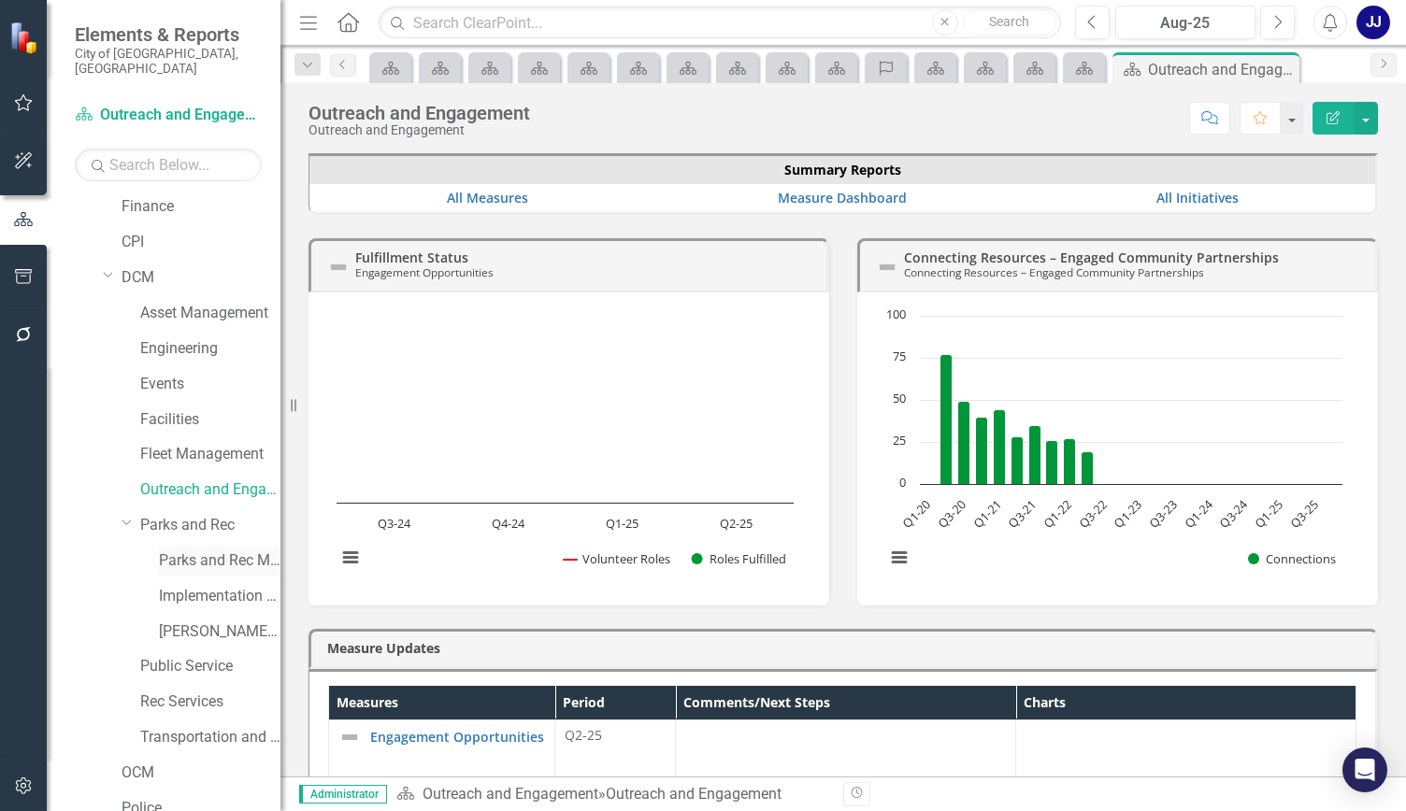
click at [200, 550] on link "Parks and Rec Master Plan Update" at bounding box center [219, 560] width 121 height 21
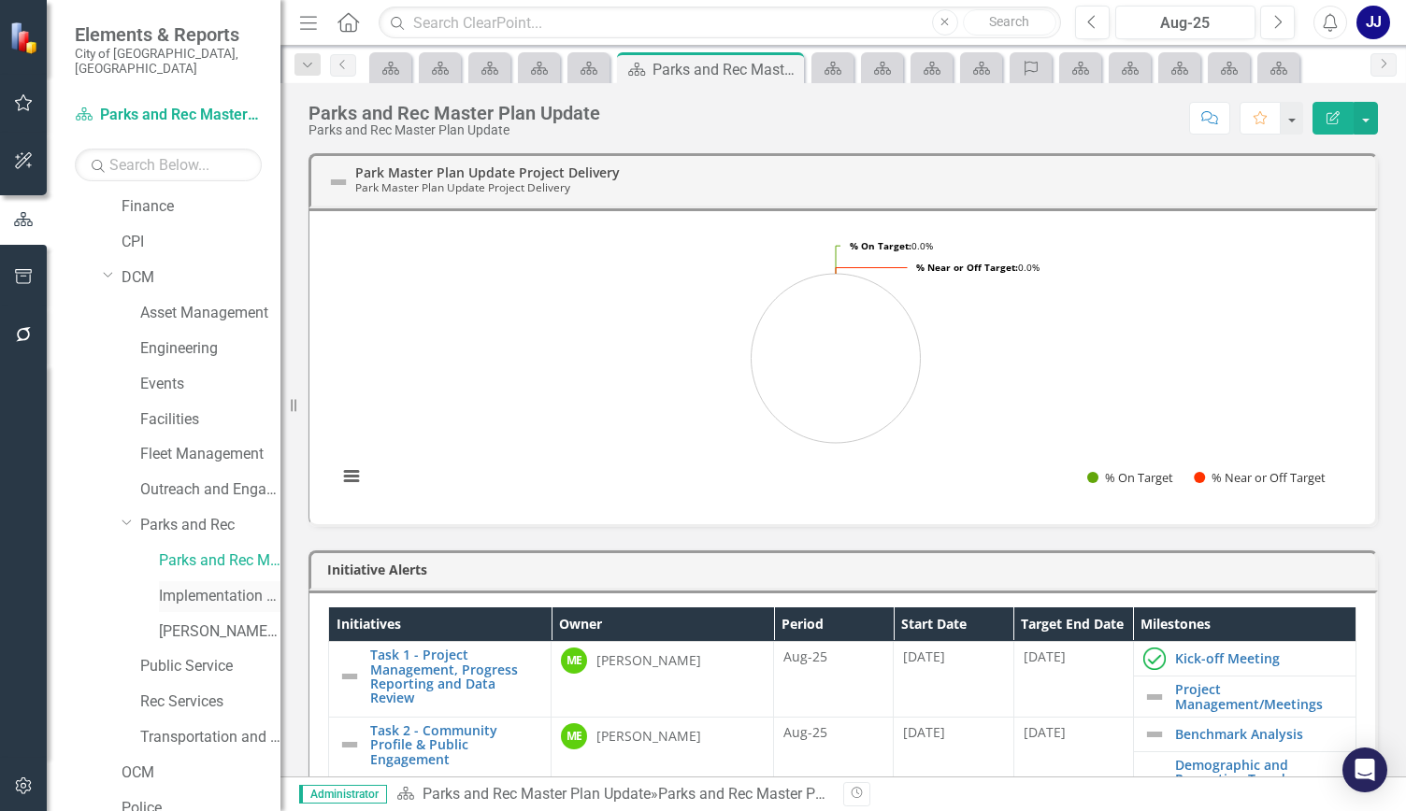
click at [216, 586] on link "Implementation of the Parks and Recreation Master Plan" at bounding box center [219, 596] width 121 height 21
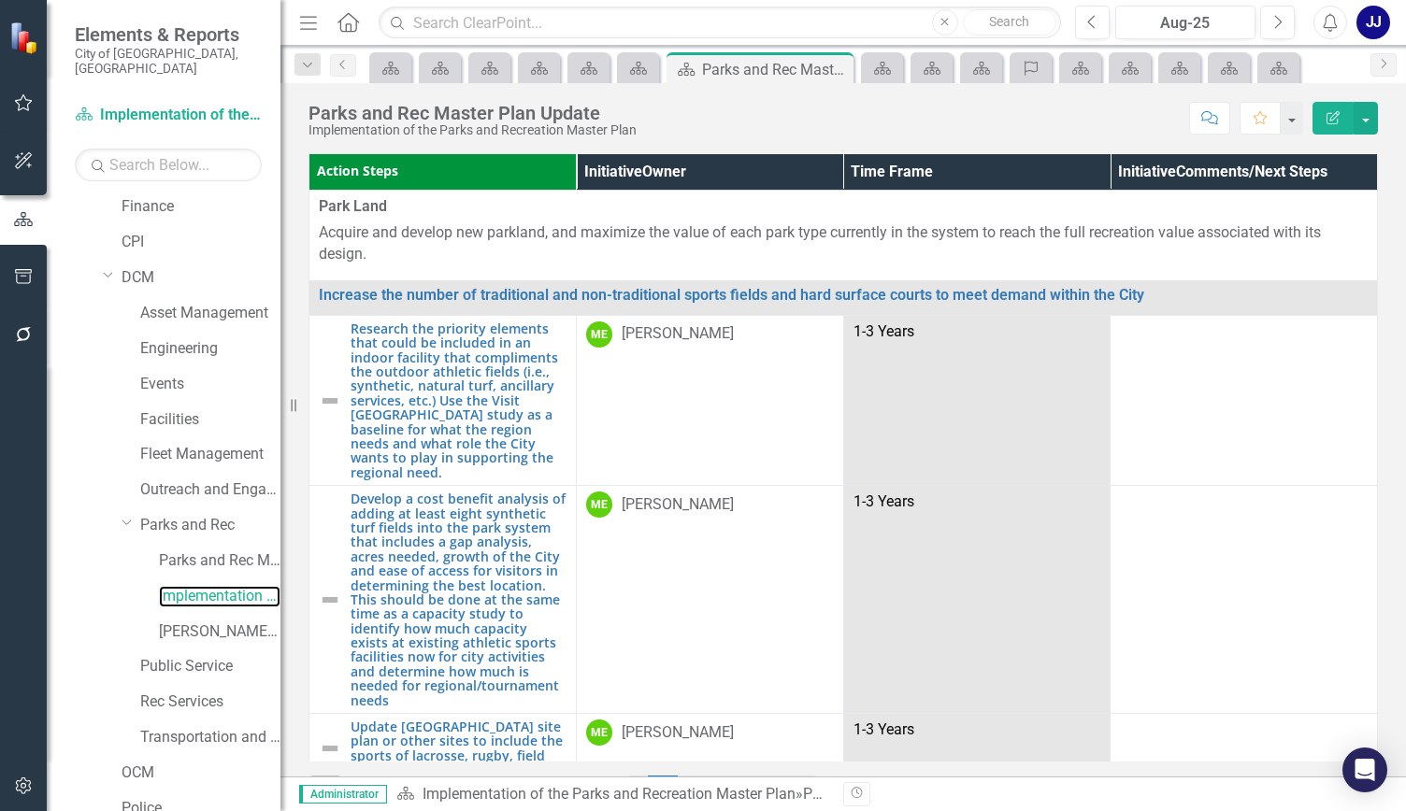
click at [280, 501] on div "Resize" at bounding box center [287, 405] width 15 height 811
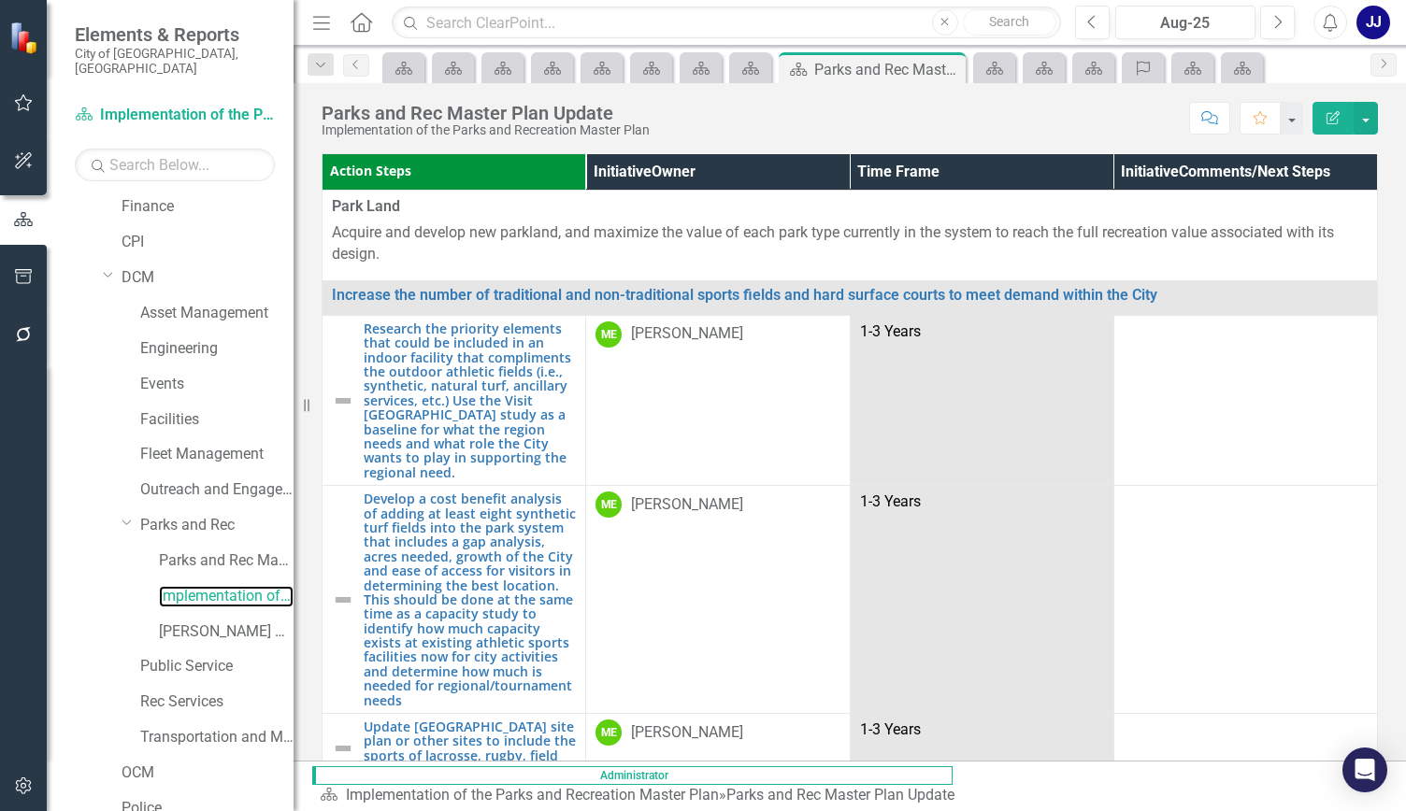
drag, startPoint x: 300, startPoint y: 405, endPoint x: 293, endPoint y: 423, distance: 19.8
click at [293, 423] on div "Resize" at bounding box center [300, 405] width 15 height 811
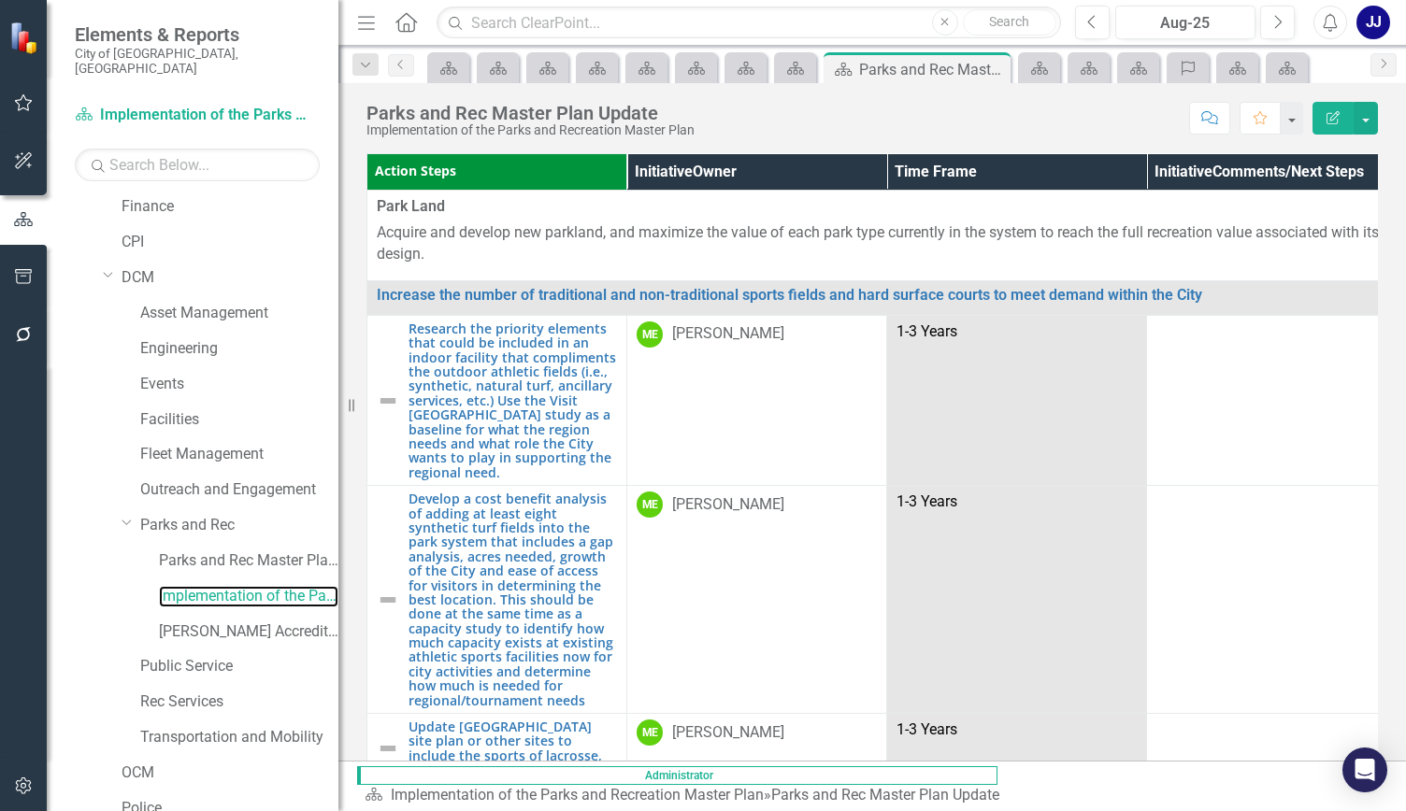
drag, startPoint x: 301, startPoint y: 412, endPoint x: 338, endPoint y: 421, distance: 38.5
click at [338, 421] on div "Resize" at bounding box center [345, 405] width 15 height 811
click at [189, 340] on link "Engineering" at bounding box center [239, 348] width 198 height 21
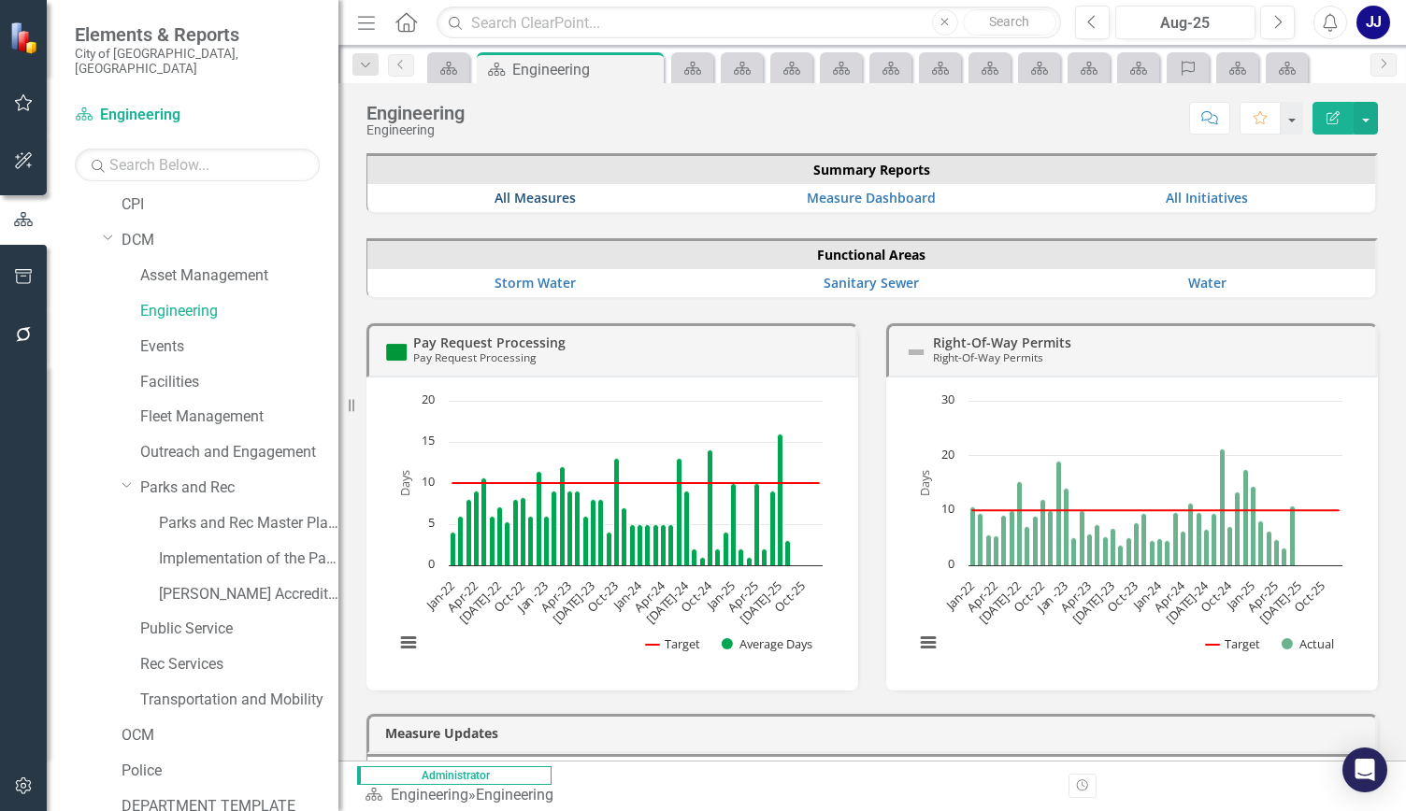
click at [520, 203] on link "All Measures" at bounding box center [534, 198] width 81 height 18
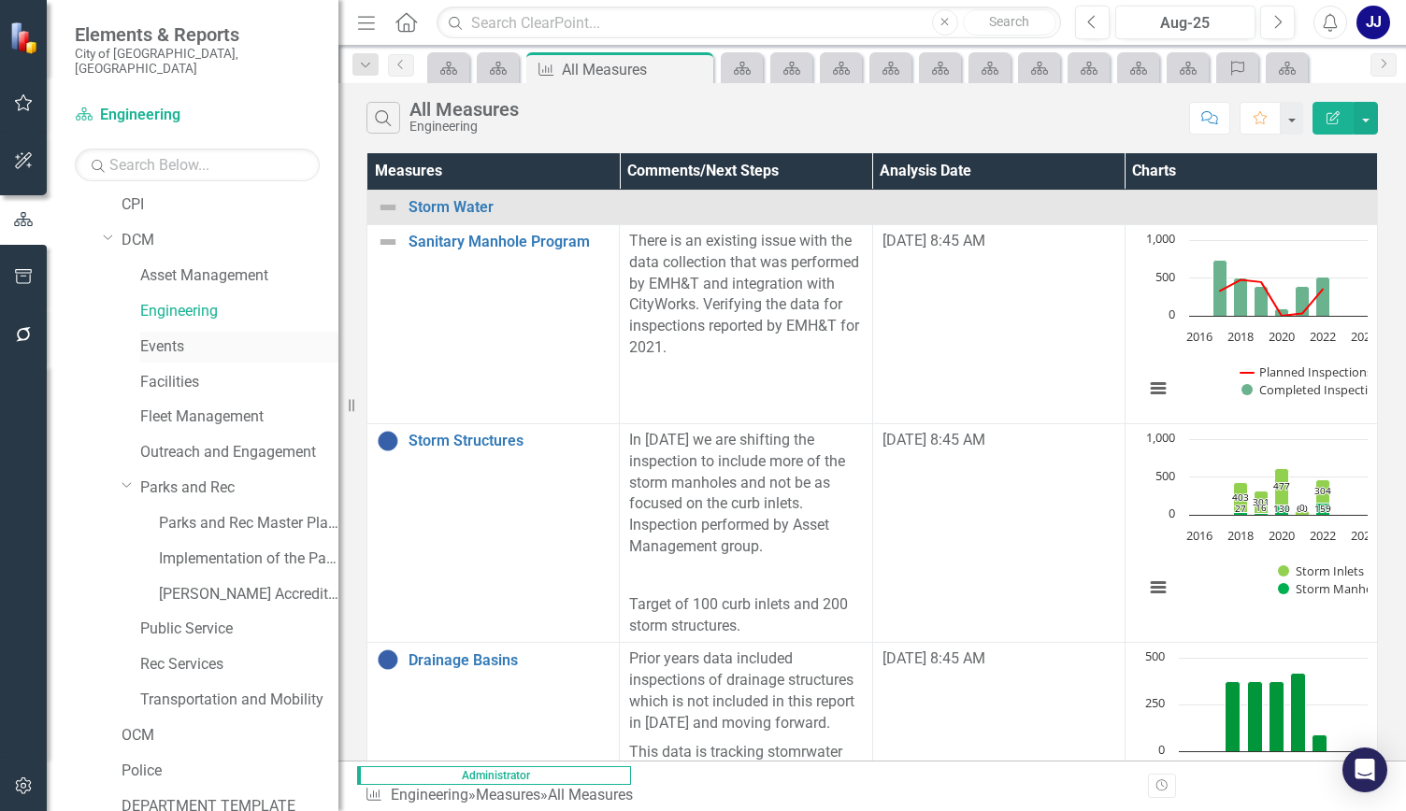
click at [159, 336] on link "Events" at bounding box center [239, 346] width 198 height 21
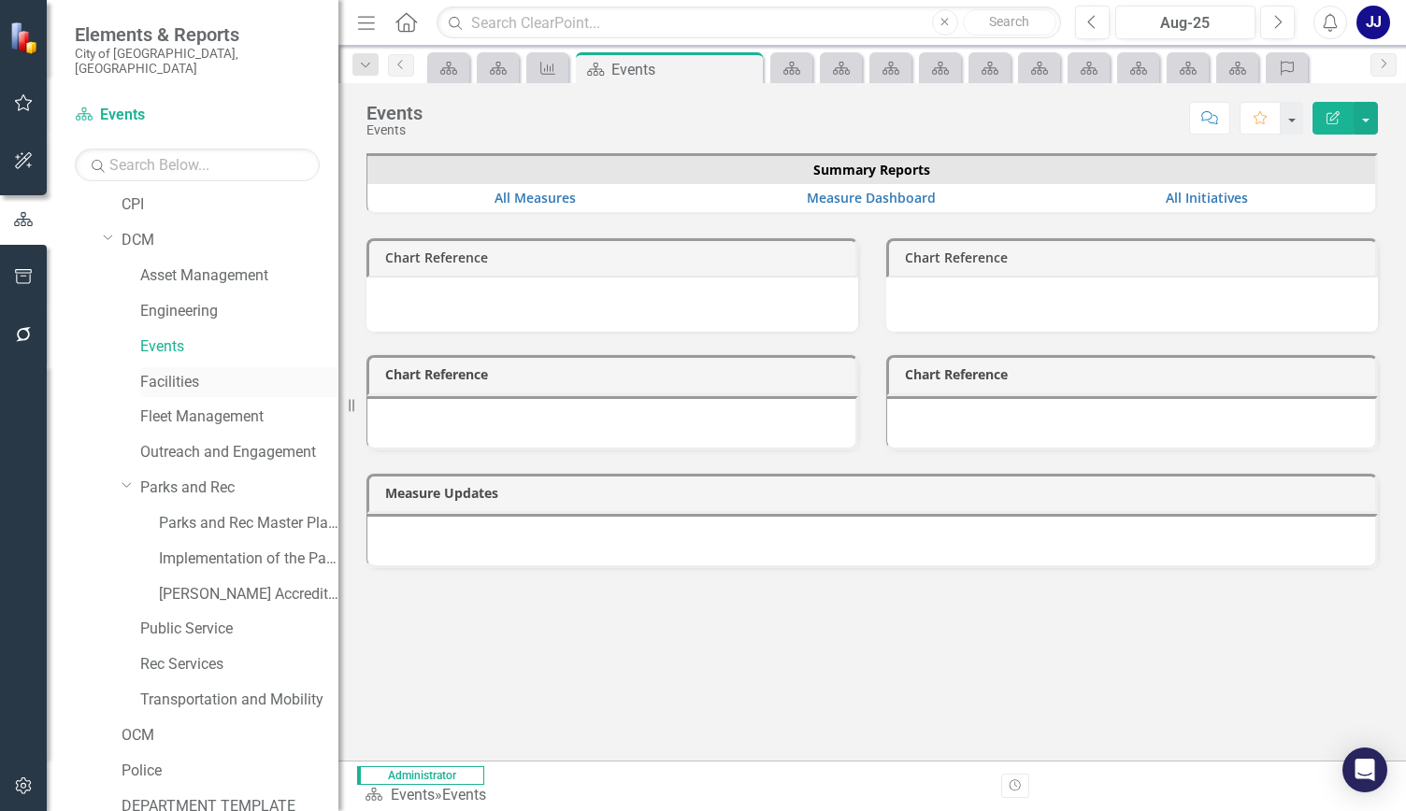
click at [178, 375] on link "Facilities" at bounding box center [239, 382] width 198 height 21
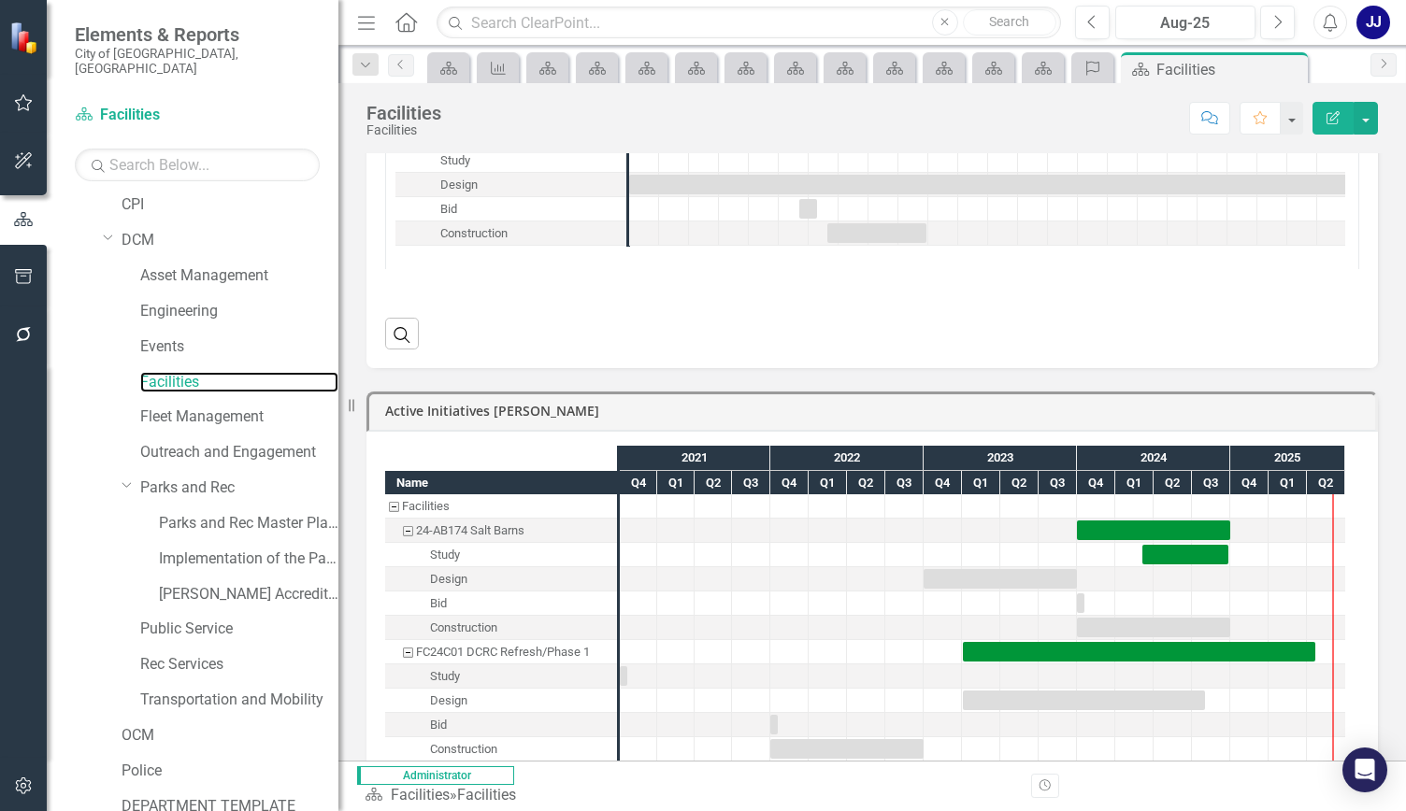
scroll to position [1581, 0]
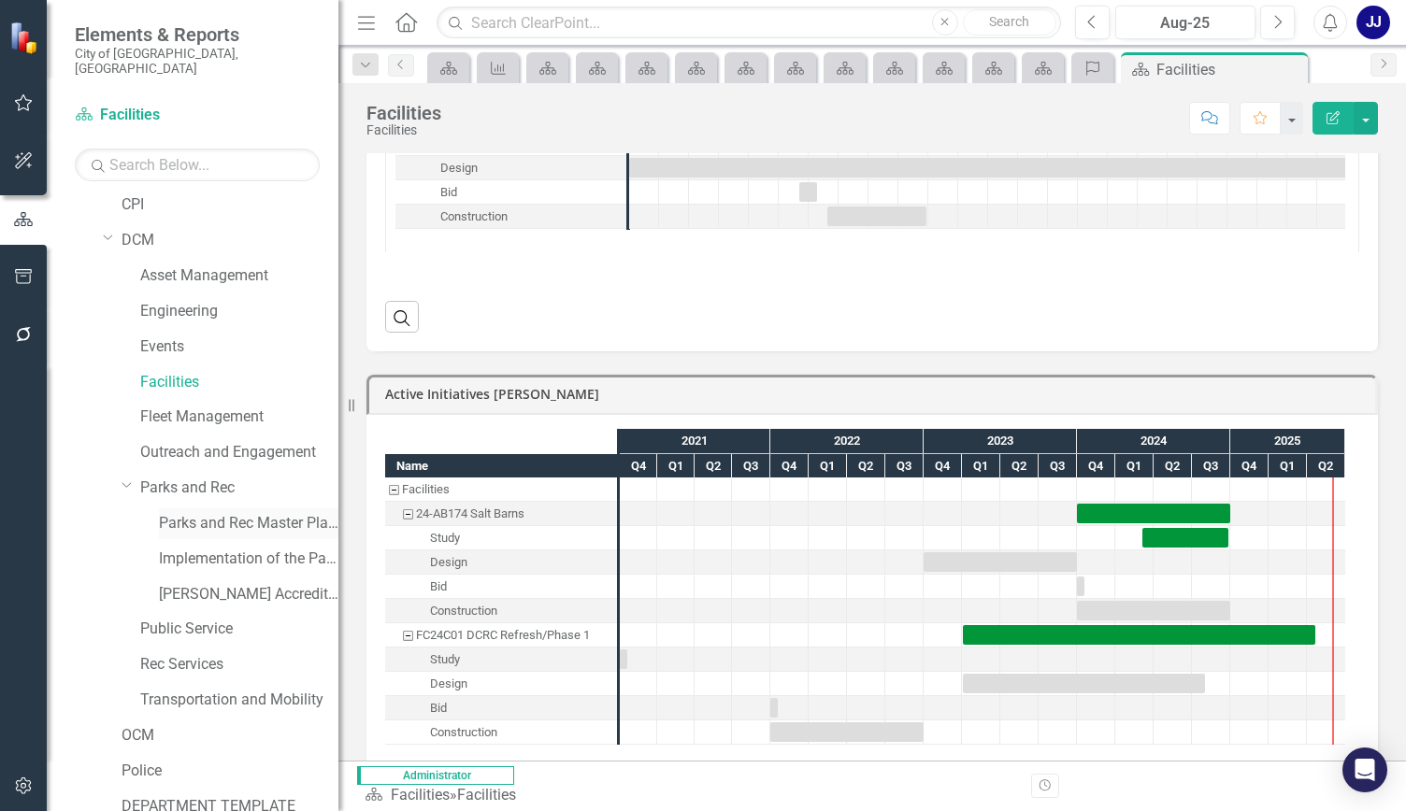
click at [209, 513] on link "Parks and Rec Master Plan Update" at bounding box center [248, 523] width 179 height 21
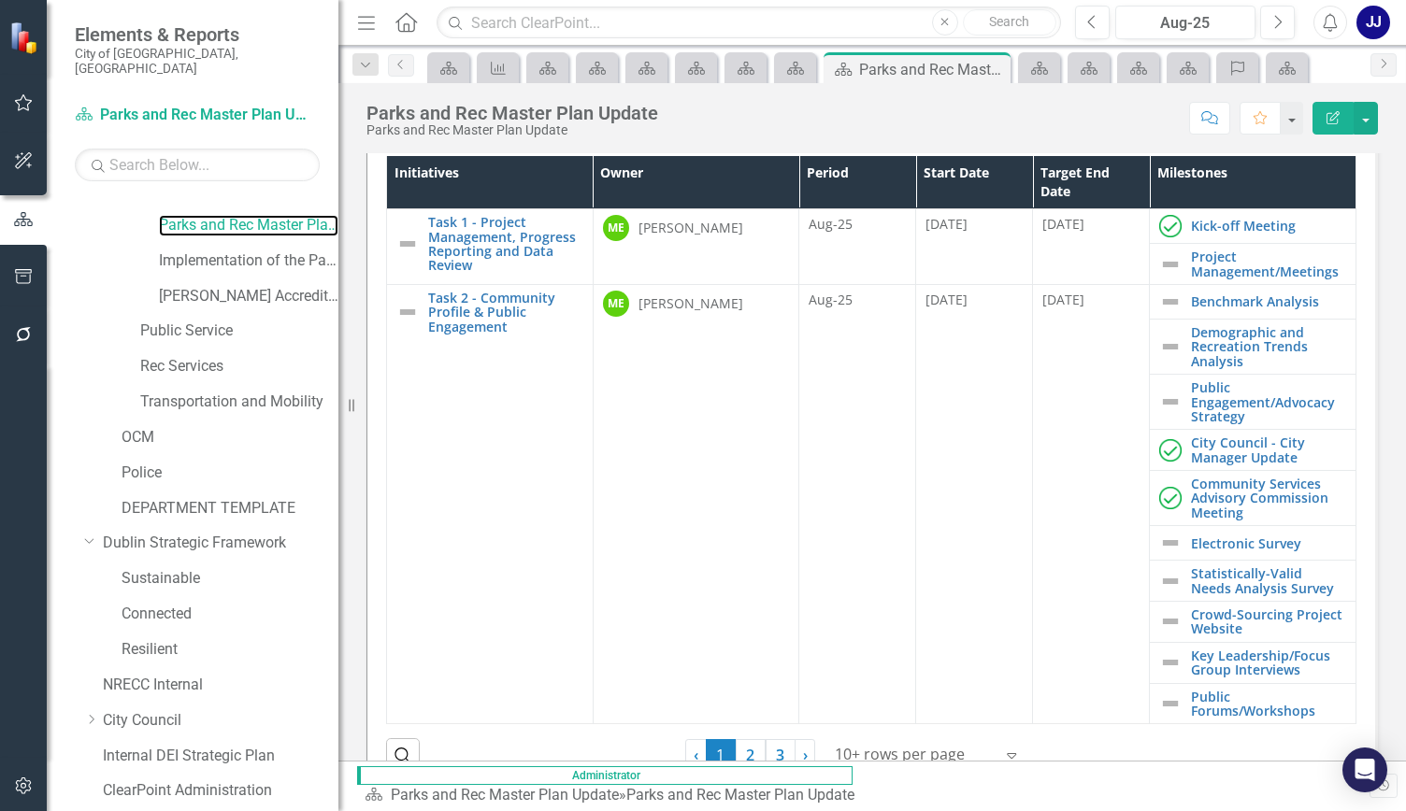
scroll to position [791, 0]
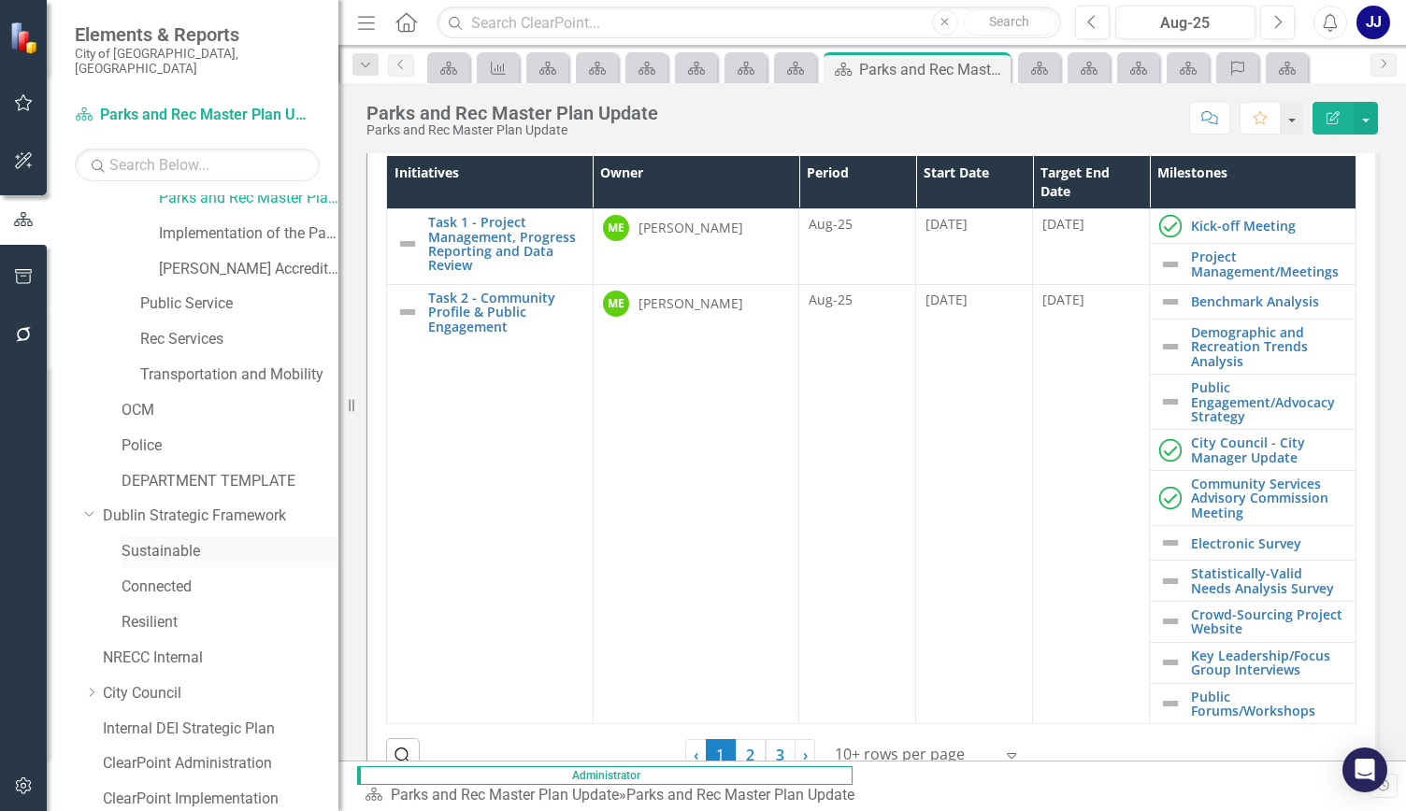
click at [158, 541] on link "Sustainable" at bounding box center [229, 551] width 217 height 21
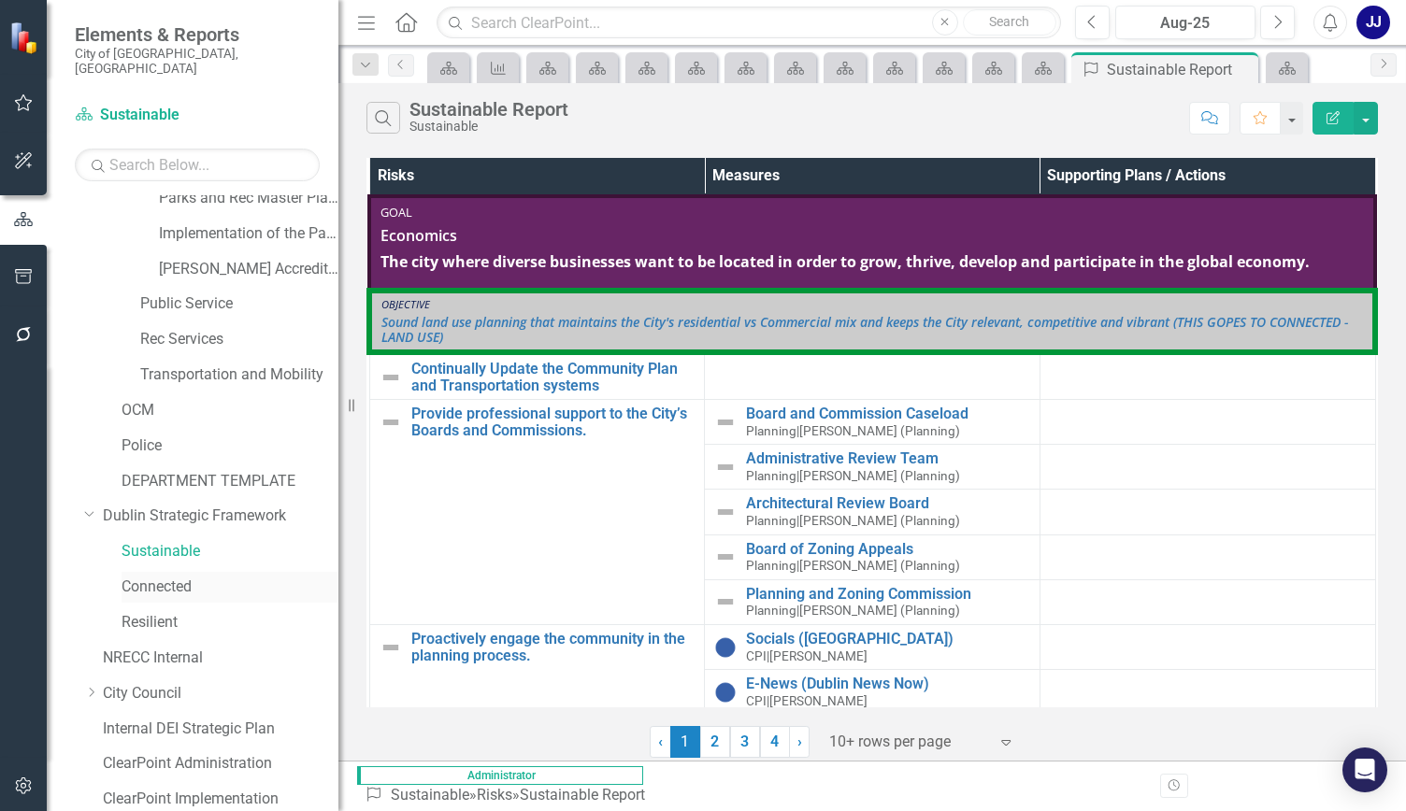
click at [181, 577] on link "Connected" at bounding box center [229, 587] width 217 height 21
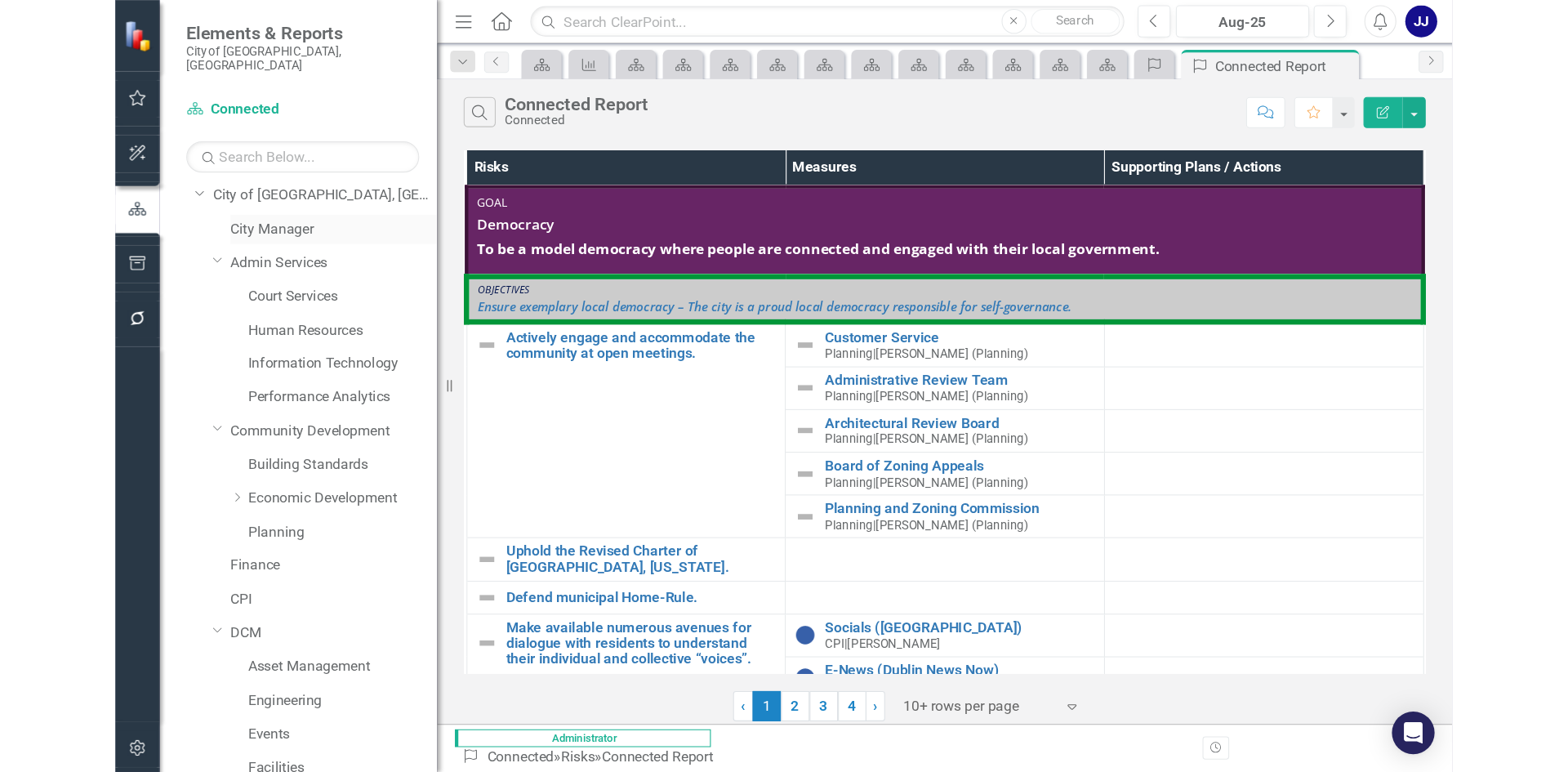
scroll to position [33, 0]
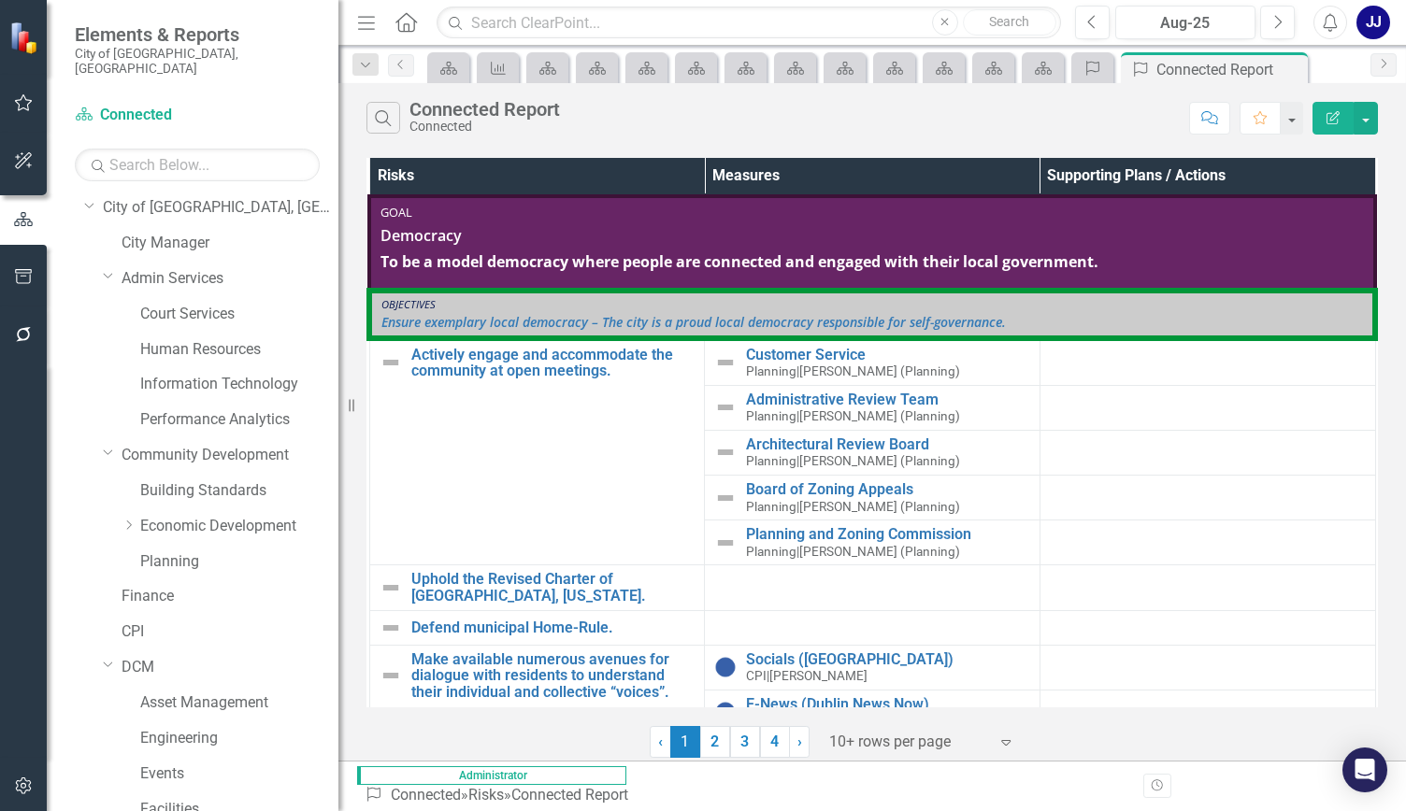
click at [237, 387] on div "Information Technology" at bounding box center [221, 387] width 236 height 36
click at [230, 369] on div "Information Technology" at bounding box center [239, 384] width 198 height 31
